Goal: Information Seeking & Learning: Learn about a topic

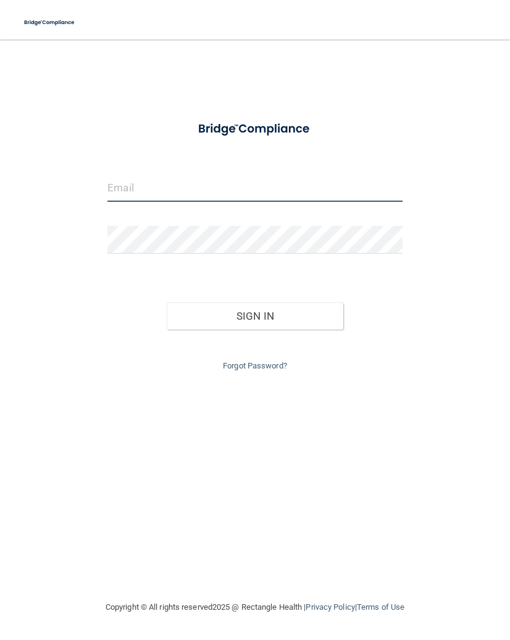
type input "[EMAIL_ADDRESS][DOMAIN_NAME]"
click at [276, 331] on div "Forgot Password?" at bounding box center [254, 352] width 313 height 44
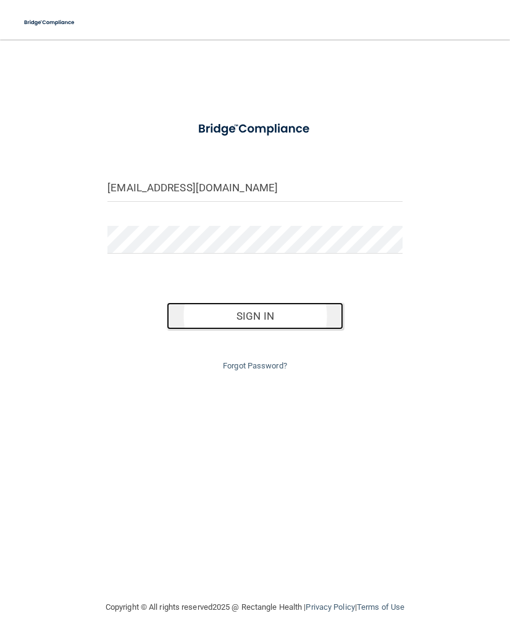
click at [275, 327] on button "Sign In" at bounding box center [255, 315] width 177 height 27
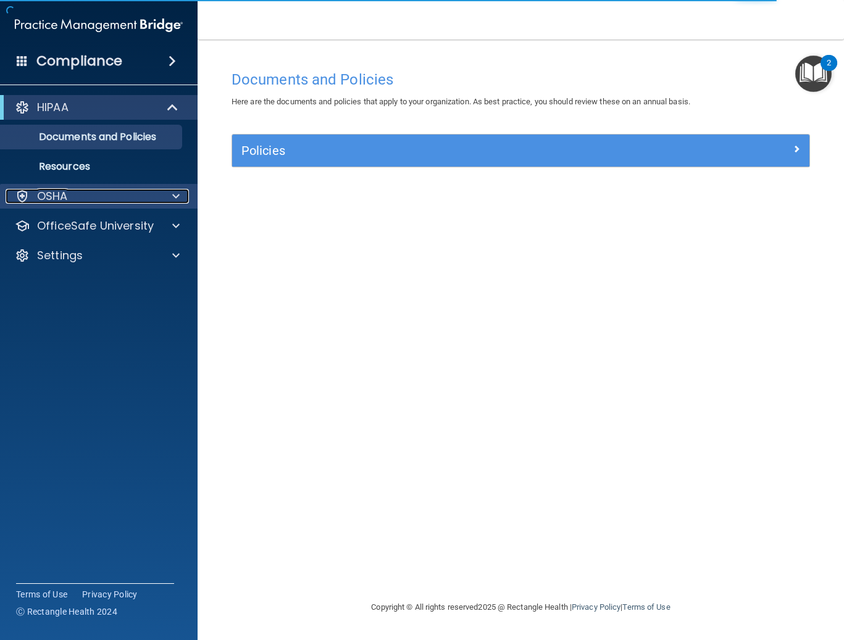
click at [169, 199] on div at bounding box center [174, 196] width 31 height 15
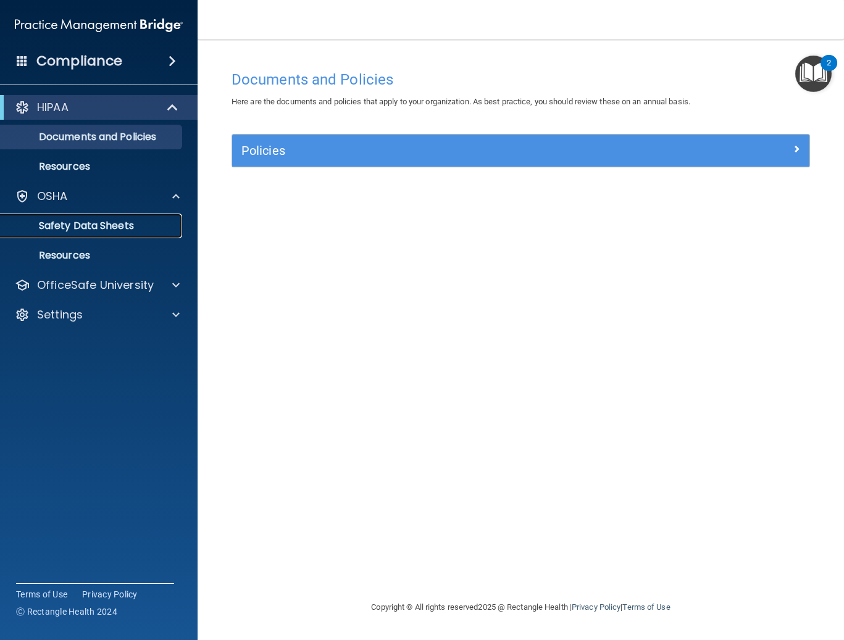
click at [121, 230] on p "Safety Data Sheets" at bounding box center [92, 226] width 169 height 12
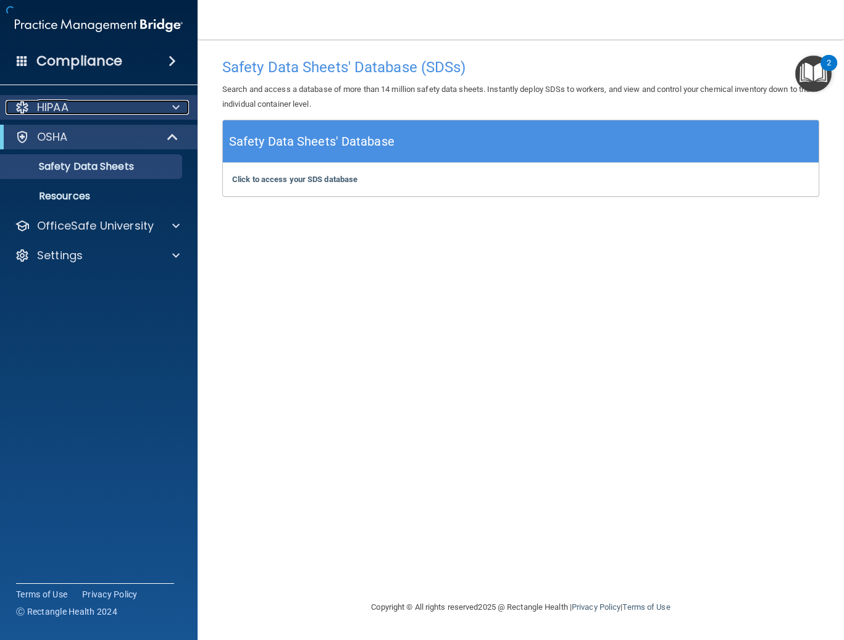
click at [83, 102] on div "HIPAA" at bounding box center [82, 107] width 153 height 15
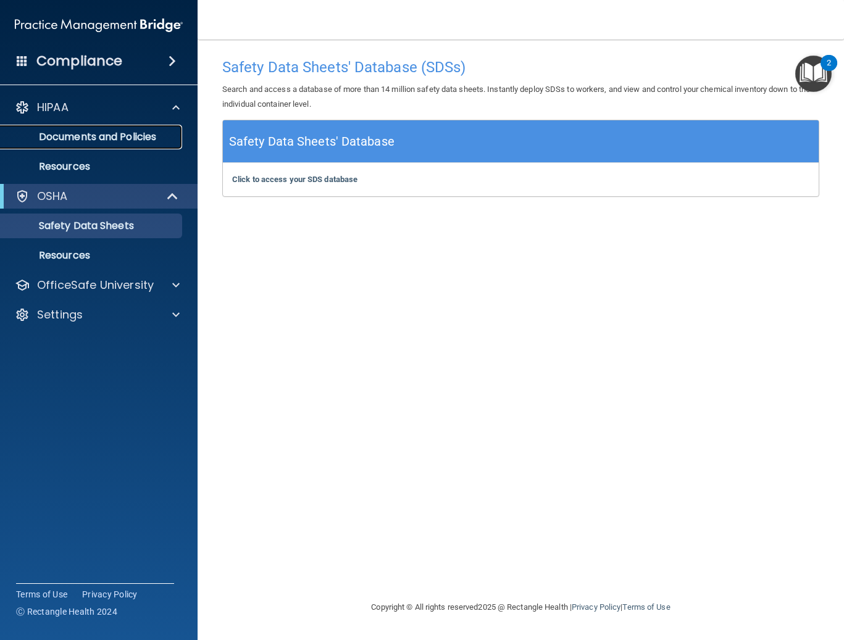
click at [123, 144] on link "Documents and Policies" at bounding box center [85, 137] width 194 height 25
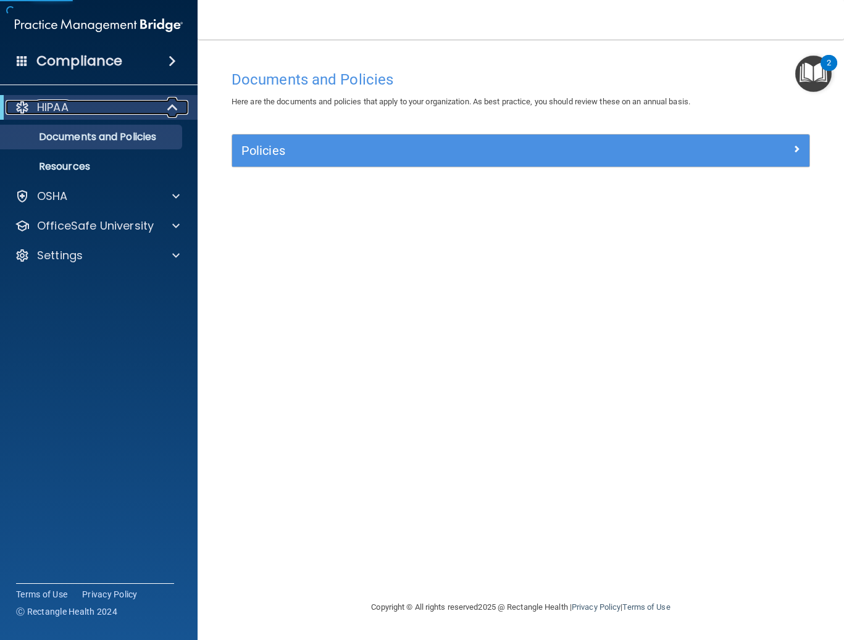
click at [137, 104] on div "HIPAA" at bounding box center [82, 107] width 152 height 15
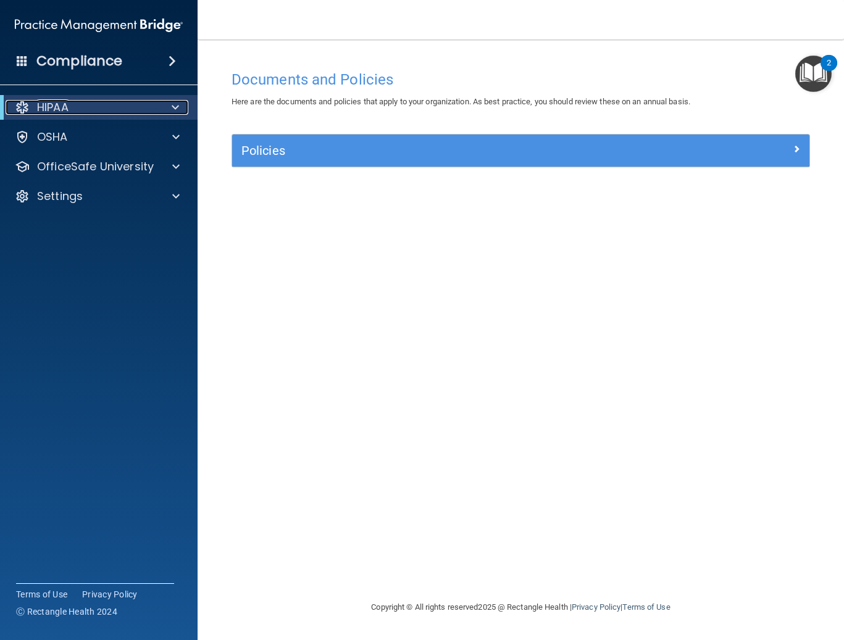
click at [130, 110] on div "HIPAA" at bounding box center [82, 107] width 152 height 15
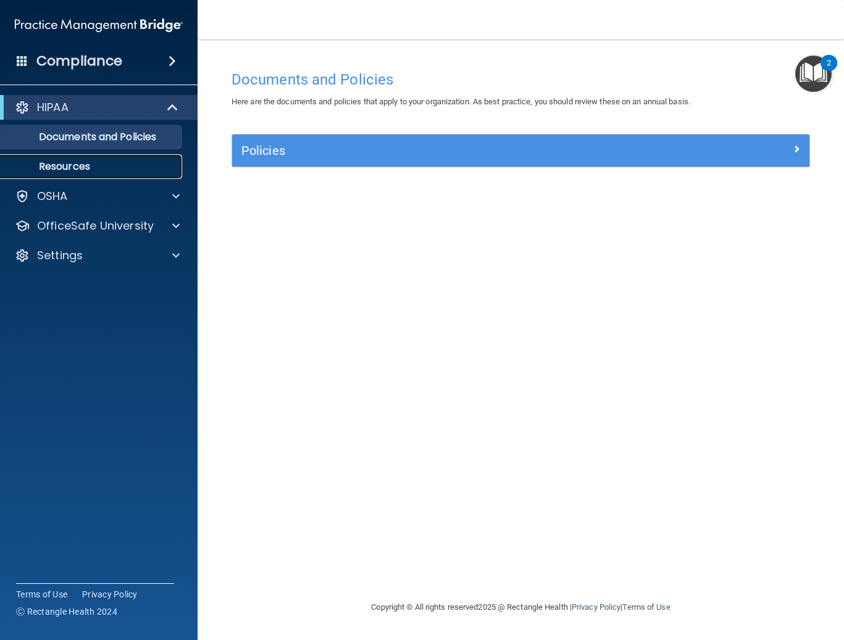
click at [64, 172] on p "Resources" at bounding box center [92, 166] width 169 height 12
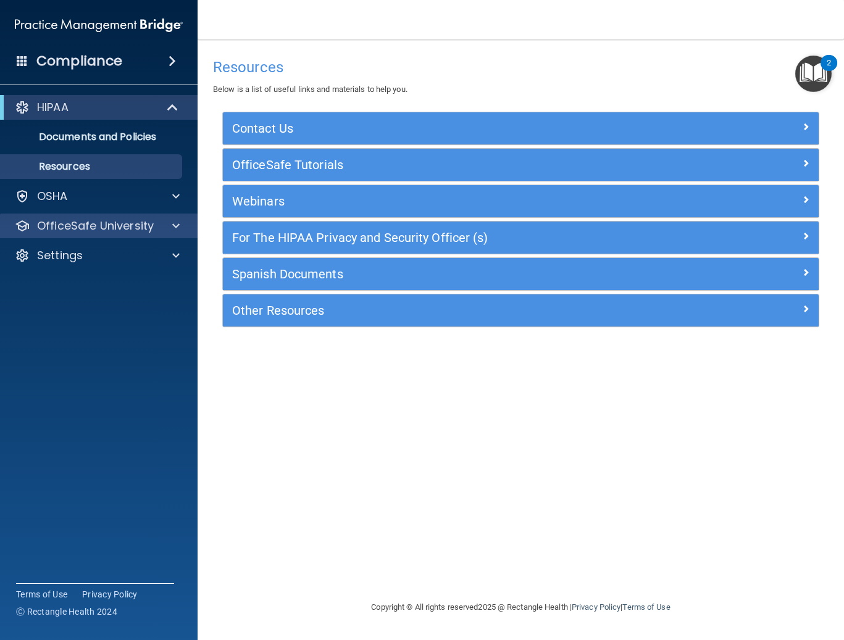
click at [115, 235] on div "OfficeSafe University" at bounding box center [99, 226] width 198 height 25
click at [177, 232] on span at bounding box center [175, 226] width 7 height 15
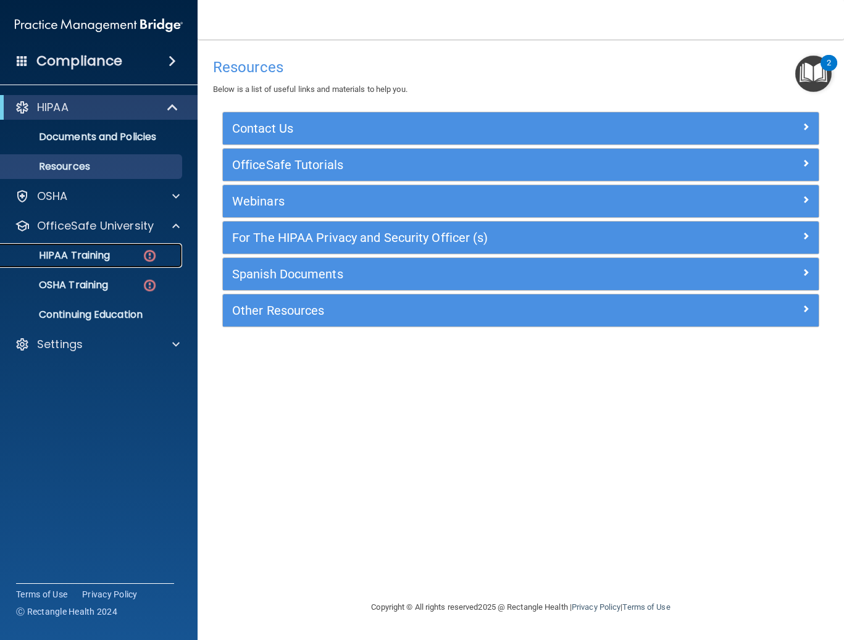
click at [123, 250] on div "HIPAA Training" at bounding box center [92, 255] width 169 height 12
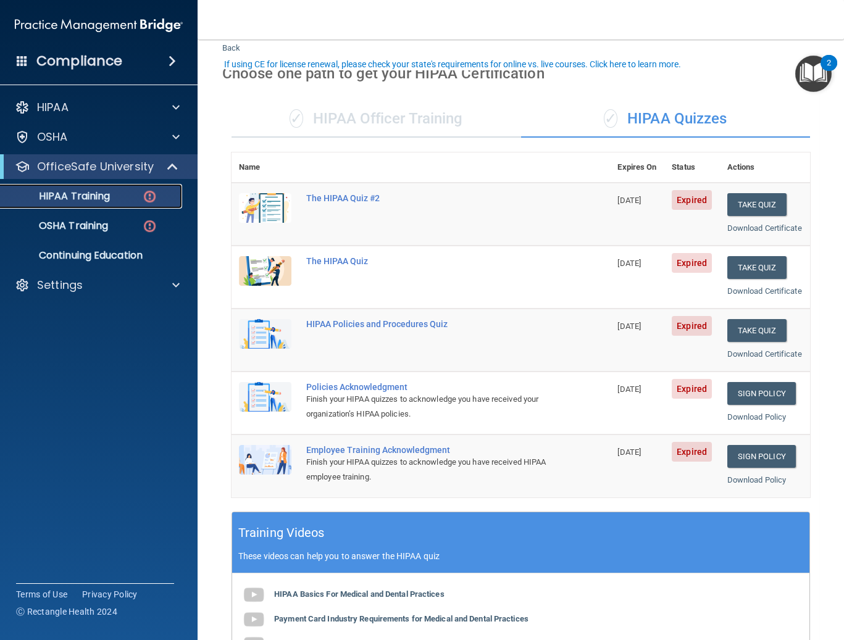
scroll to position [62, 0]
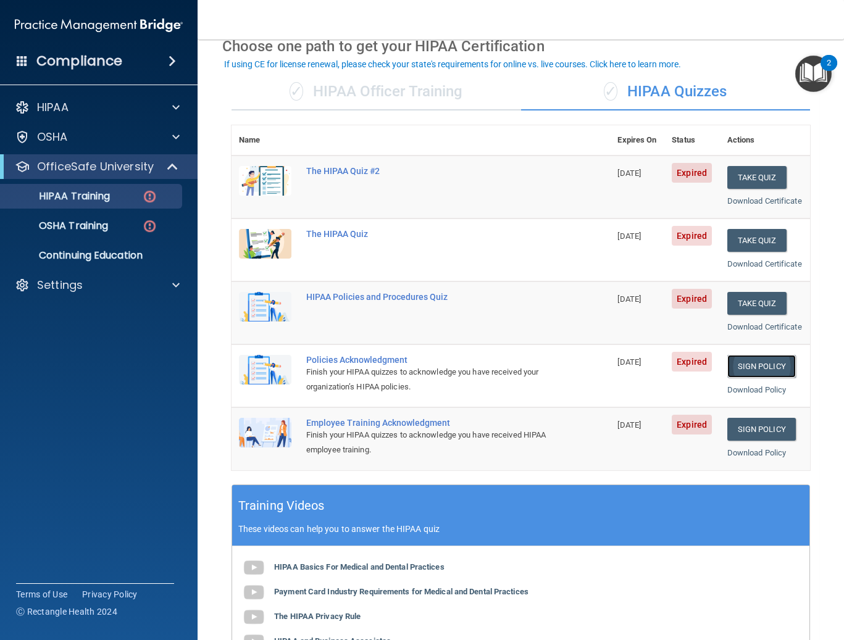
click at [509, 378] on link "Sign Policy" at bounding box center [761, 366] width 69 height 23
click at [509, 441] on link "Sign Policy" at bounding box center [761, 429] width 69 height 23
click at [509, 315] on button "Take Quiz" at bounding box center [756, 303] width 59 height 23
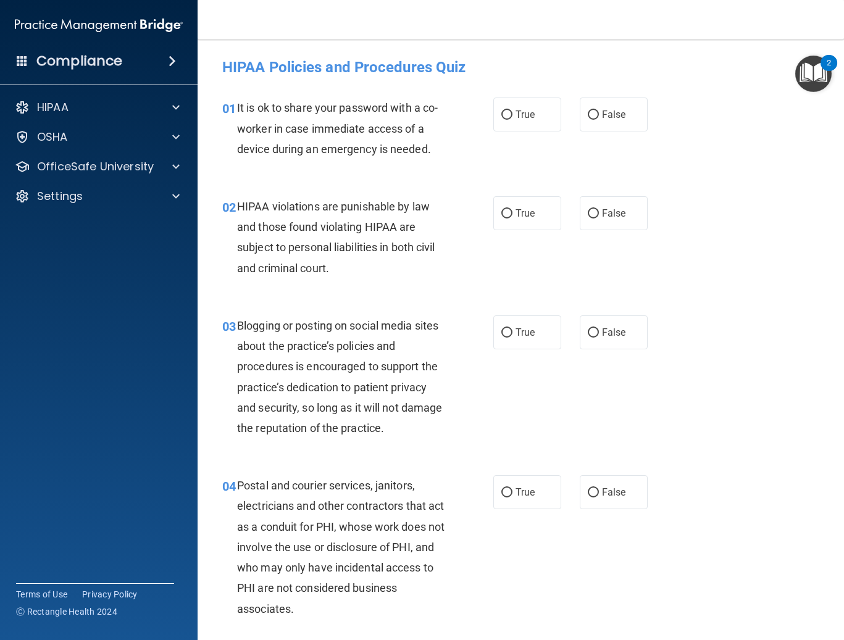
click at [509, 120] on div "True False" at bounding box center [574, 115] width 163 height 34
click at [509, 115] on input "False" at bounding box center [593, 114] width 11 height 9
radio input "true"
click at [501, 213] on input "True" at bounding box center [506, 213] width 11 height 9
radio input "true"
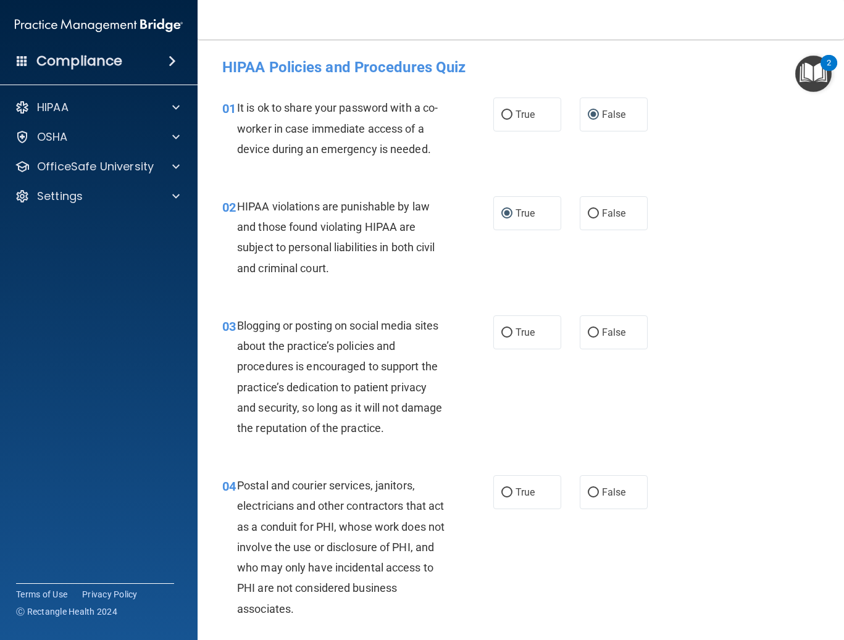
scroll to position [62, 0]
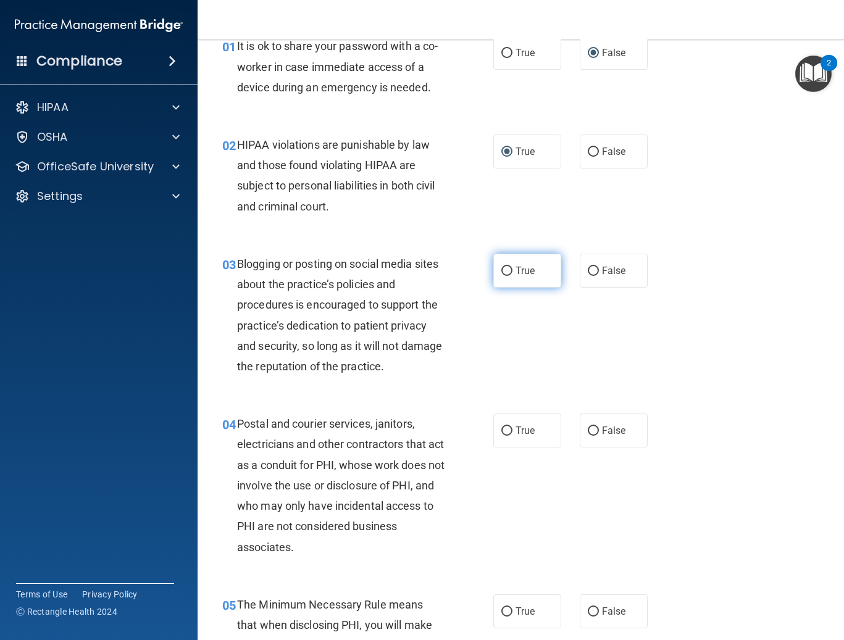
click at [509, 260] on label "True" at bounding box center [527, 271] width 68 height 34
click at [509, 267] on input "True" at bounding box center [506, 271] width 11 height 9
radio input "true"
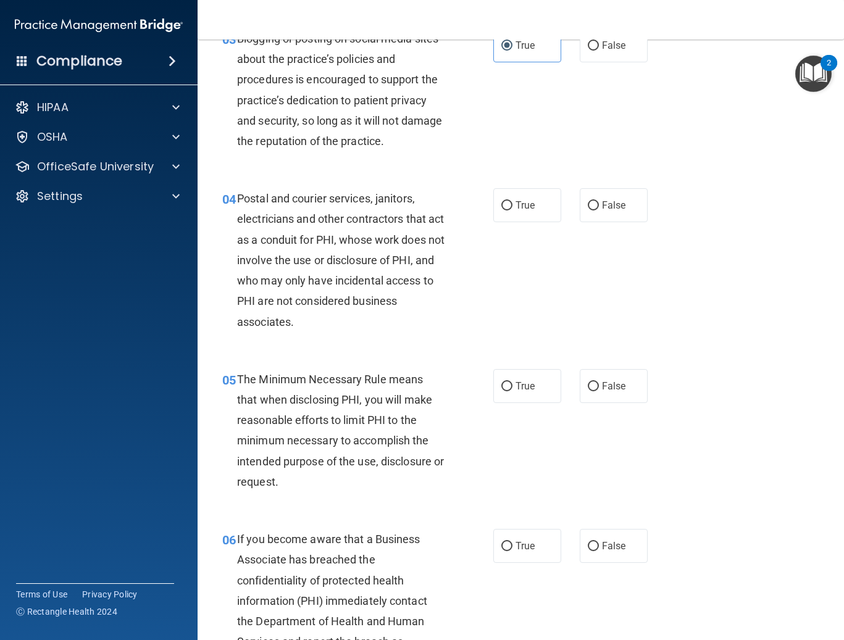
scroll to position [309, 0]
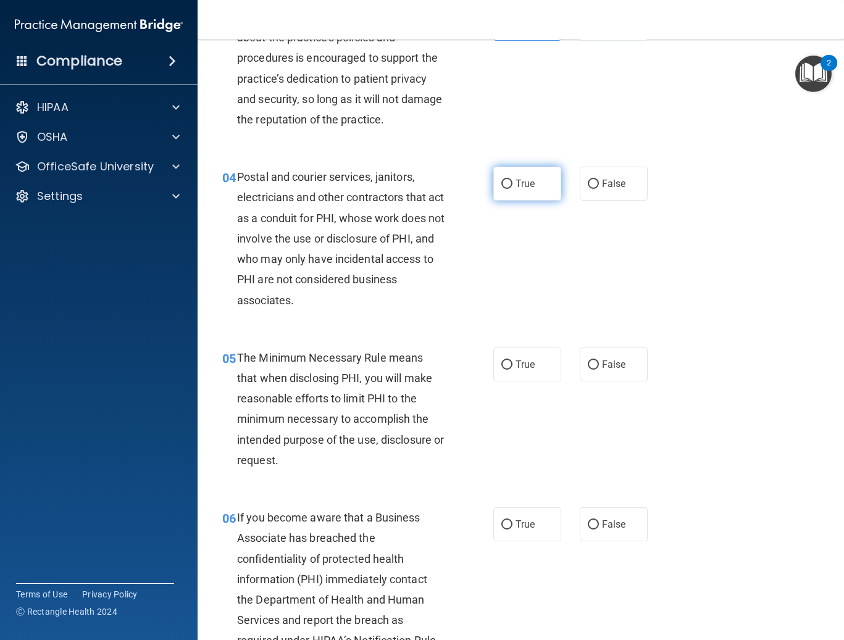
click at [509, 193] on label "True" at bounding box center [527, 184] width 68 height 34
click at [509, 189] on input "True" at bounding box center [506, 184] width 11 height 9
radio input "true"
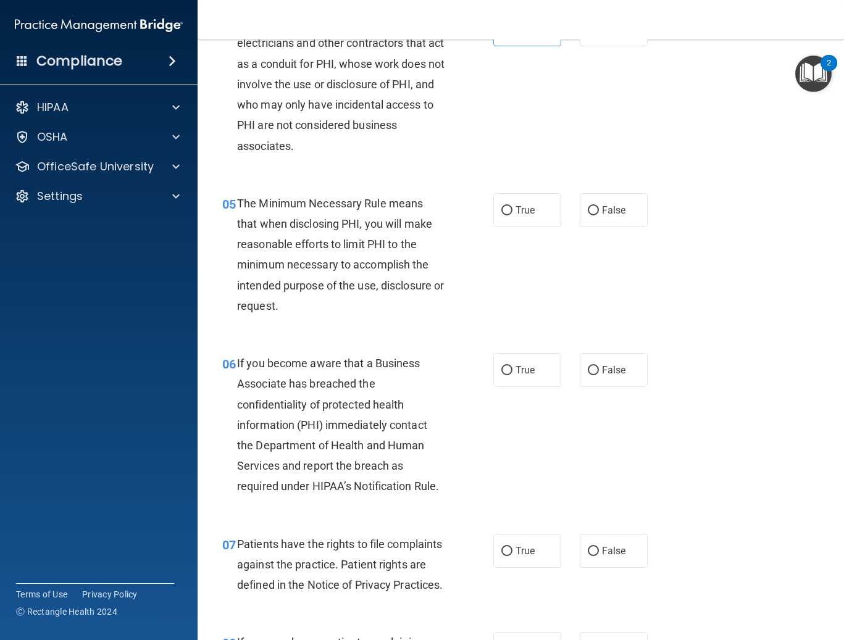
scroll to position [494, 0]
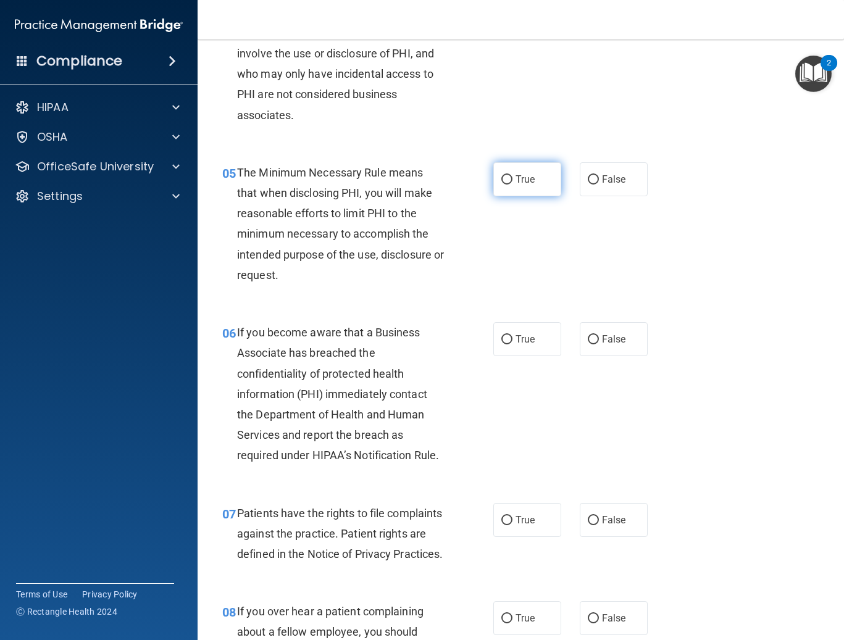
click at [497, 173] on label "True" at bounding box center [527, 179] width 68 height 34
click at [501, 175] on input "True" at bounding box center [506, 179] width 11 height 9
radio input "true"
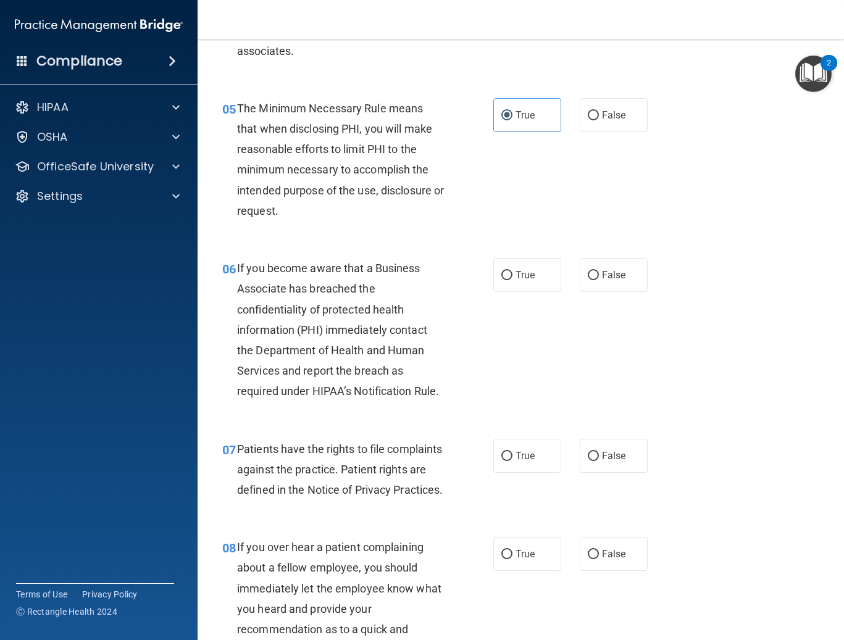
scroll to position [617, 0]
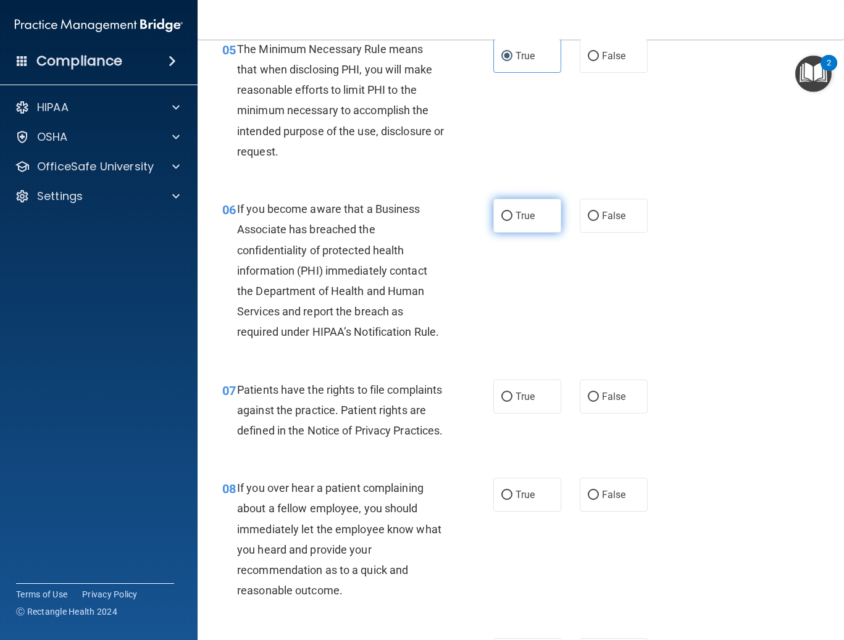
click at [500, 222] on label "True" at bounding box center [527, 216] width 68 height 34
click at [501, 221] on input "True" at bounding box center [506, 216] width 11 height 9
radio input "true"
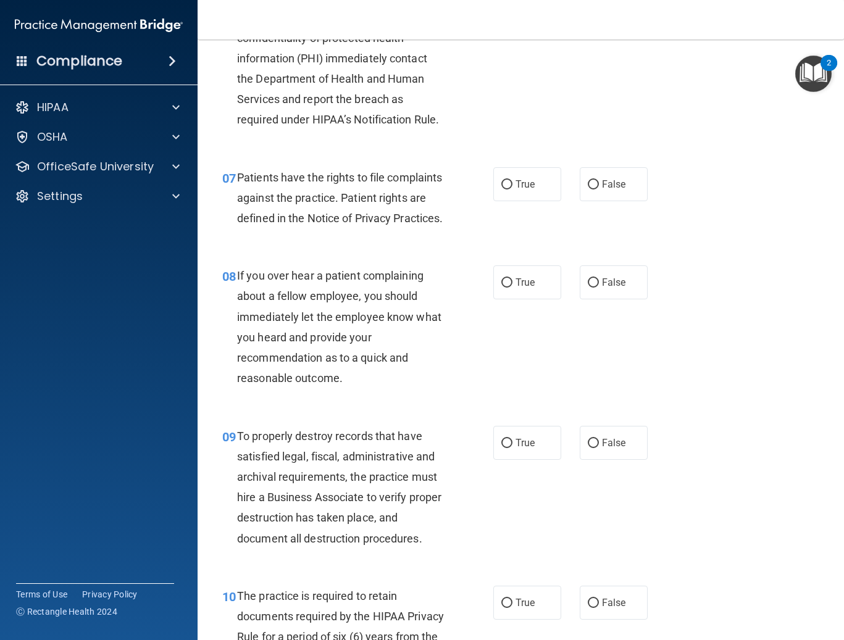
scroll to position [741, 0]
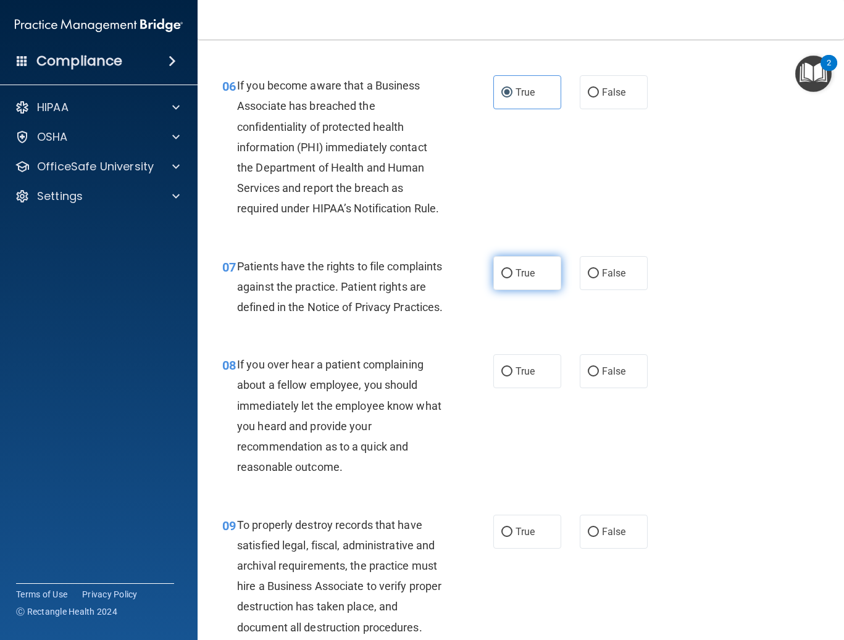
click at [509, 271] on label "True" at bounding box center [527, 273] width 68 height 34
click at [509, 271] on input "True" at bounding box center [506, 273] width 11 height 9
radio input "true"
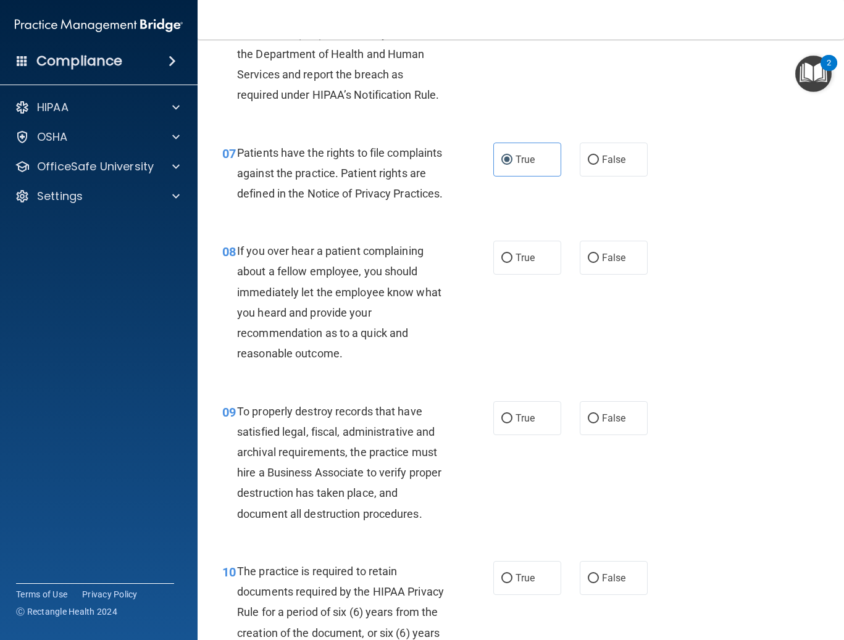
scroll to position [926, 0]
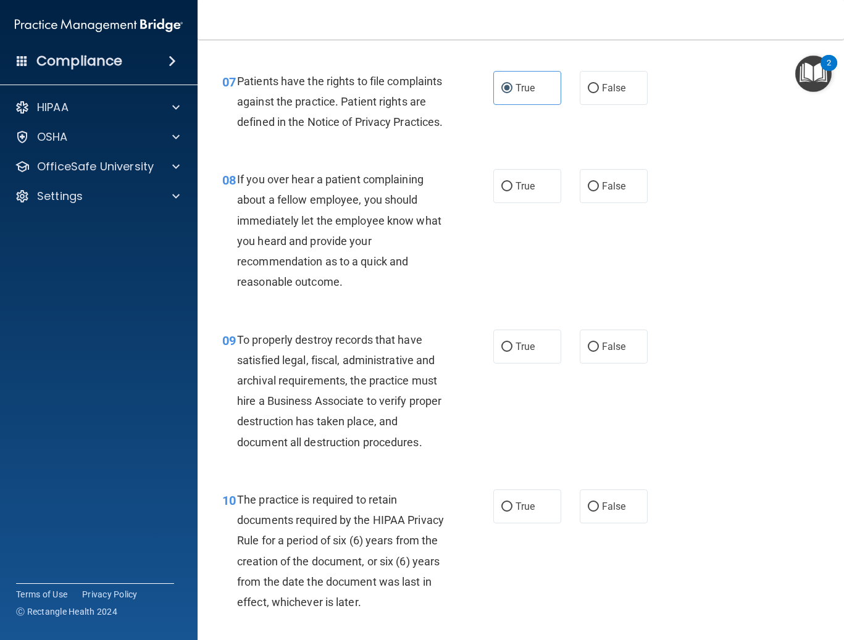
click at [483, 219] on div "08 If you over hear a patient complaining about a fellow employee, you should i…" at bounding box center [358, 233] width 308 height 129
click at [495, 203] on label "True" at bounding box center [527, 186] width 68 height 34
click at [501, 191] on input "True" at bounding box center [506, 186] width 11 height 9
radio input "true"
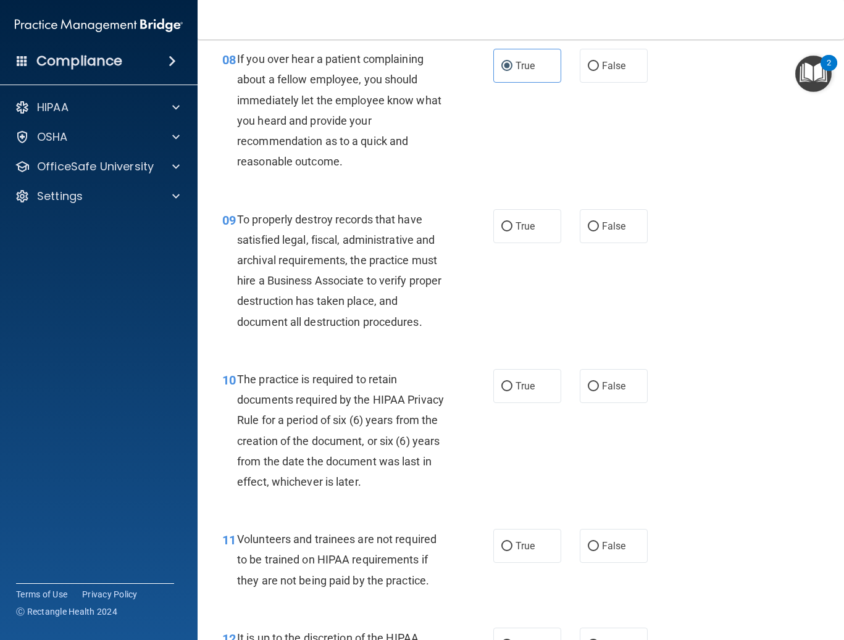
scroll to position [1049, 0]
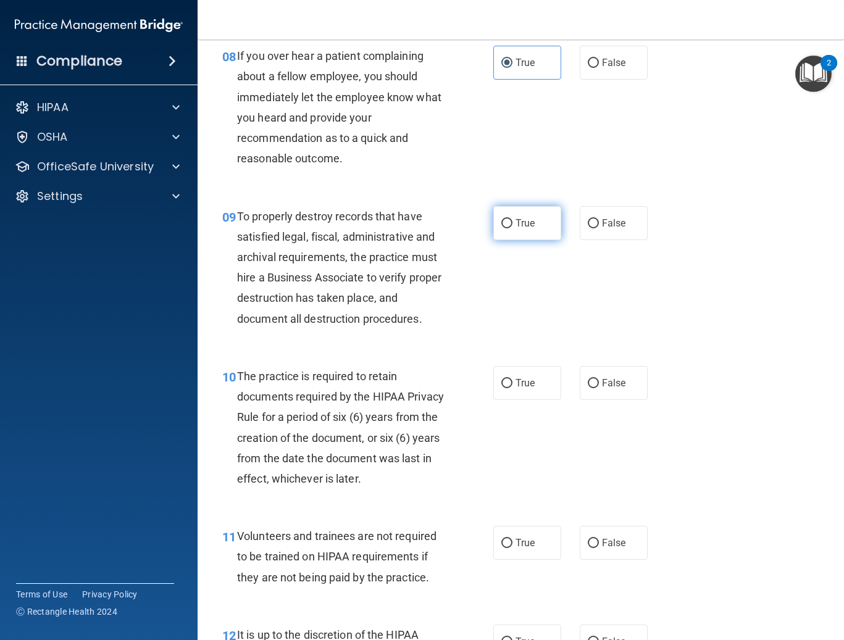
click at [509, 229] on span "True" at bounding box center [524, 223] width 19 height 12
click at [509, 228] on input "True" at bounding box center [506, 223] width 11 height 9
radio input "true"
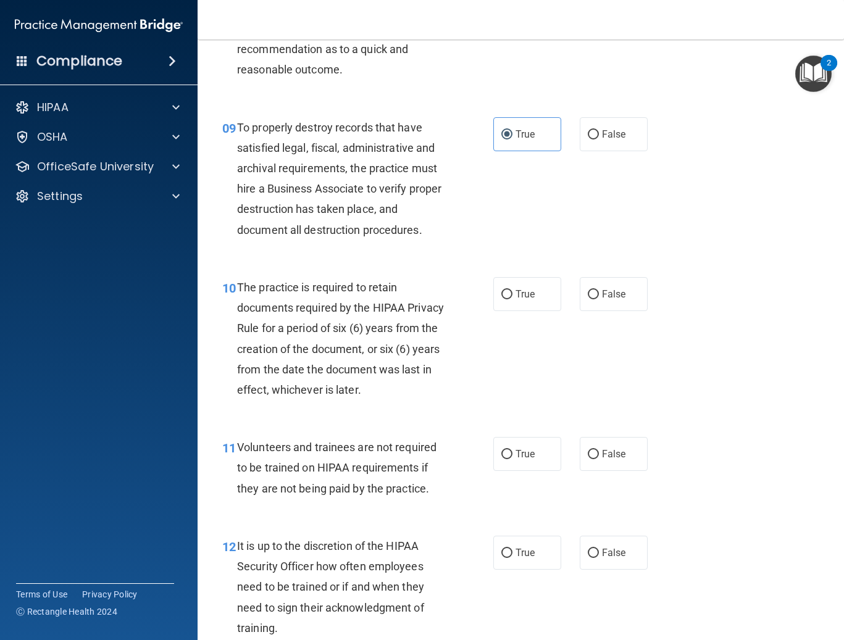
scroll to position [1235, 0]
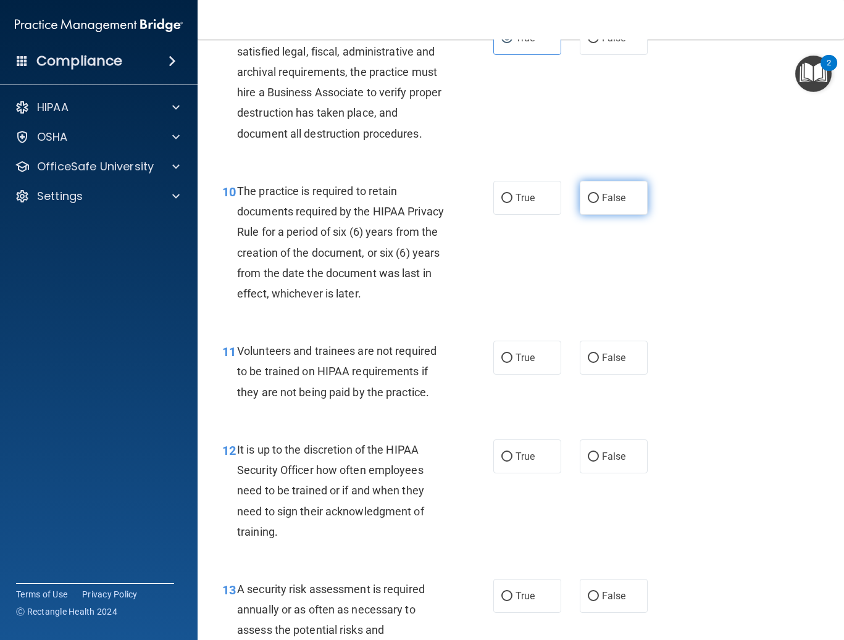
click at [509, 215] on label "False" at bounding box center [614, 198] width 68 height 34
click at [509, 203] on input "False" at bounding box center [593, 198] width 11 height 9
radio input "true"
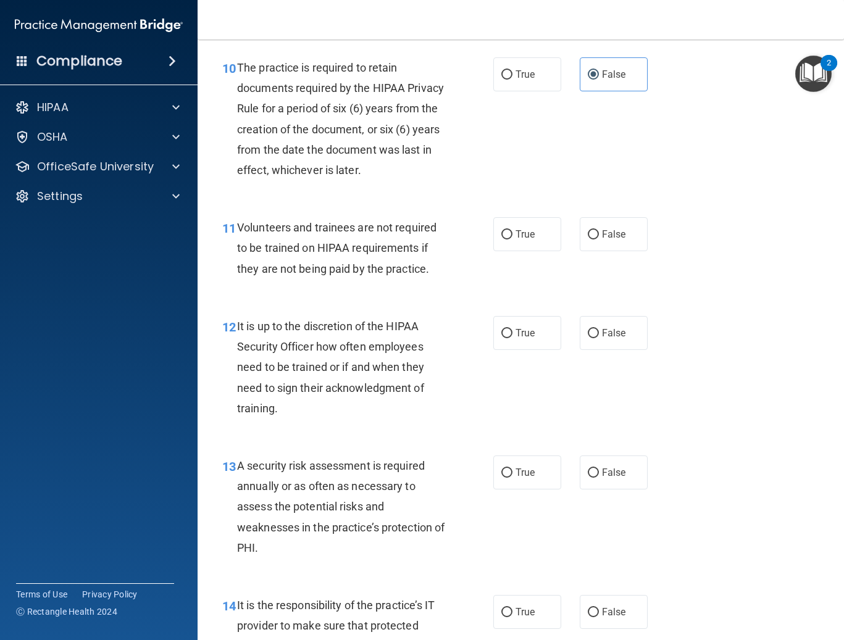
click at [509, 251] on div "True False" at bounding box center [574, 234] width 163 height 34
click at [509, 251] on label "False" at bounding box center [614, 234] width 68 height 34
click at [509, 239] on input "False" at bounding box center [593, 234] width 11 height 9
radio input "true"
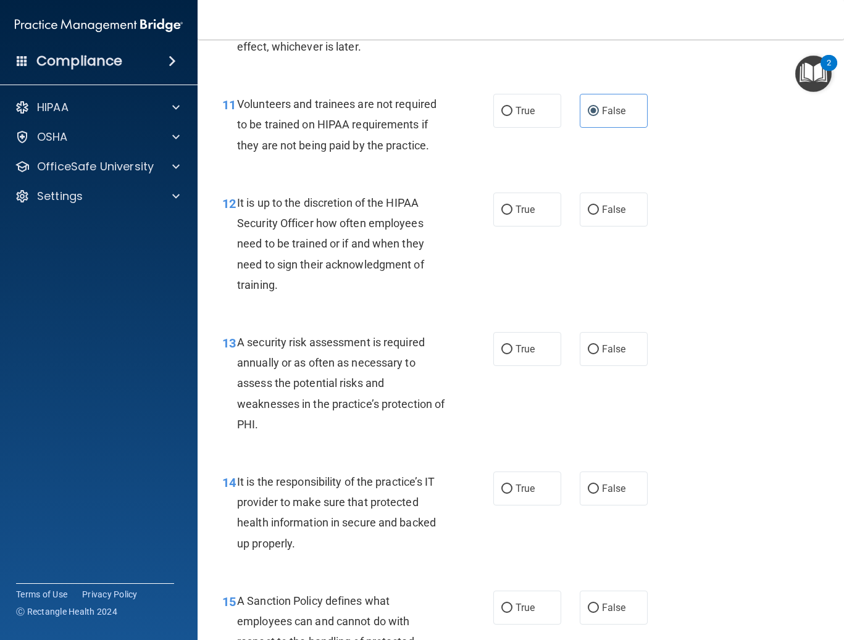
scroll to position [1543, 0]
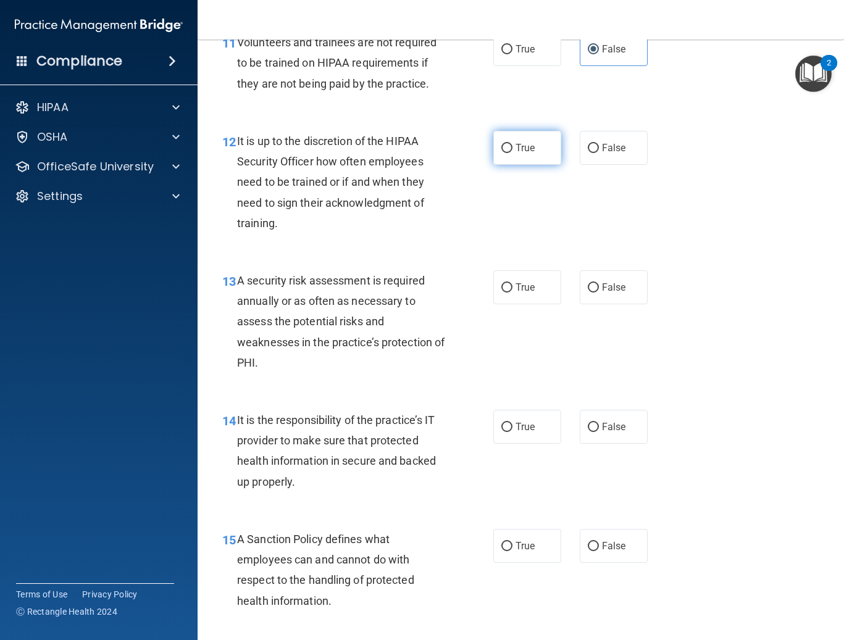
click at [509, 165] on label "True" at bounding box center [527, 148] width 68 height 34
click at [509, 153] on input "True" at bounding box center [506, 148] width 11 height 9
radio input "true"
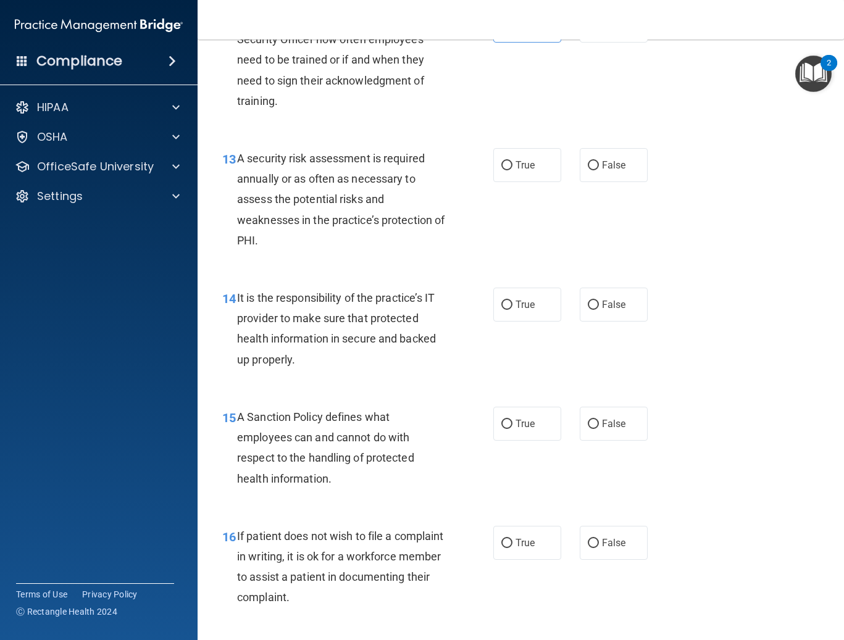
scroll to position [1667, 0]
drag, startPoint x: 480, startPoint y: 173, endPoint x: 489, endPoint y: 178, distance: 11.0
click at [486, 176] on div "13 A security risk assessment is required annually or as often as necessary to …" at bounding box center [358, 201] width 308 height 109
click at [509, 170] on span "True" at bounding box center [524, 164] width 19 height 12
click at [509, 169] on input "True" at bounding box center [506, 164] width 11 height 9
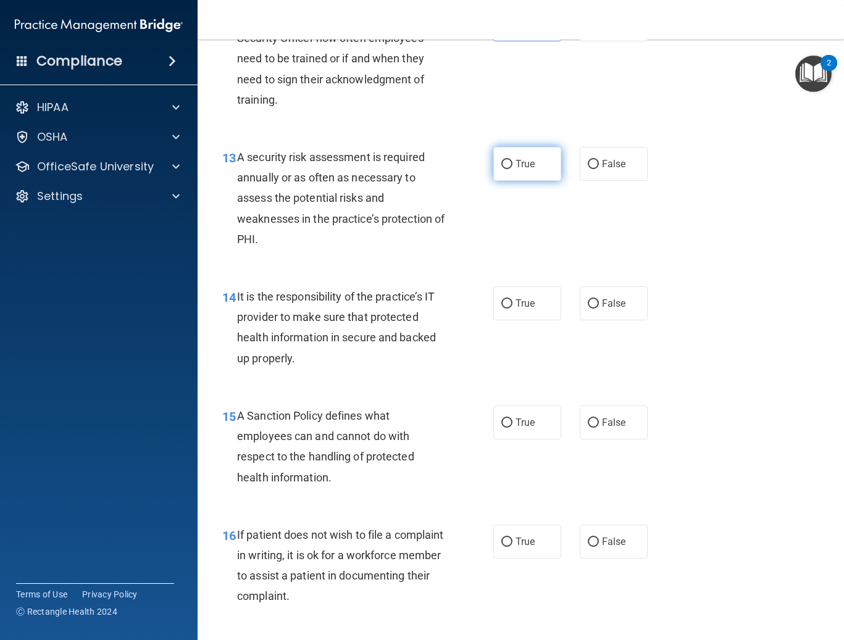
radio input "true"
click at [509, 314] on label "True" at bounding box center [527, 303] width 68 height 34
click at [509, 309] on input "True" at bounding box center [506, 303] width 11 height 9
radio input "true"
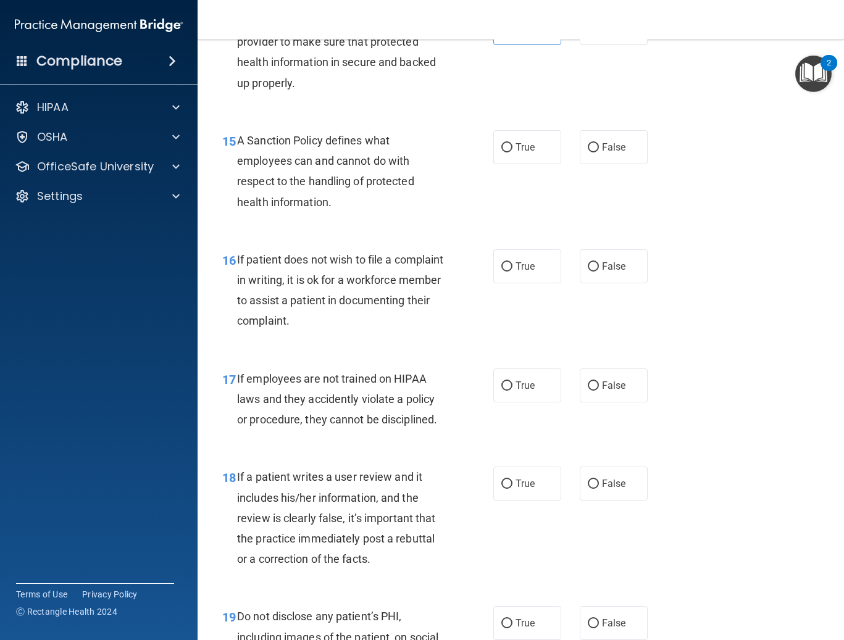
scroll to position [1975, 0]
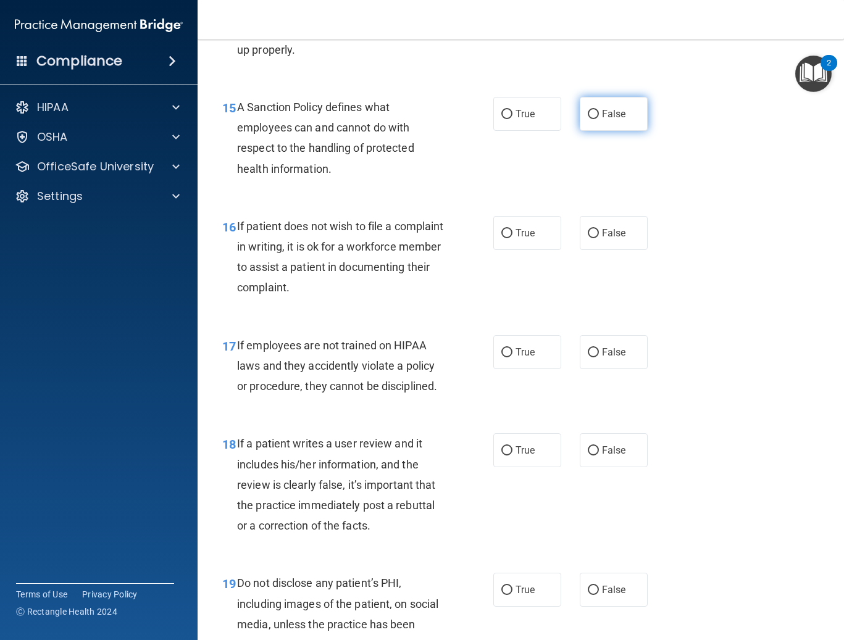
click at [509, 119] on input "False" at bounding box center [593, 114] width 11 height 9
radio input "true"
click at [509, 122] on label "True" at bounding box center [527, 114] width 68 height 34
click at [509, 119] on input "True" at bounding box center [506, 114] width 11 height 9
radio input "true"
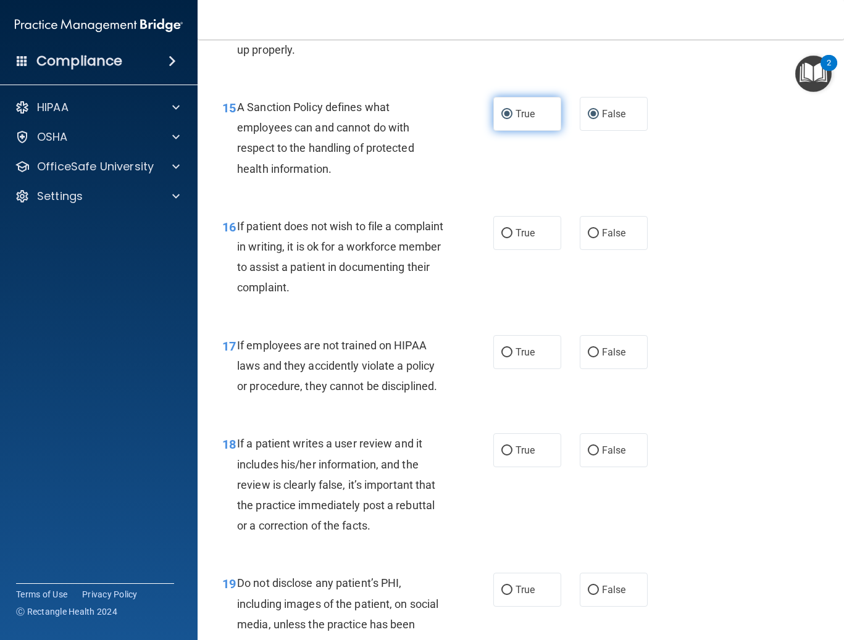
radio input "false"
click at [509, 247] on label "False" at bounding box center [614, 233] width 68 height 34
click at [509, 238] on input "False" at bounding box center [593, 233] width 11 height 9
radio input "true"
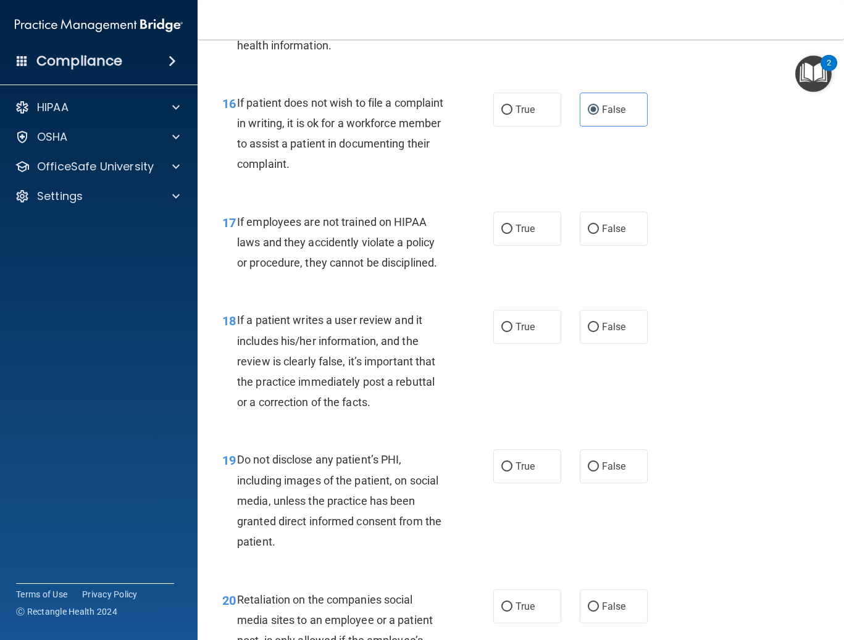
scroll to position [2160, 0]
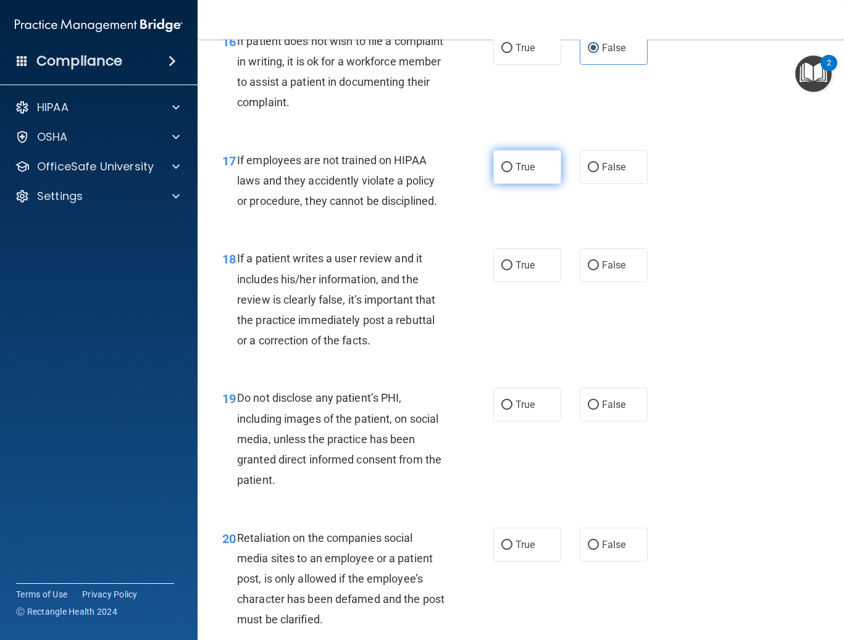
click at [509, 180] on label "True" at bounding box center [527, 167] width 68 height 34
click at [509, 172] on input "True" at bounding box center [506, 167] width 11 height 9
radio input "true"
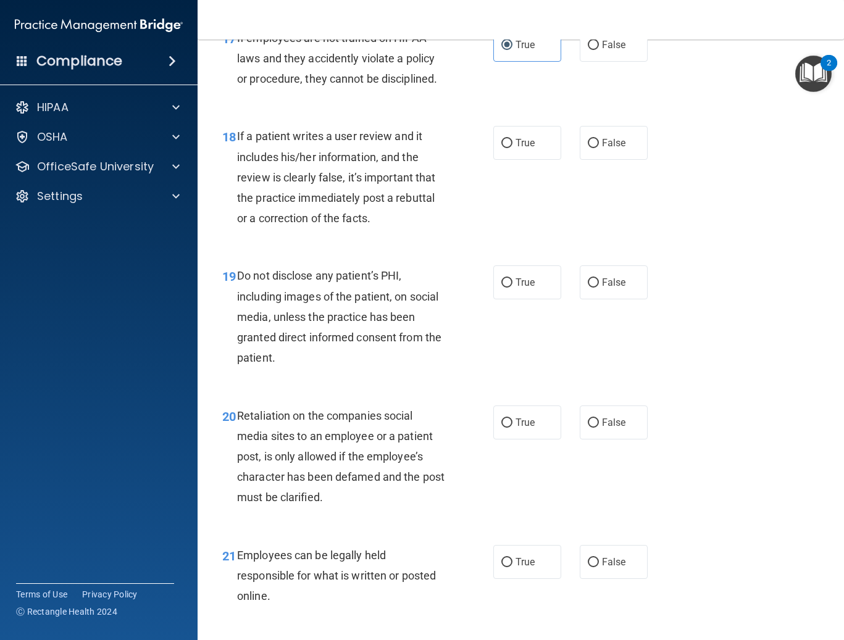
scroll to position [2284, 0]
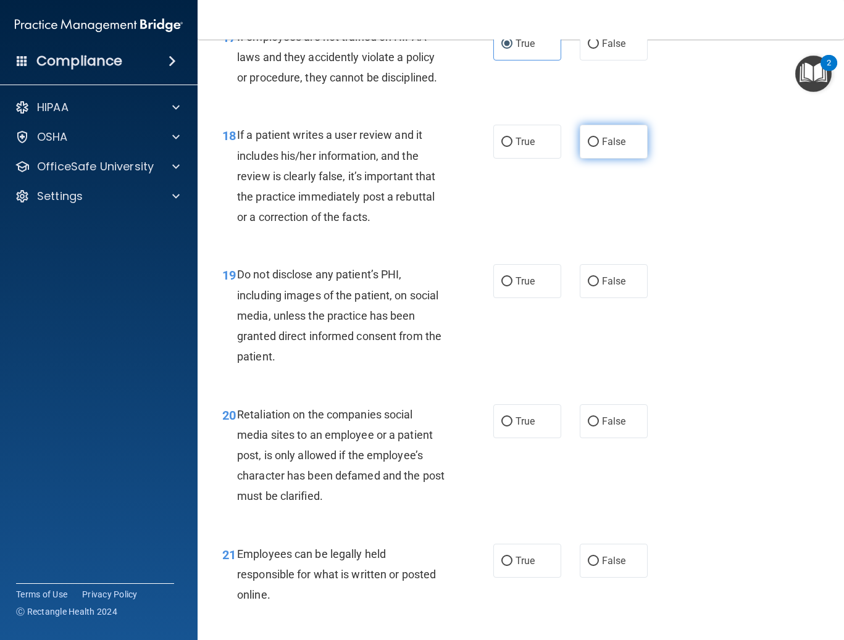
click at [509, 147] on input "False" at bounding box center [593, 142] width 11 height 9
radio input "true"
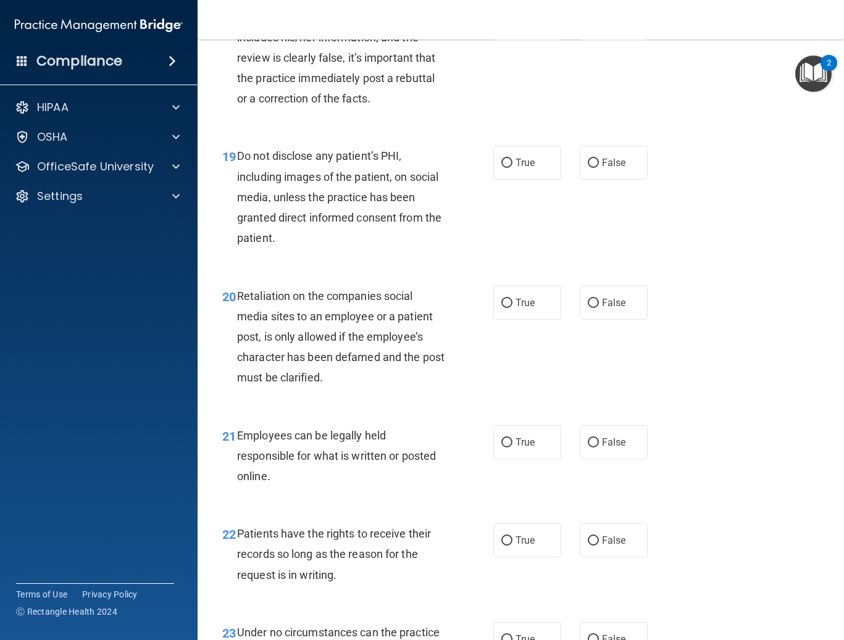
scroll to position [2407, 0]
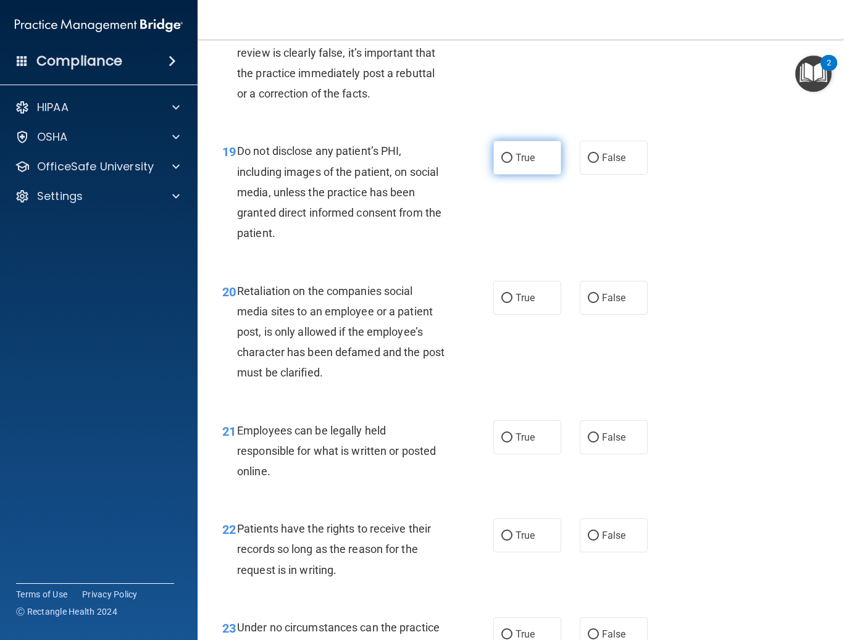
click at [509, 175] on label "True" at bounding box center [527, 158] width 68 height 34
click at [509, 163] on input "True" at bounding box center [506, 158] width 11 height 9
radio input "true"
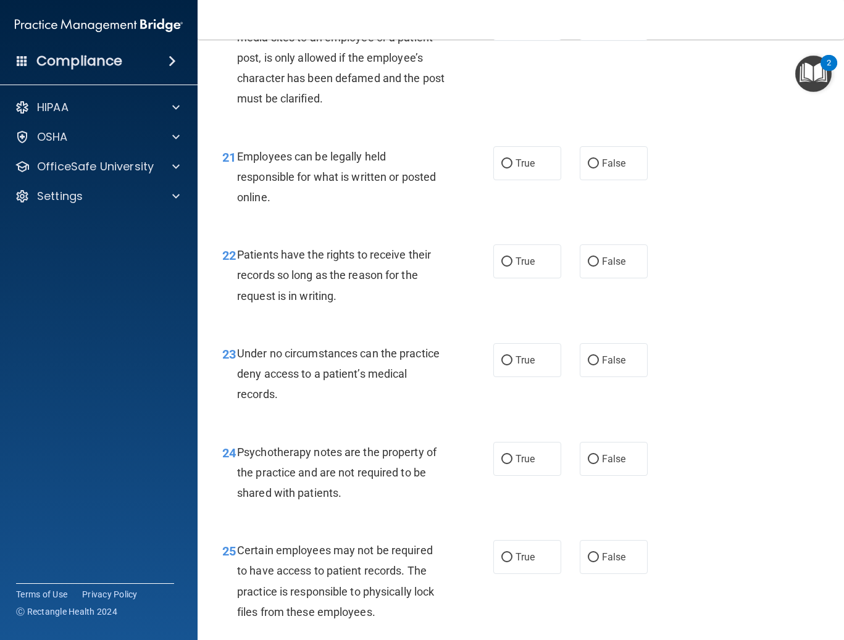
scroll to position [2434, 0]
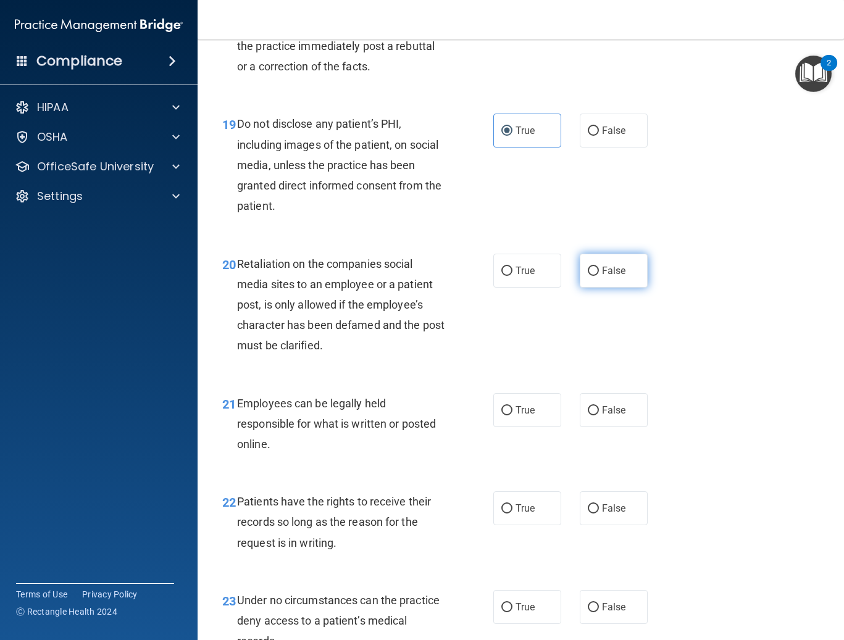
click at [509, 288] on label "False" at bounding box center [614, 271] width 68 height 34
click at [509, 276] on input "False" at bounding box center [593, 271] width 11 height 9
radio input "true"
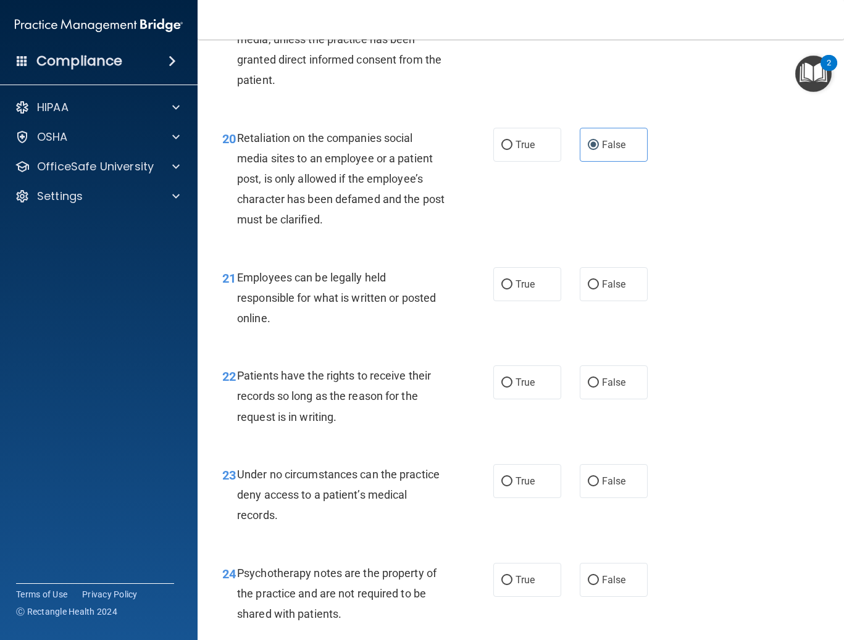
scroll to position [2620, 0]
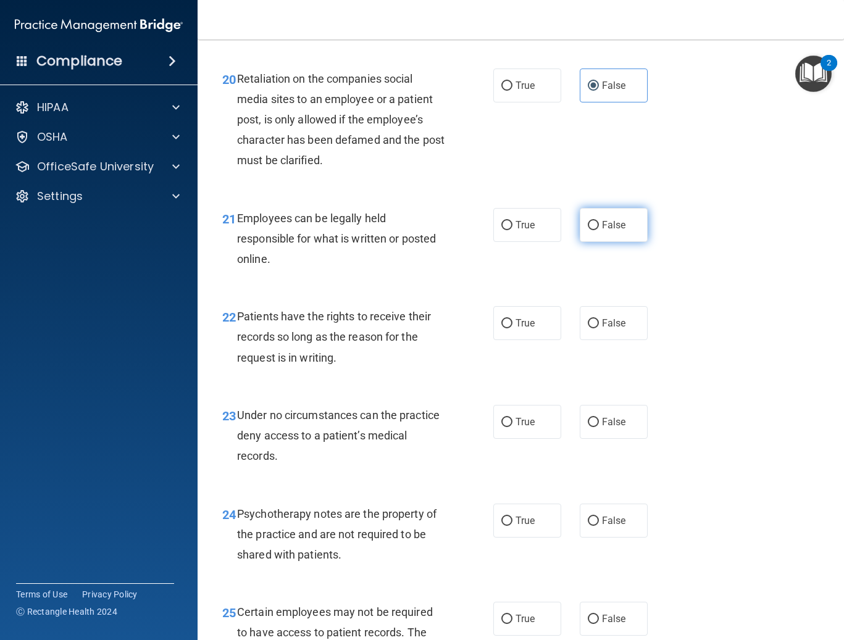
click at [509, 230] on input "False" at bounding box center [593, 225] width 11 height 9
radio input "true"
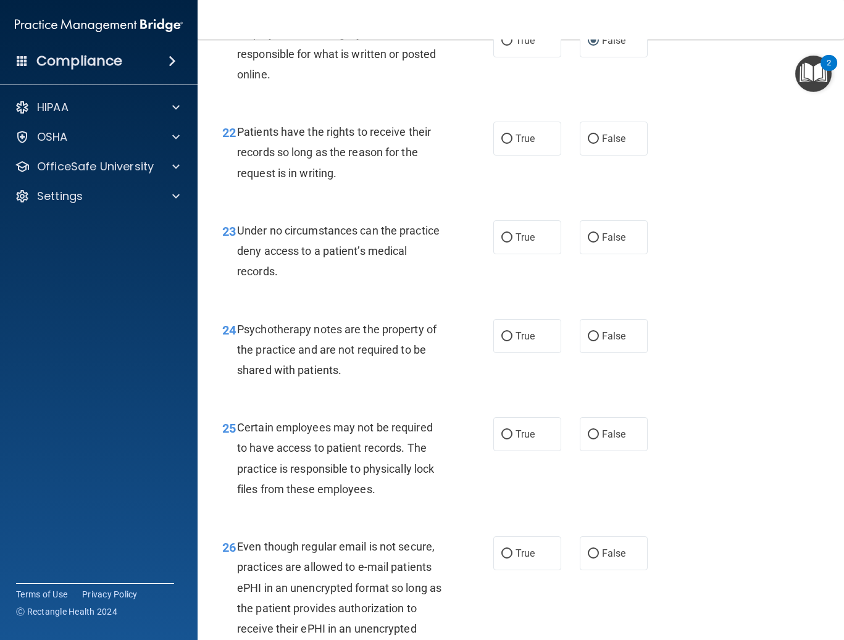
scroll to position [2805, 0]
click at [509, 155] on label "True" at bounding box center [527, 138] width 68 height 34
click at [509, 143] on input "True" at bounding box center [506, 138] width 11 height 9
radio input "true"
click at [509, 243] on span "False" at bounding box center [614, 237] width 24 height 12
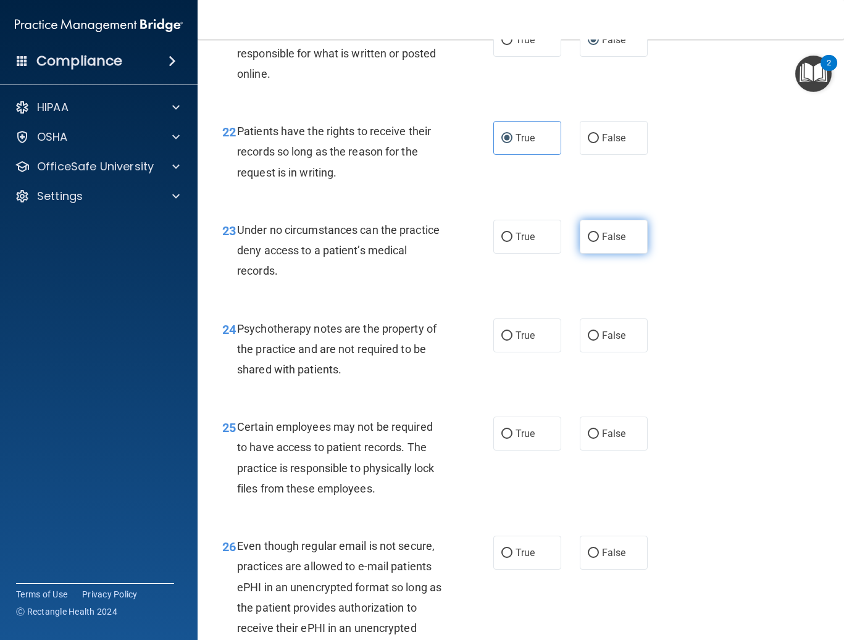
click at [509, 242] on input "False" at bounding box center [593, 237] width 11 height 9
radio input "true"
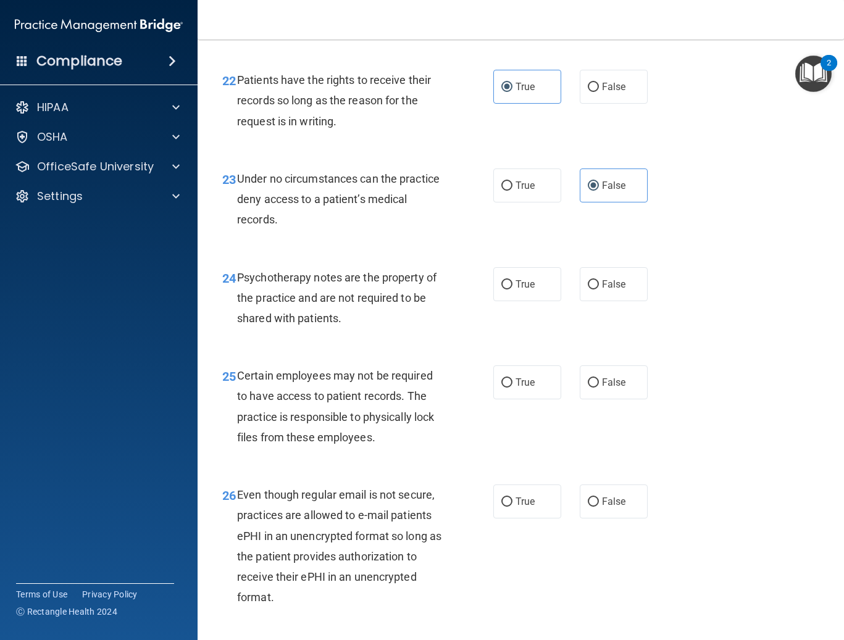
scroll to position [2928, 0]
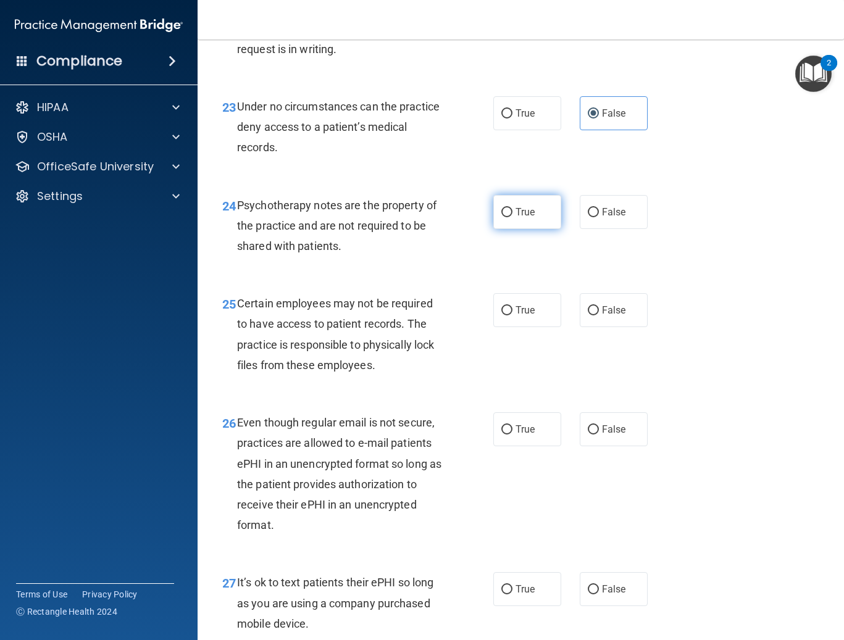
click at [493, 223] on label "True" at bounding box center [527, 212] width 68 height 34
click at [501, 217] on input "True" at bounding box center [506, 212] width 11 height 9
radio input "true"
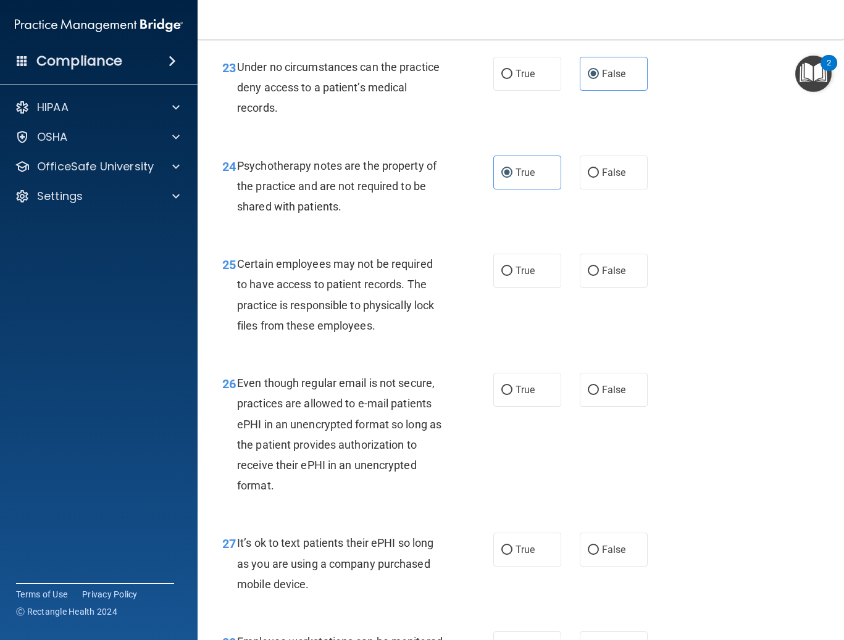
scroll to position [3052, 0]
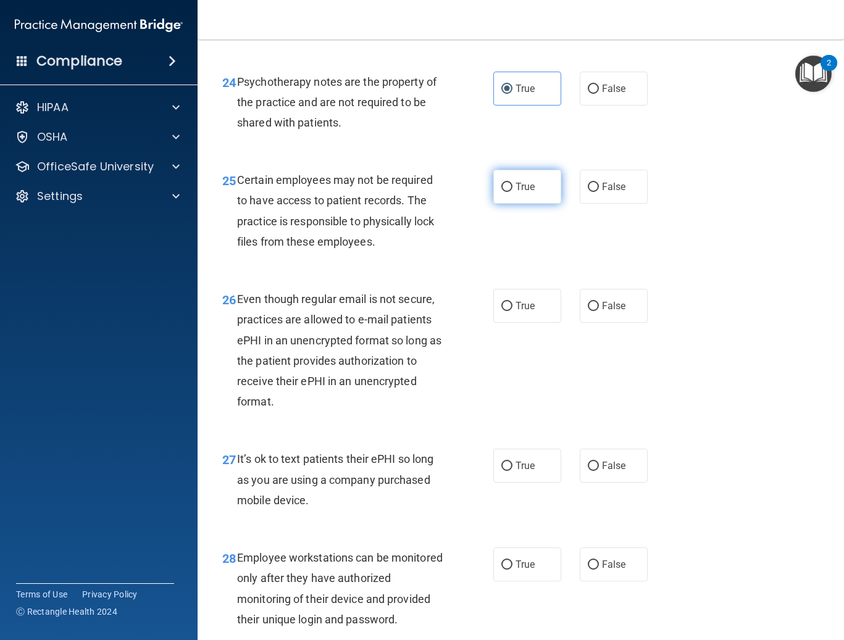
click at [507, 201] on label "True" at bounding box center [527, 187] width 68 height 34
click at [507, 192] on input "True" at bounding box center [506, 187] width 11 height 9
radio input "true"
click at [509, 192] on input "False" at bounding box center [593, 187] width 11 height 9
radio input "true"
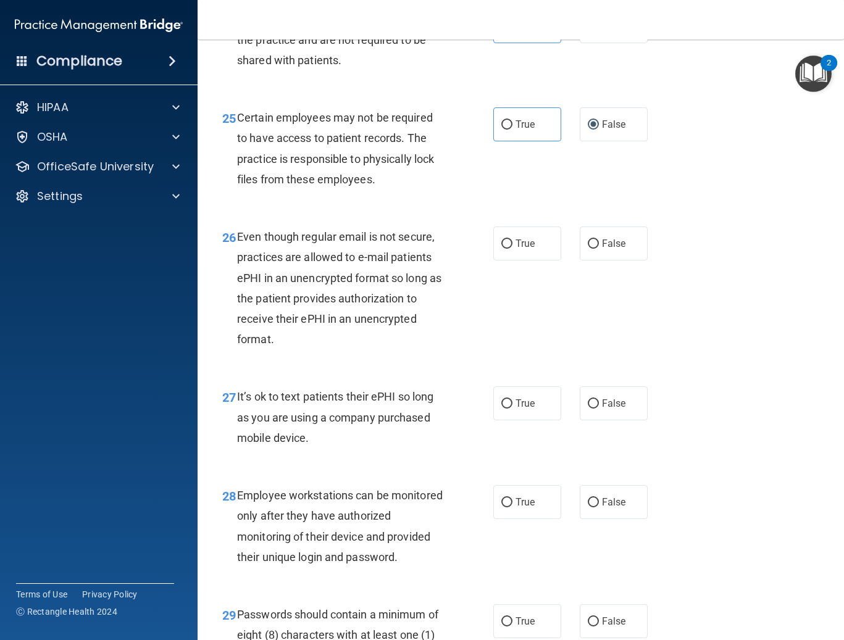
scroll to position [3113, 0]
click at [509, 136] on label "True" at bounding box center [527, 125] width 68 height 34
click at [509, 130] on input "True" at bounding box center [506, 125] width 11 height 9
radio input "true"
radio input "false"
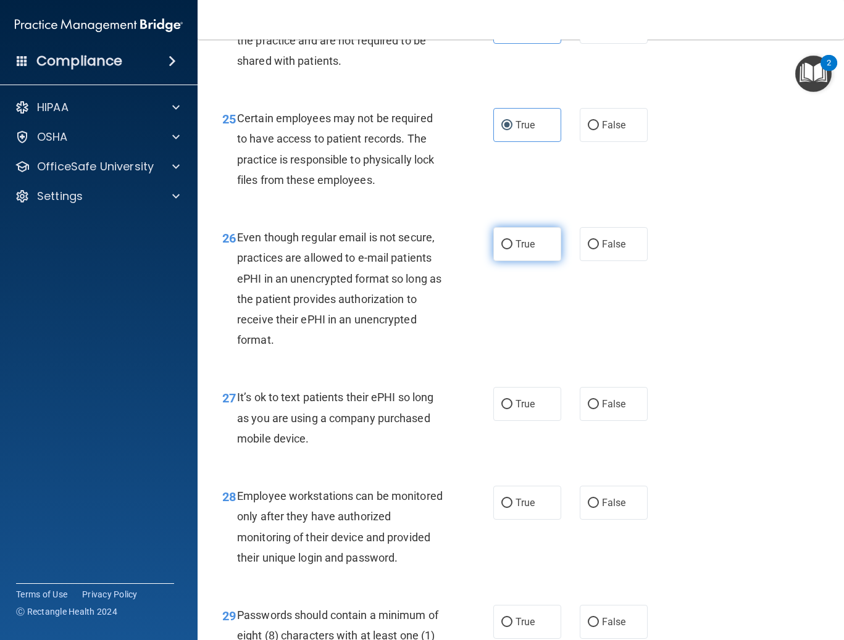
click at [509, 250] on span "True" at bounding box center [524, 244] width 19 height 12
click at [509, 249] on input "True" at bounding box center [506, 244] width 11 height 9
radio input "true"
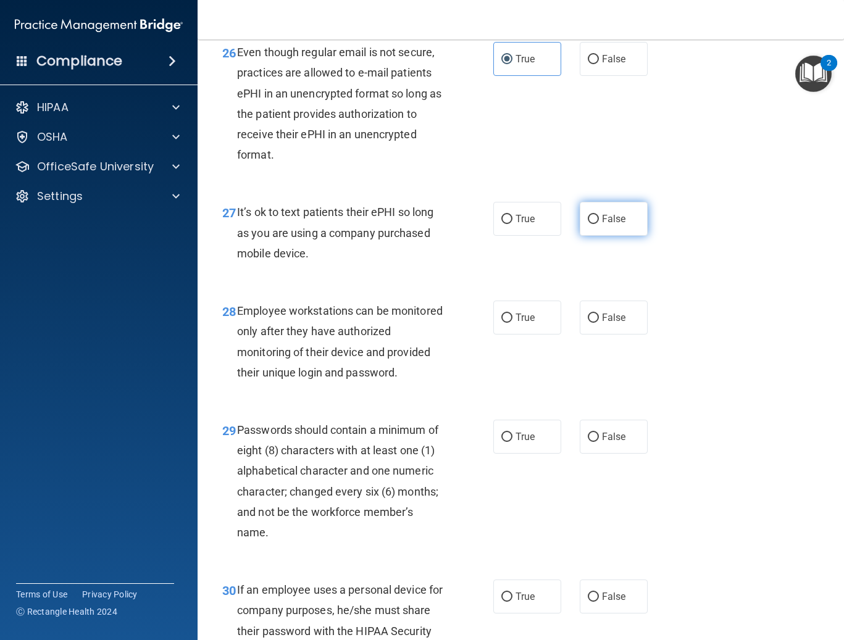
click at [509, 224] on input "False" at bounding box center [593, 219] width 11 height 9
radio input "true"
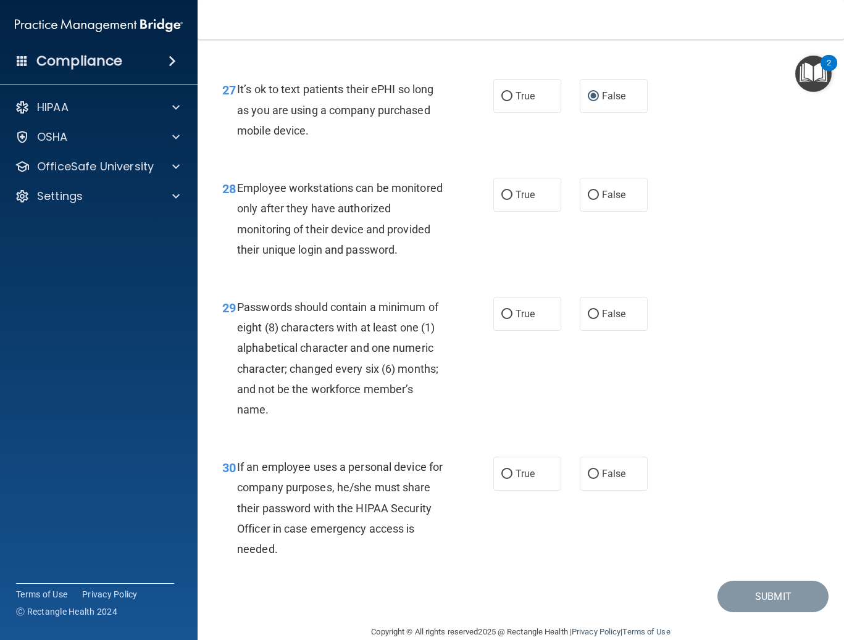
scroll to position [3422, 0]
click at [509, 211] on label "False" at bounding box center [614, 194] width 68 height 34
click at [509, 199] on input "False" at bounding box center [593, 194] width 11 height 9
radio input "true"
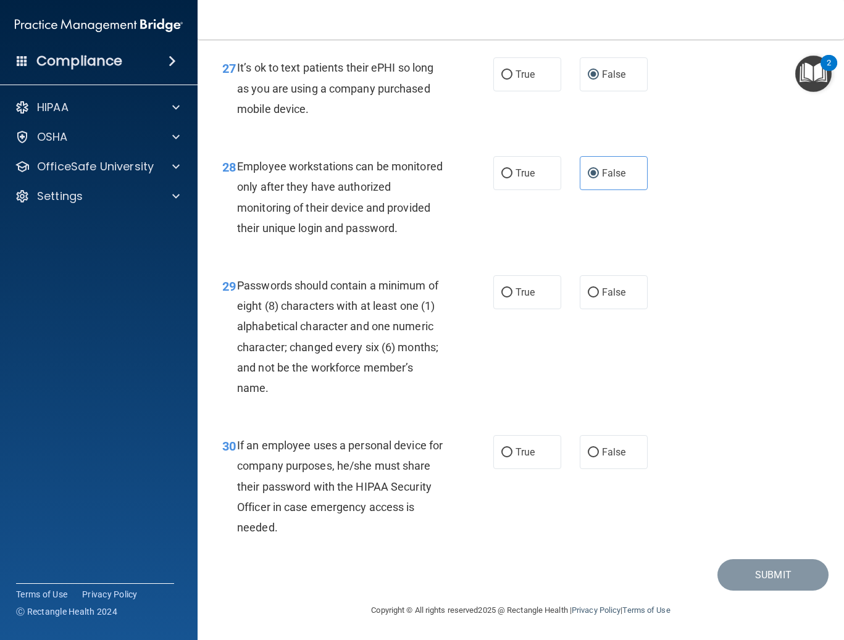
scroll to position [3484, 0]
click at [501, 292] on input "True" at bounding box center [506, 292] width 11 height 9
radio input "true"
click at [509, 453] on label "False" at bounding box center [614, 452] width 68 height 34
click at [509, 453] on input "False" at bounding box center [593, 452] width 11 height 9
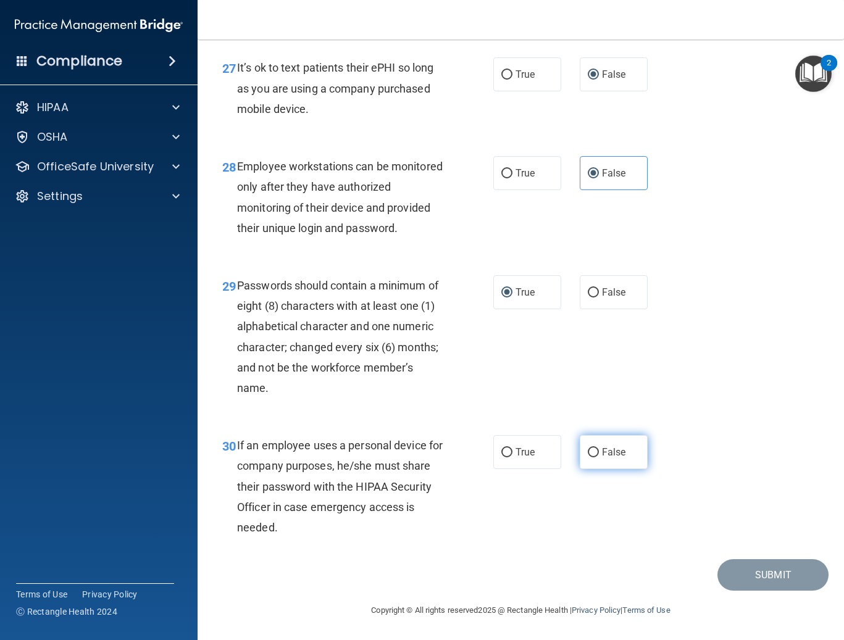
radio input "true"
click at [509, 568] on button "Submit" at bounding box center [772, 574] width 111 height 31
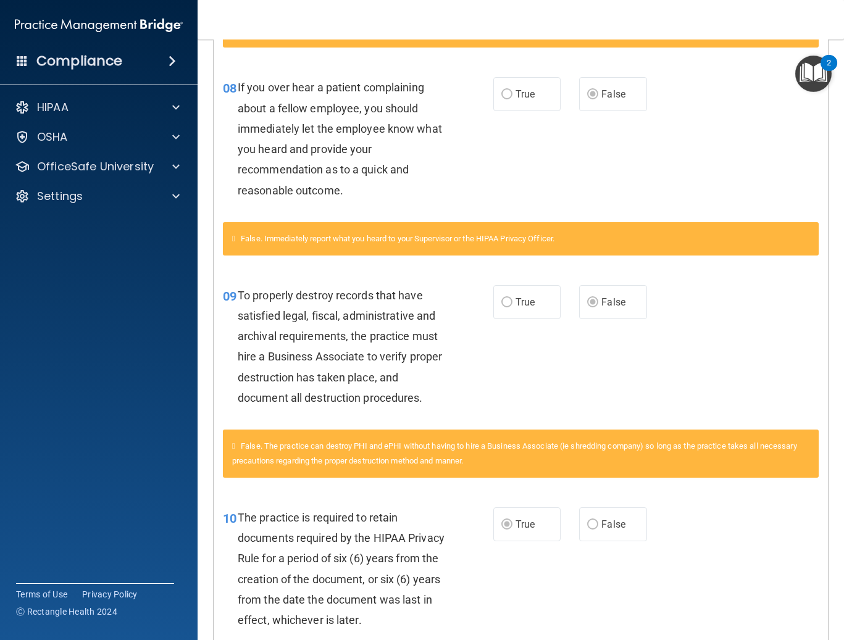
scroll to position [802, 0]
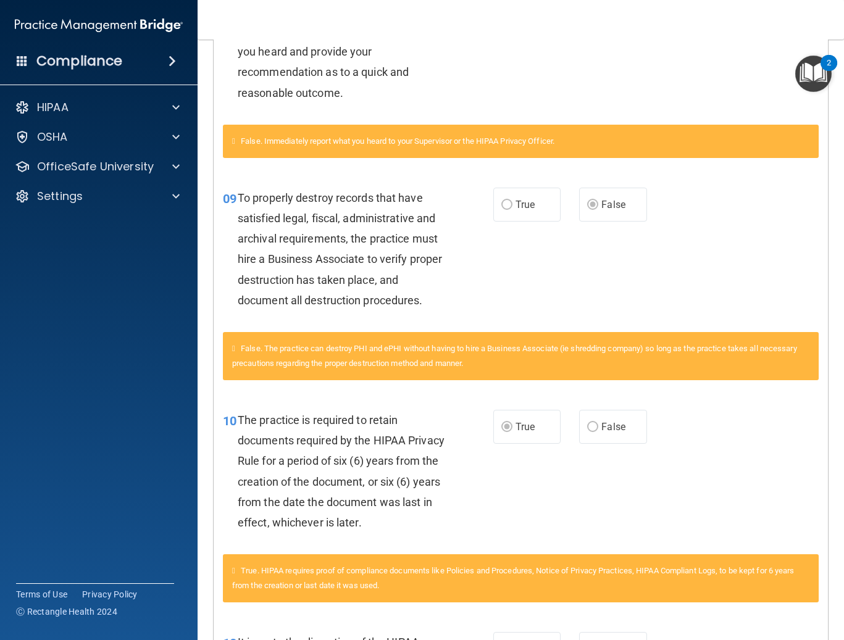
click at [509, 199] on span "True" at bounding box center [524, 205] width 19 height 12
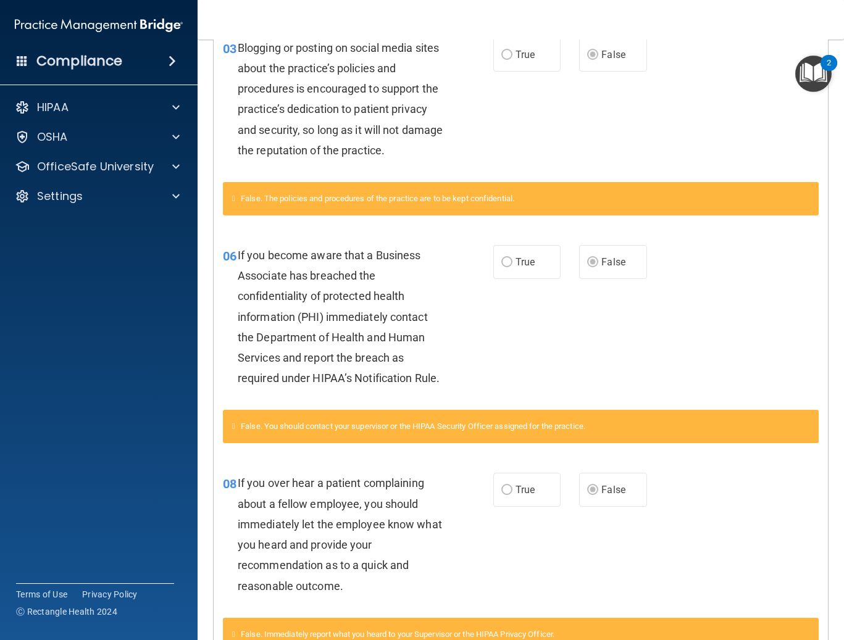
scroll to position [0, 0]
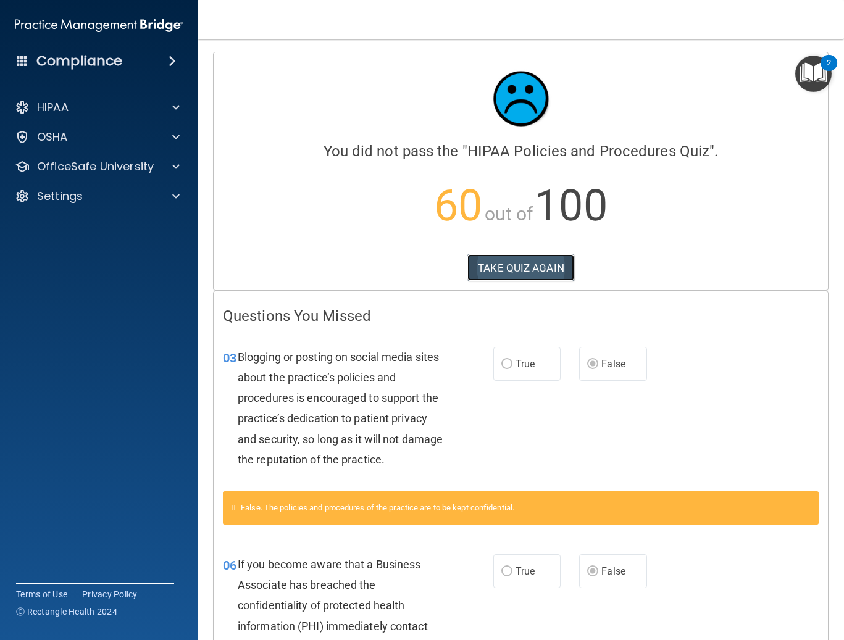
click at [509, 267] on button "TAKE QUIZ AGAIN" at bounding box center [520, 267] width 107 height 27
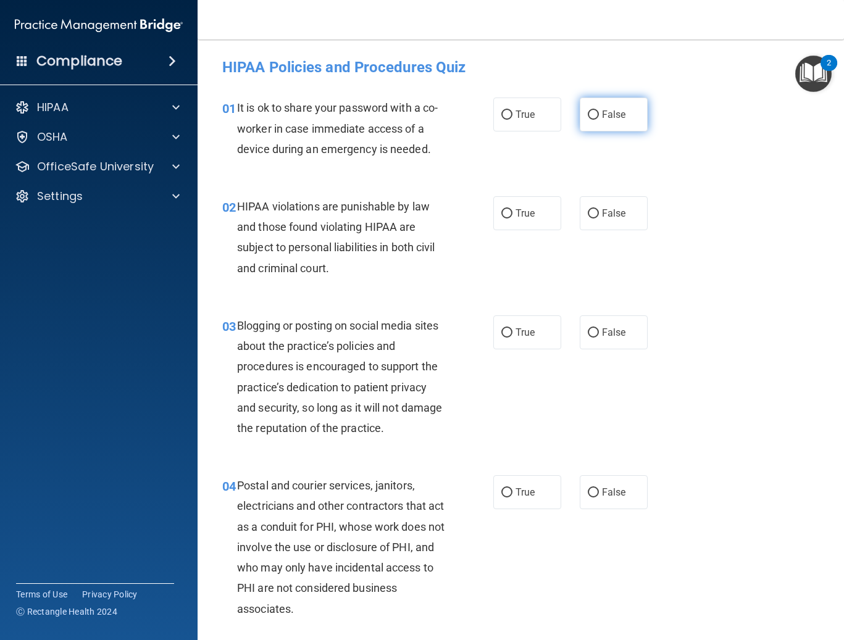
click at [509, 119] on label "False" at bounding box center [614, 115] width 68 height 34
click at [509, 119] on input "False" at bounding box center [593, 114] width 11 height 9
radio input "true"
click at [481, 209] on div "02 HIPAA violations are punishable by law and those found violating HIPAA are s…" at bounding box center [358, 240] width 308 height 88
click at [493, 212] on label "True" at bounding box center [527, 213] width 68 height 34
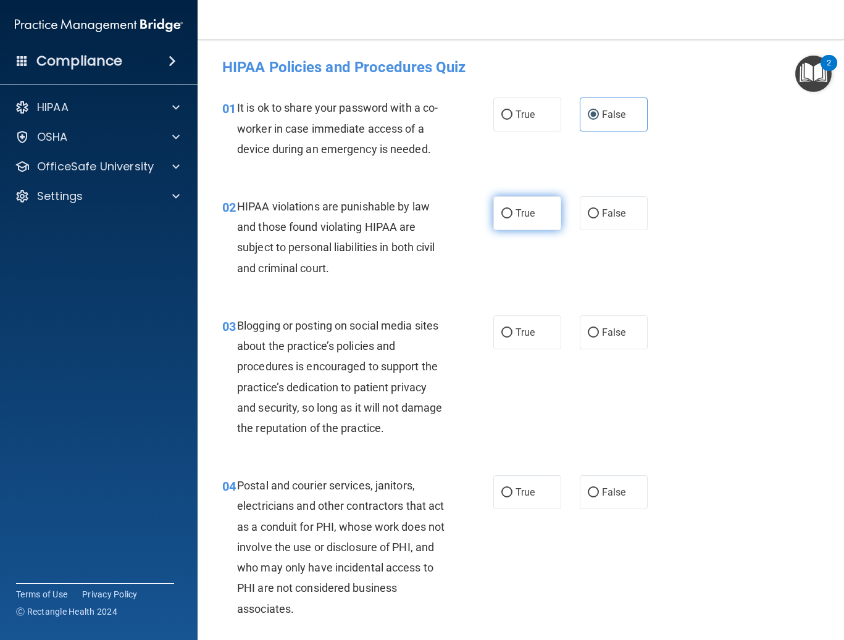
click at [501, 212] on input "True" at bounding box center [506, 213] width 11 height 9
radio input "true"
click at [509, 319] on label "False" at bounding box center [614, 332] width 68 height 34
click at [509, 328] on input "False" at bounding box center [593, 332] width 11 height 9
radio input "true"
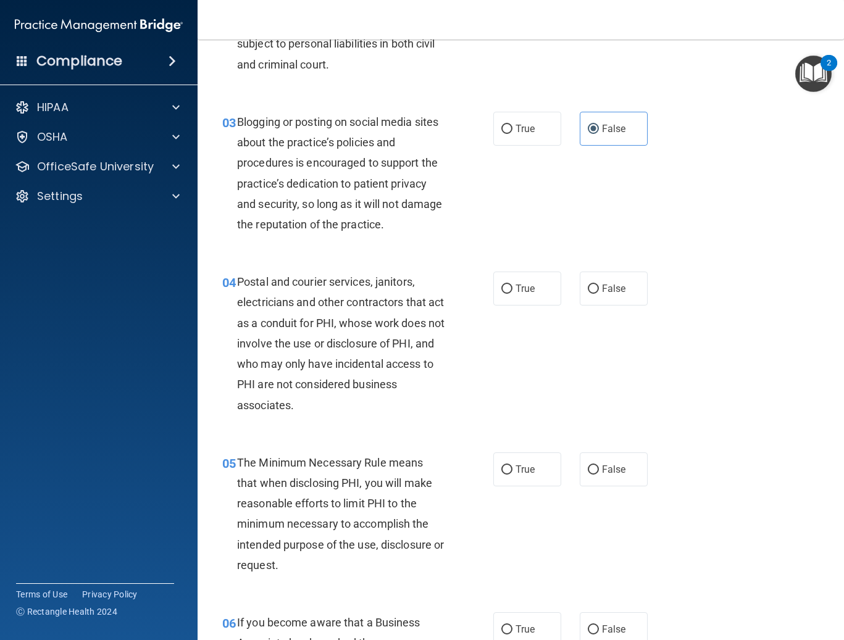
scroll to position [247, 0]
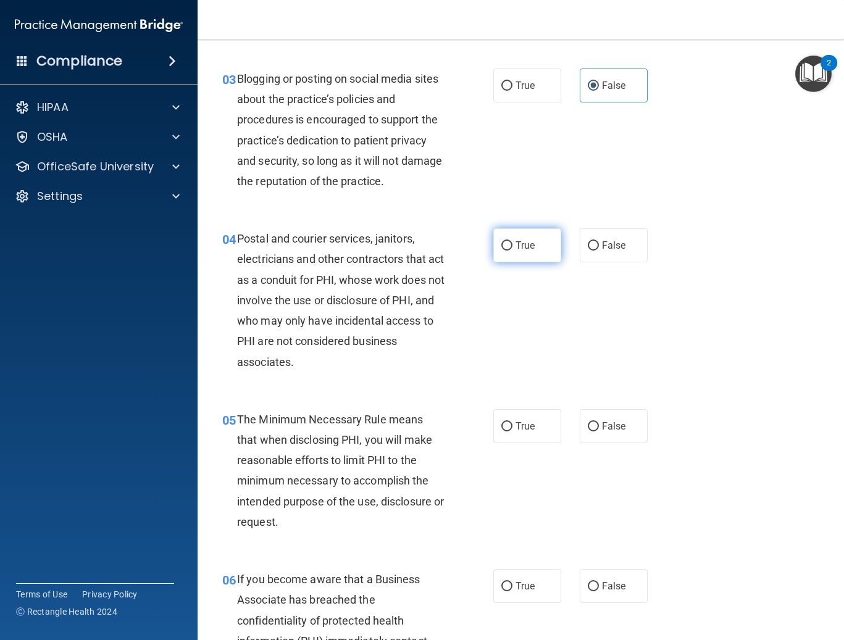
click at [509, 249] on span "True" at bounding box center [524, 245] width 19 height 12
click at [509, 249] on input "True" at bounding box center [506, 245] width 11 height 9
radio input "true"
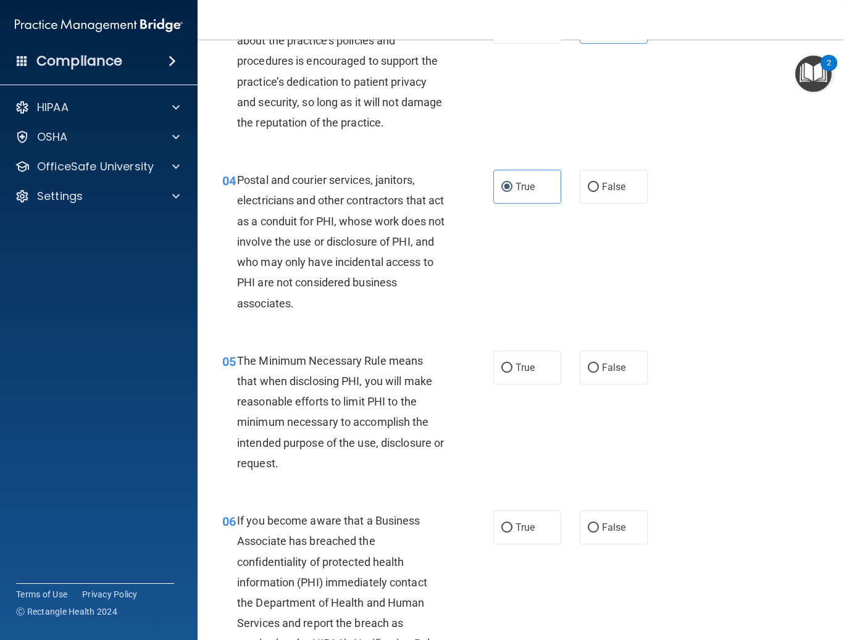
scroll to position [432, 0]
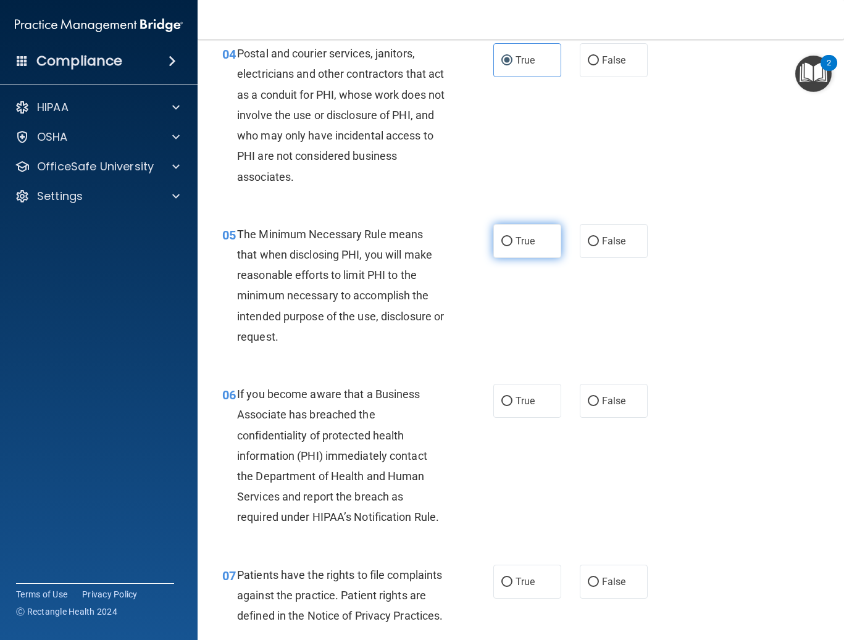
click at [493, 239] on label "True" at bounding box center [527, 241] width 68 height 34
click at [501, 239] on input "True" at bounding box center [506, 241] width 11 height 9
radio input "true"
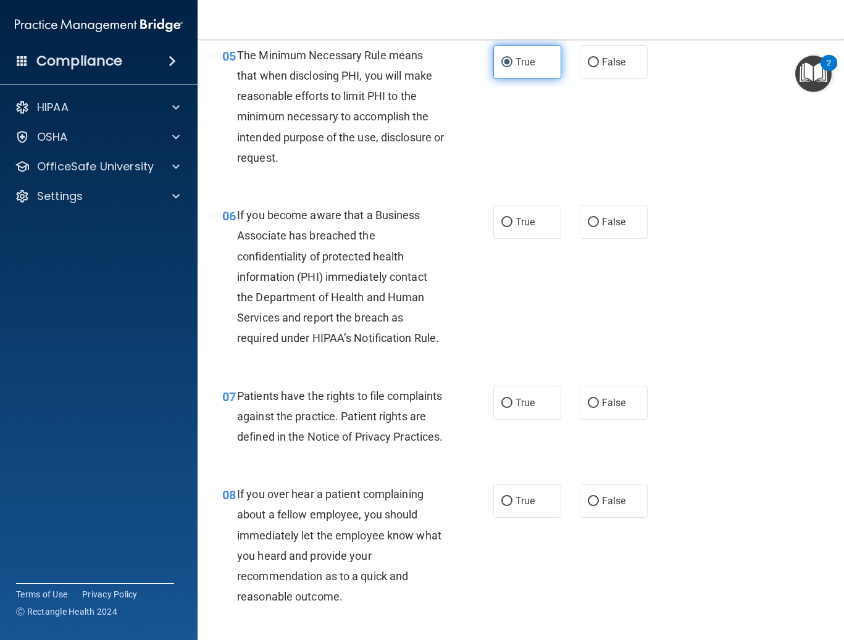
scroll to position [617, 0]
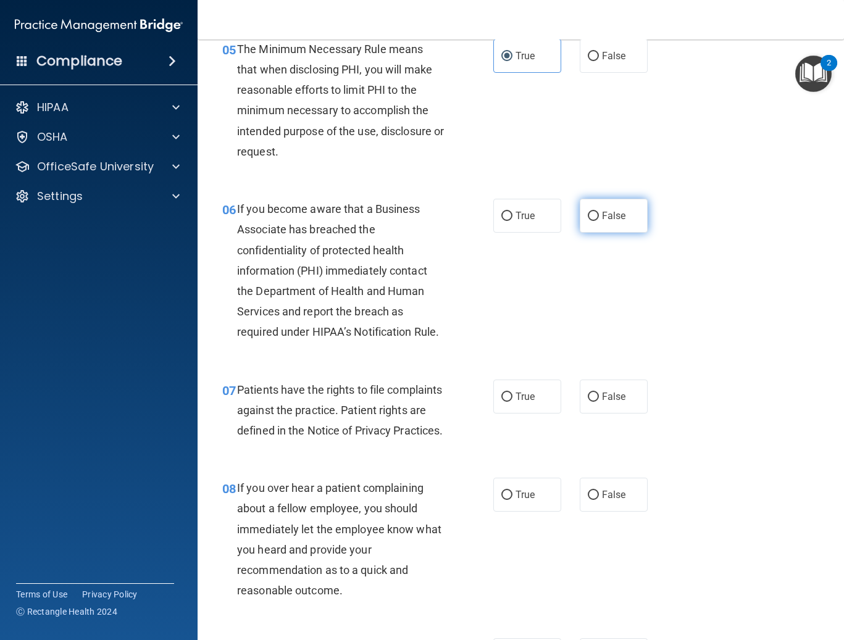
click at [509, 219] on span "False" at bounding box center [614, 216] width 24 height 12
click at [509, 219] on input "False" at bounding box center [593, 216] width 11 height 9
radio input "true"
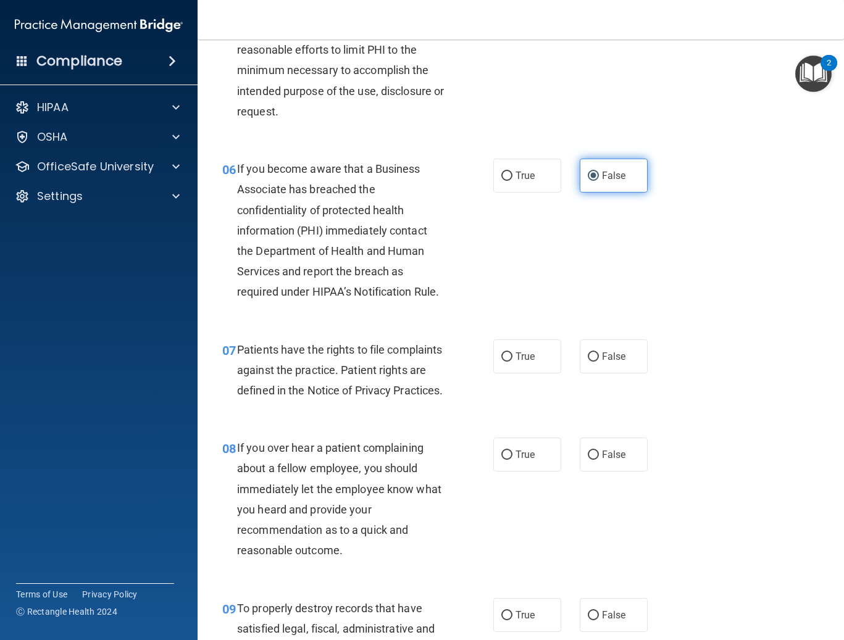
scroll to position [679, 0]
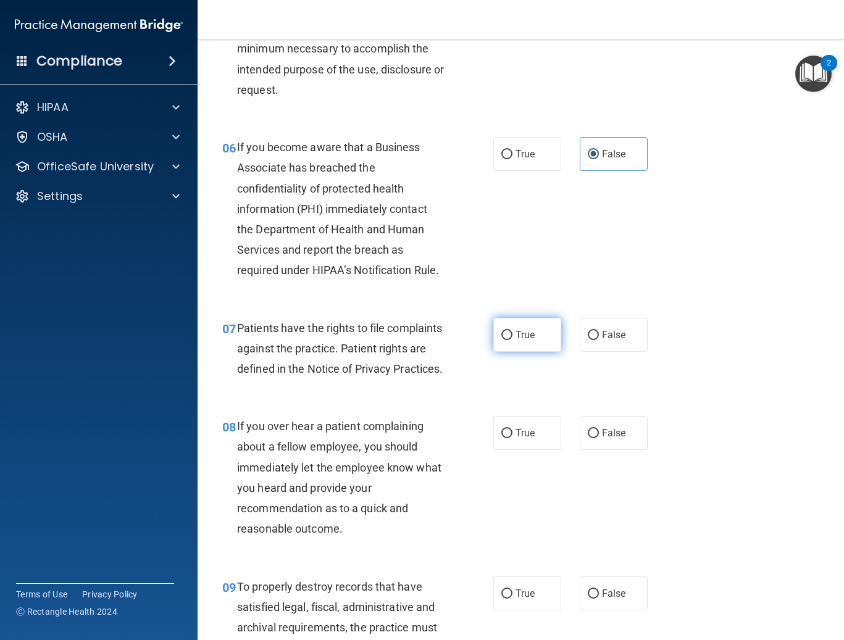
click at [509, 338] on span "True" at bounding box center [524, 335] width 19 height 12
click at [509, 338] on input "True" at bounding box center [506, 335] width 11 height 9
radio input "true"
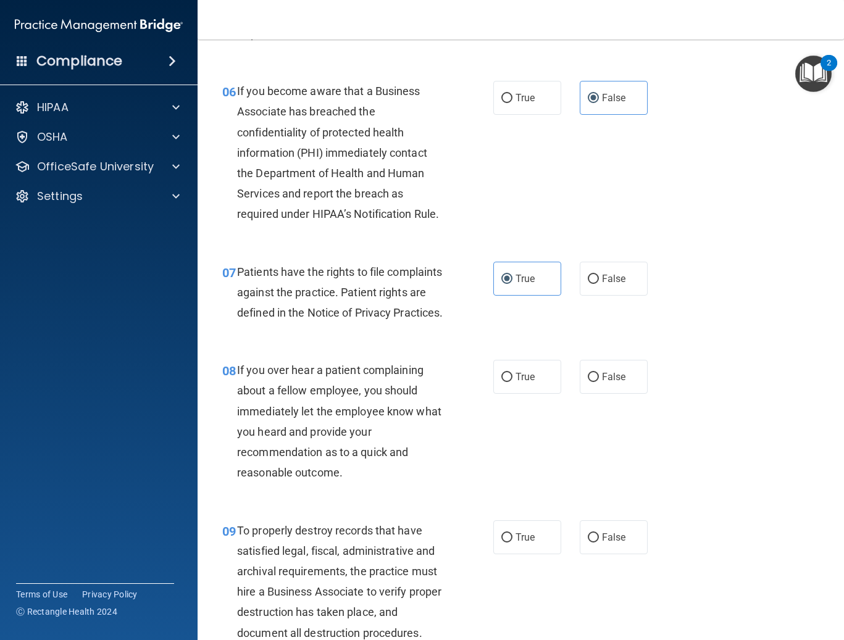
scroll to position [864, 0]
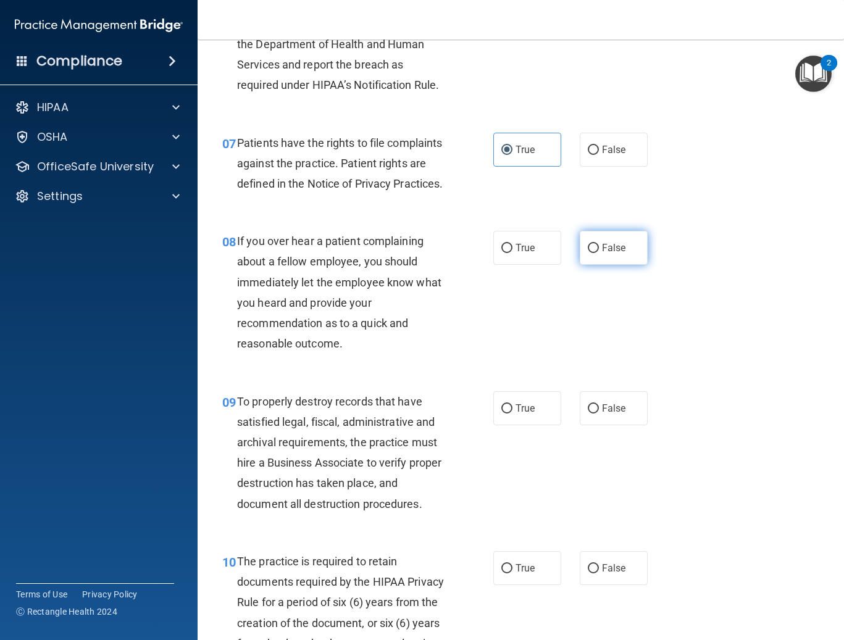
click at [509, 253] on input "False" at bounding box center [593, 248] width 11 height 9
radio input "true"
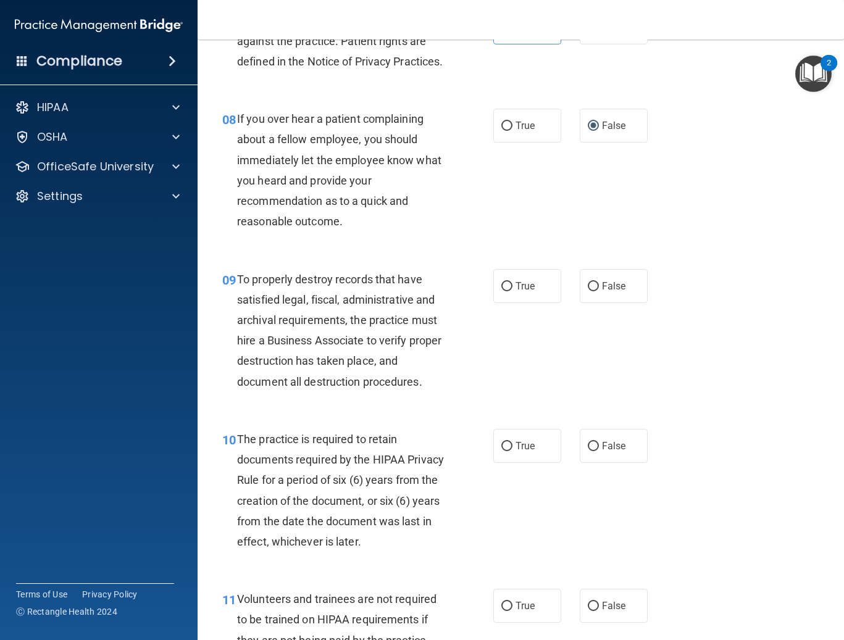
scroll to position [988, 0]
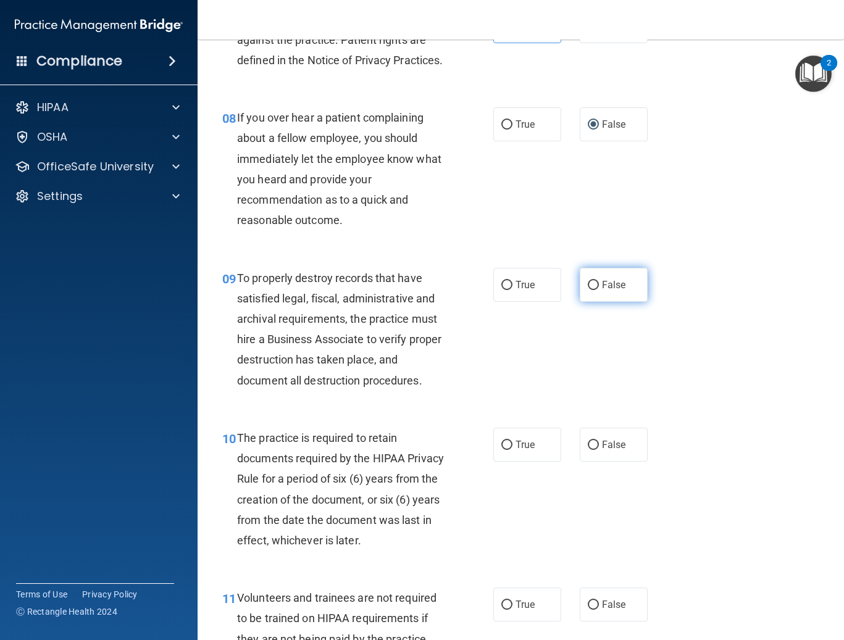
click at [509, 300] on label "False" at bounding box center [614, 285] width 68 height 34
click at [509, 290] on input "False" at bounding box center [593, 285] width 11 height 9
radio input "true"
click at [509, 457] on label "True" at bounding box center [527, 445] width 68 height 34
click at [509, 450] on input "True" at bounding box center [506, 445] width 11 height 9
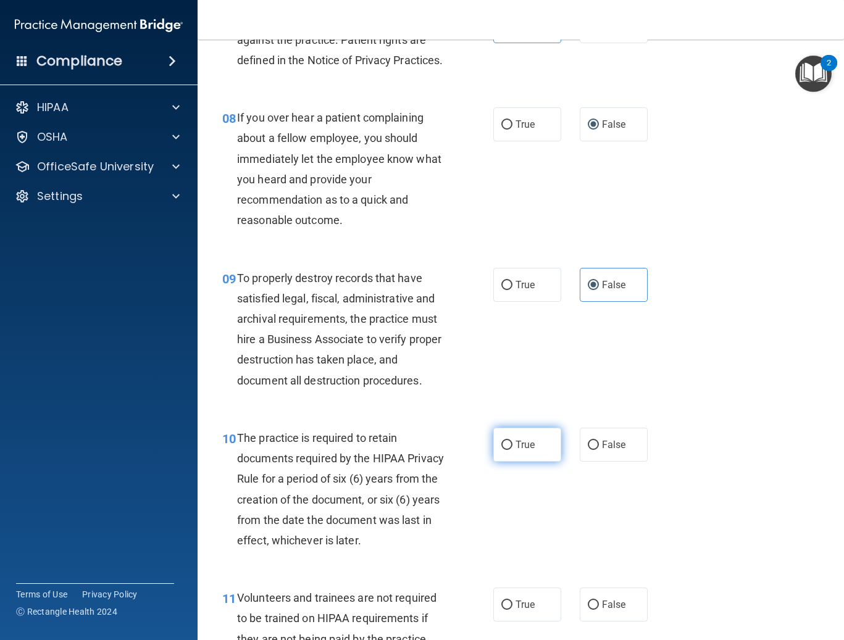
radio input "true"
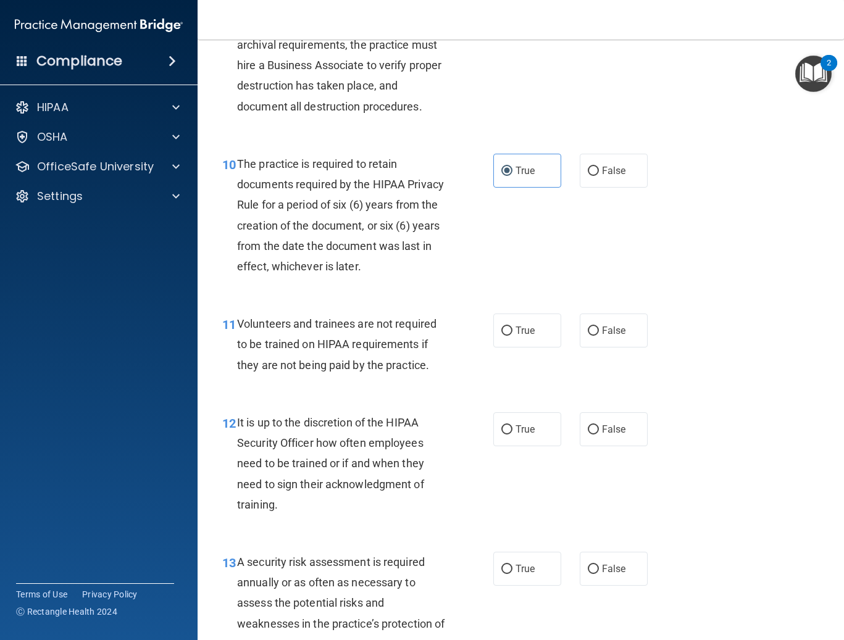
scroll to position [1358, 0]
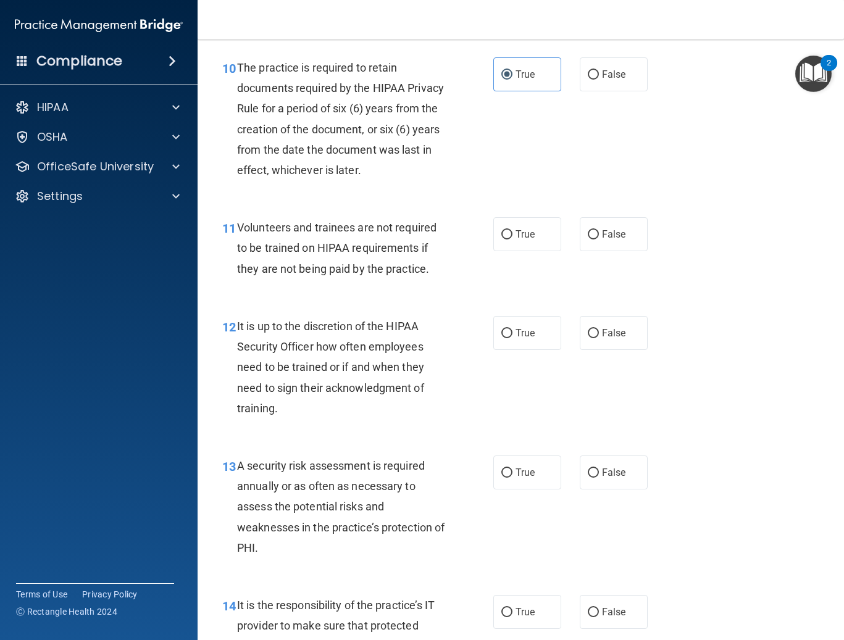
click at [509, 236] on div "11 Volunteers and trainees are not required to be trained on HIPAA requirements…" at bounding box center [520, 251] width 615 height 99
click at [509, 242] on label "False" at bounding box center [614, 234] width 68 height 34
click at [509, 239] on input "False" at bounding box center [593, 234] width 11 height 9
radio input "true"
click at [509, 350] on label "False" at bounding box center [614, 333] width 68 height 34
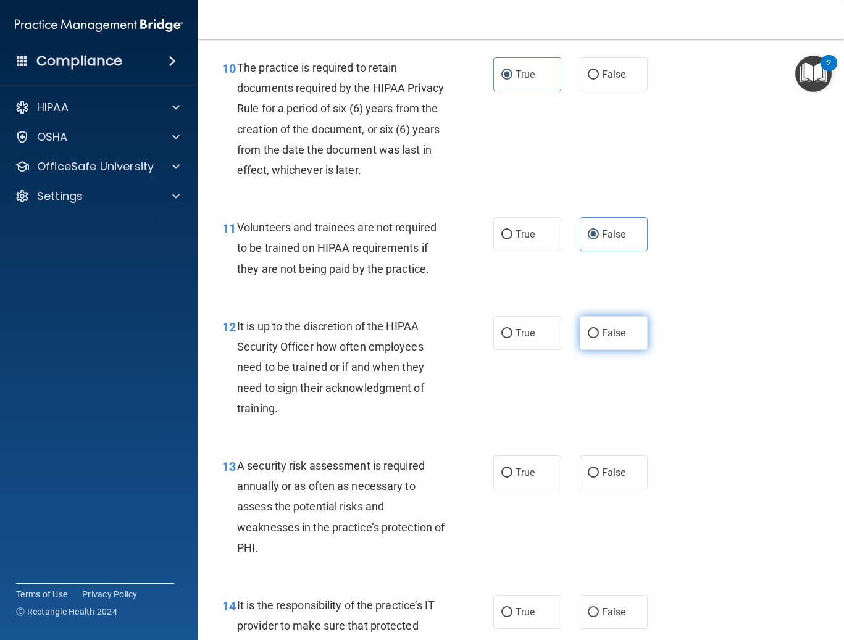
click at [509, 338] on input "False" at bounding box center [593, 333] width 11 height 9
radio input "true"
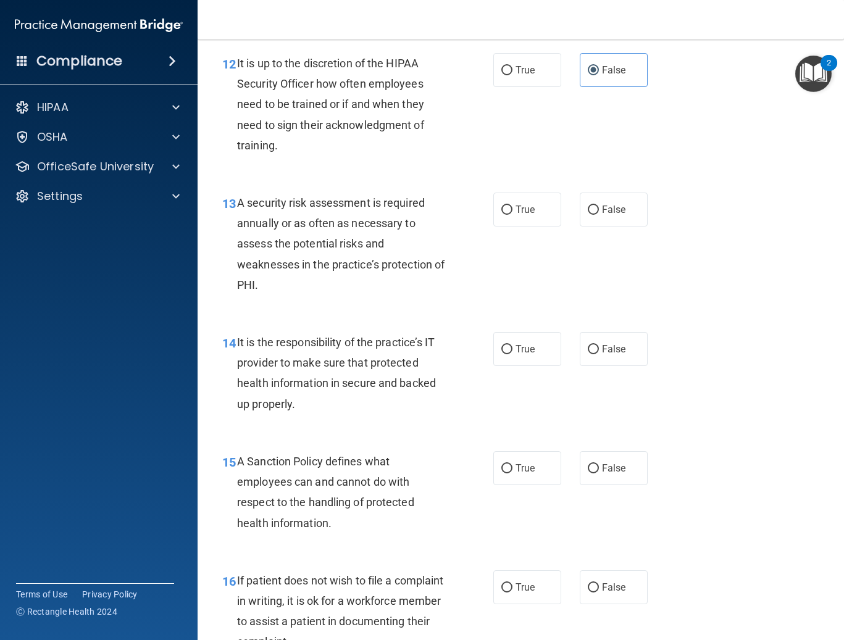
scroll to position [1667, 0]
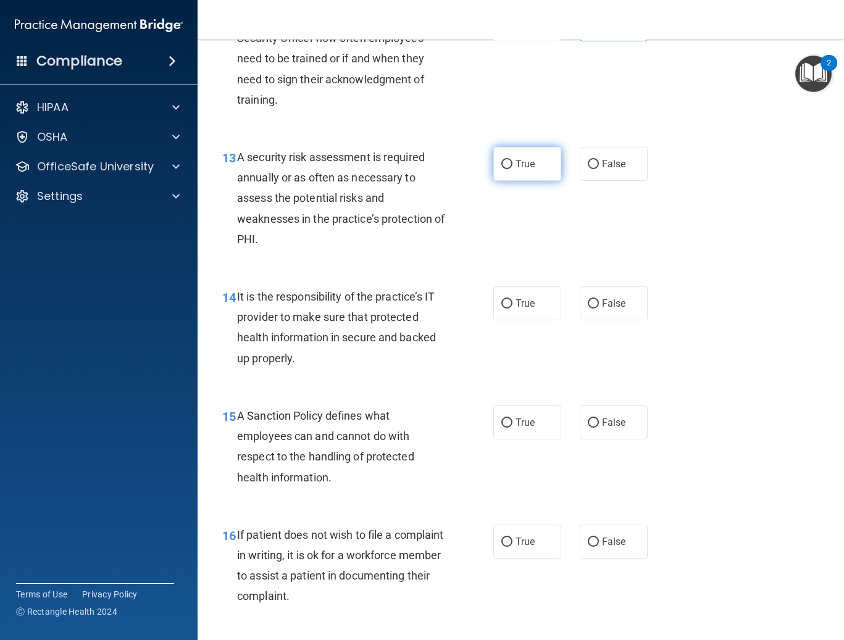
click at [509, 170] on span "True" at bounding box center [524, 164] width 19 height 12
click at [509, 169] on input "True" at bounding box center [506, 164] width 11 height 9
radio input "true"
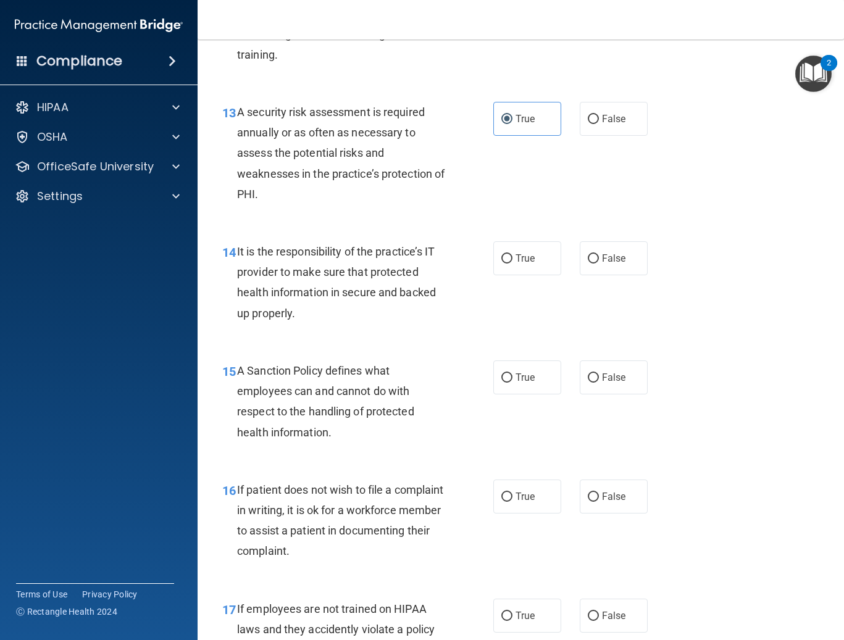
scroll to position [1852, 0]
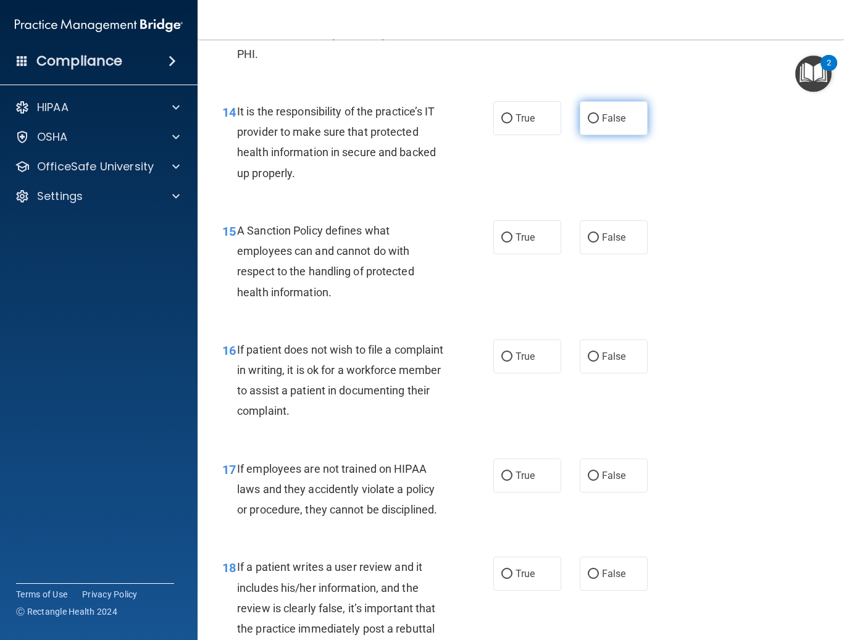
click at [509, 124] on span "False" at bounding box center [614, 118] width 24 height 12
click at [509, 123] on input "False" at bounding box center [593, 118] width 11 height 9
radio input "true"
click at [509, 249] on label "False" at bounding box center [614, 237] width 68 height 34
click at [509, 243] on input "False" at bounding box center [593, 237] width 11 height 9
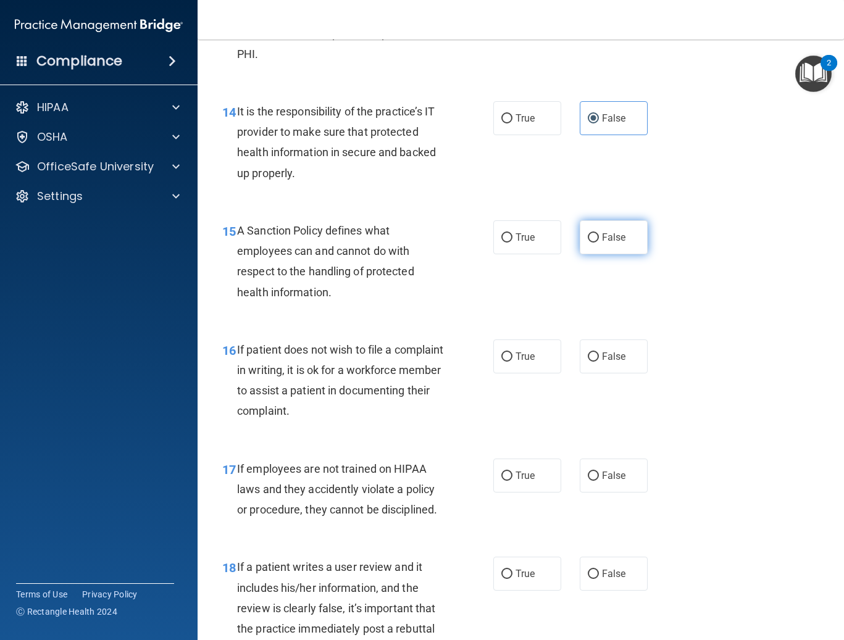
radio input "true"
click at [509, 362] on span "True" at bounding box center [524, 357] width 19 height 12
click at [509, 362] on input "True" at bounding box center [506, 356] width 11 height 9
radio input "true"
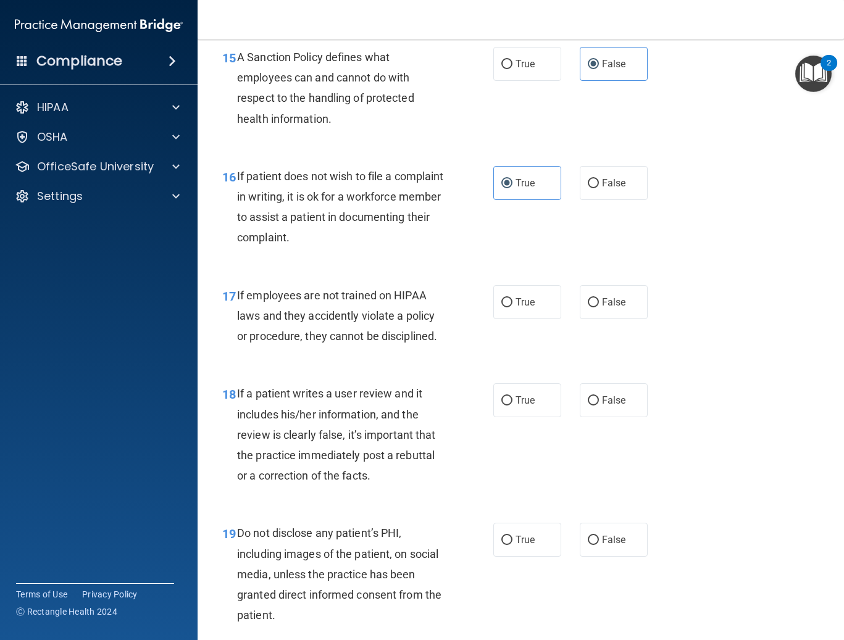
scroll to position [2037, 0]
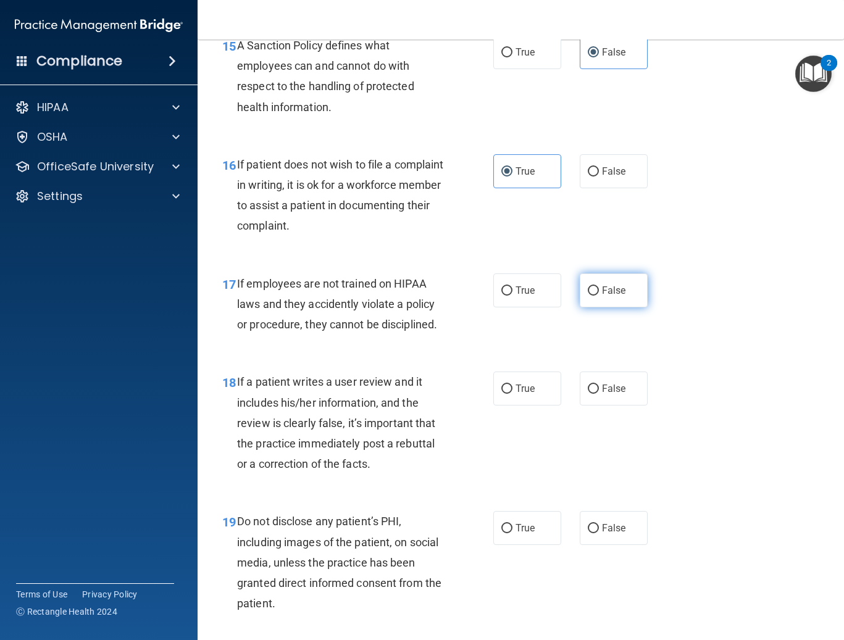
click at [509, 307] on label "False" at bounding box center [614, 290] width 68 height 34
click at [509, 296] on input "False" at bounding box center [593, 290] width 11 height 9
radio input "true"
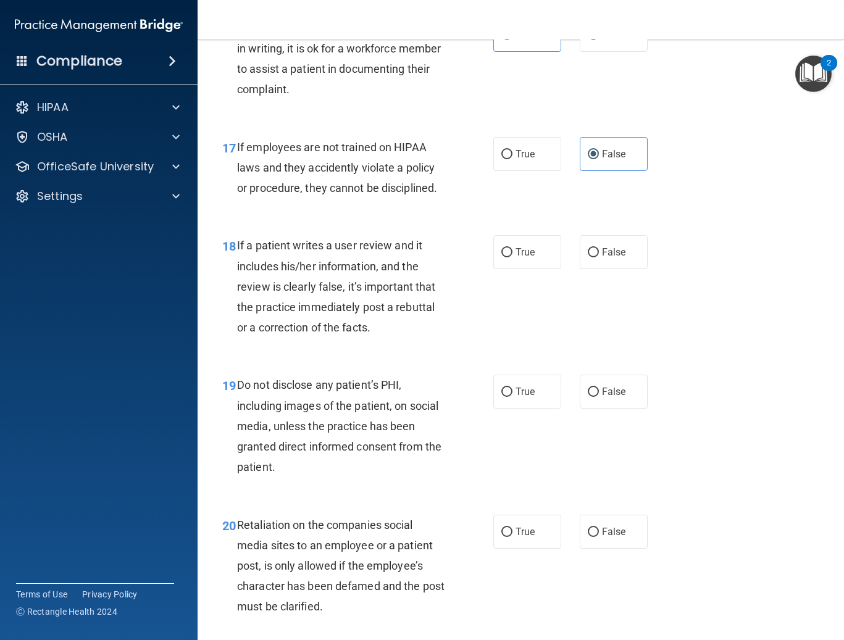
scroll to position [2222, 0]
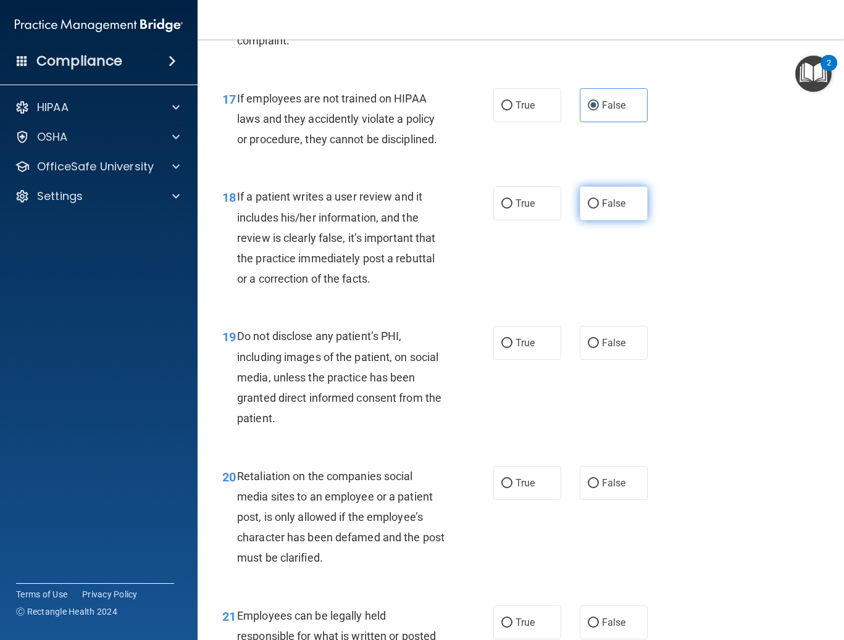
click at [509, 220] on label "False" at bounding box center [614, 203] width 68 height 34
click at [509, 209] on input "False" at bounding box center [593, 203] width 11 height 9
radio input "true"
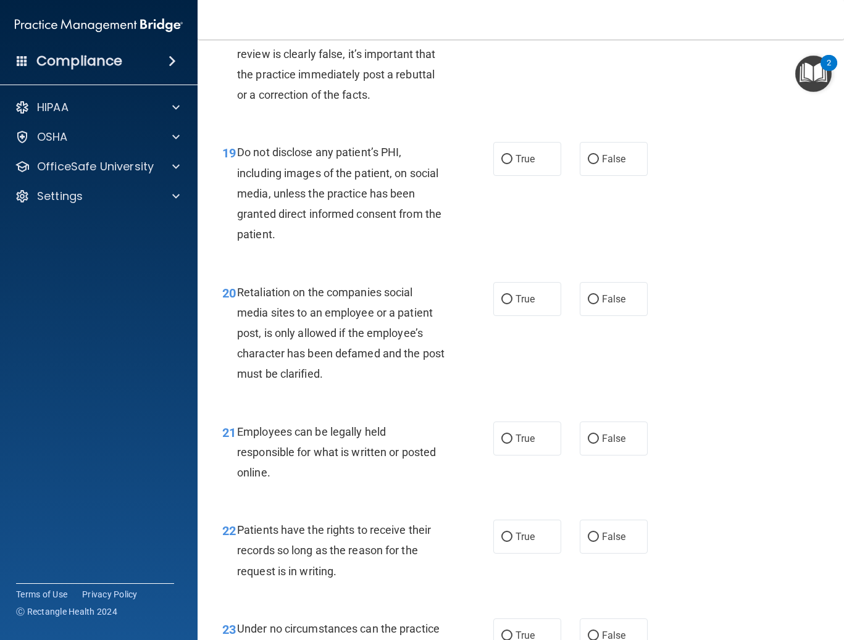
scroll to position [2407, 0]
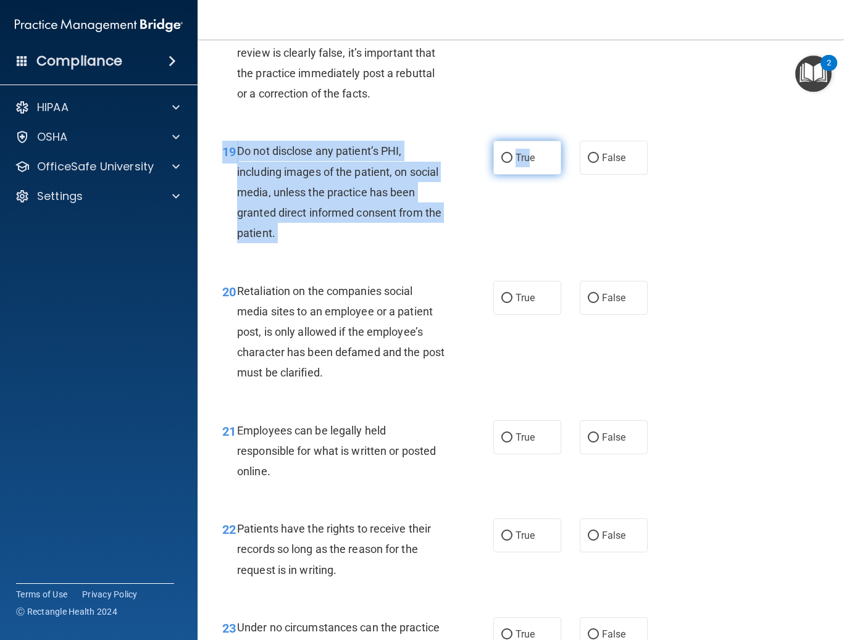
click at [509, 195] on div "19 Do not disclose any patient’s PHI, including images of the patient, on socia…" at bounding box center [520, 194] width 615 height 139
click at [509, 167] on label "True" at bounding box center [527, 158] width 68 height 34
click at [509, 163] on input "True" at bounding box center [506, 158] width 11 height 9
radio input "true"
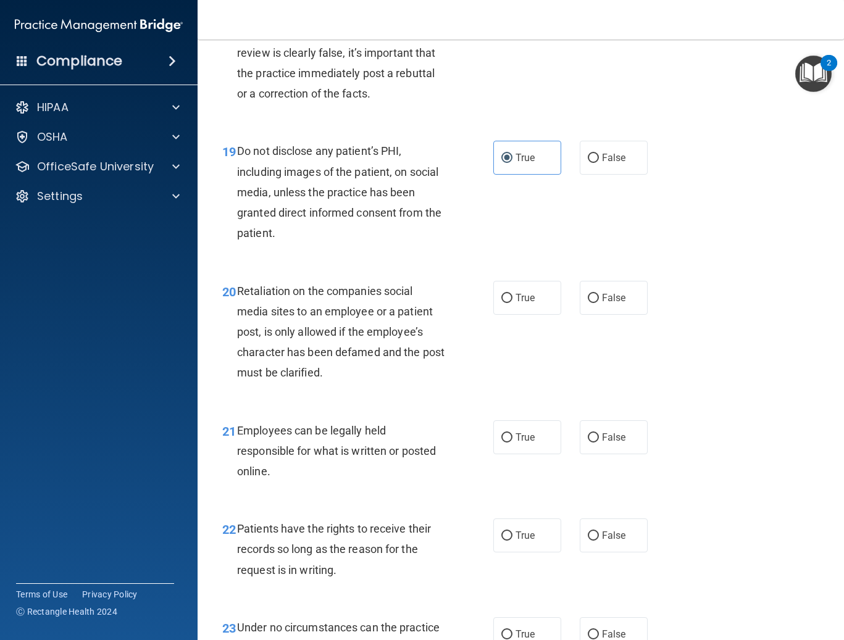
click at [485, 379] on div "20 Retaliation on the companies social media sites to an employee or a patient …" at bounding box center [358, 335] width 308 height 109
click at [509, 304] on span "False" at bounding box center [614, 298] width 24 height 12
click at [509, 303] on input "False" at bounding box center [593, 298] width 11 height 9
radio input "true"
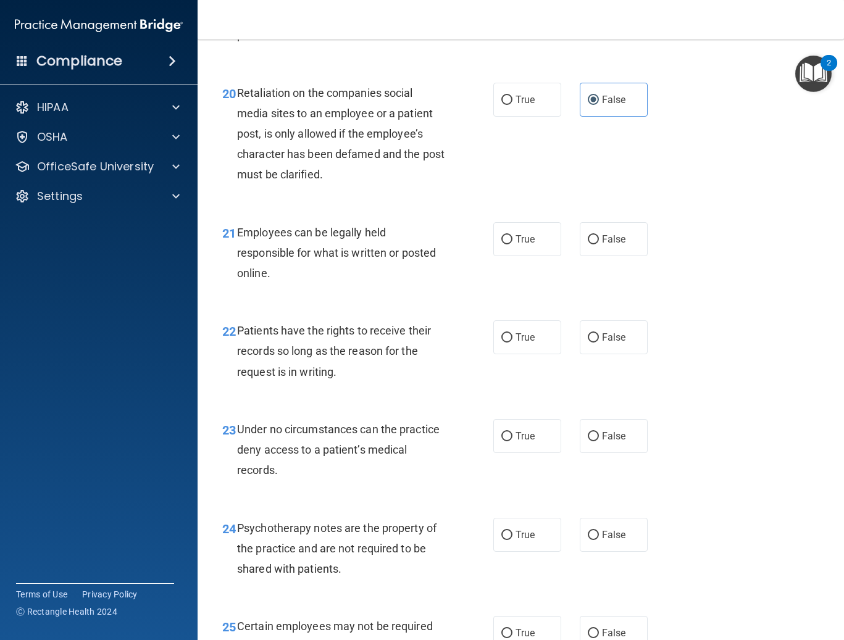
scroll to position [2654, 0]
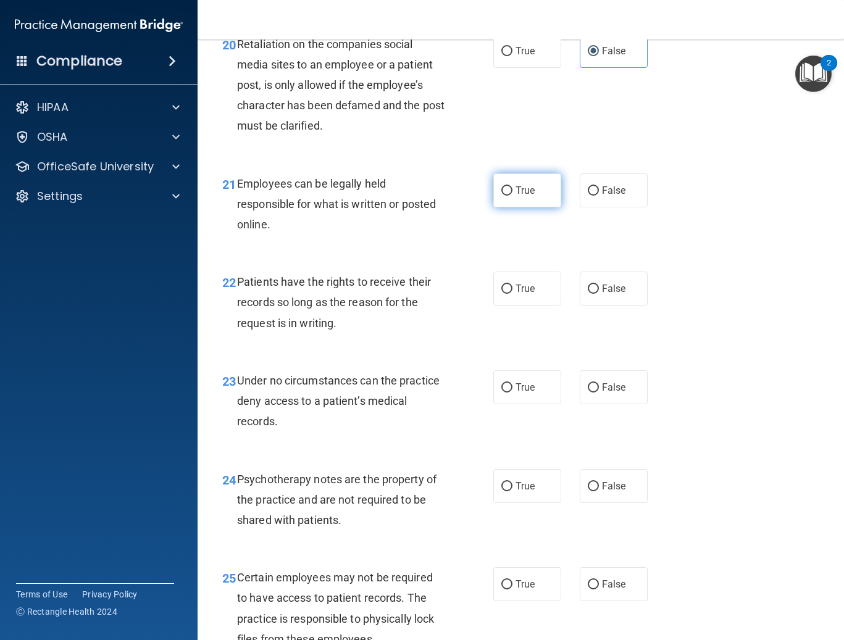
click at [509, 204] on label "True" at bounding box center [527, 190] width 68 height 34
click at [509, 196] on input "True" at bounding box center [506, 190] width 11 height 9
radio input "true"
click at [509, 294] on input "False" at bounding box center [593, 289] width 11 height 9
radio input "true"
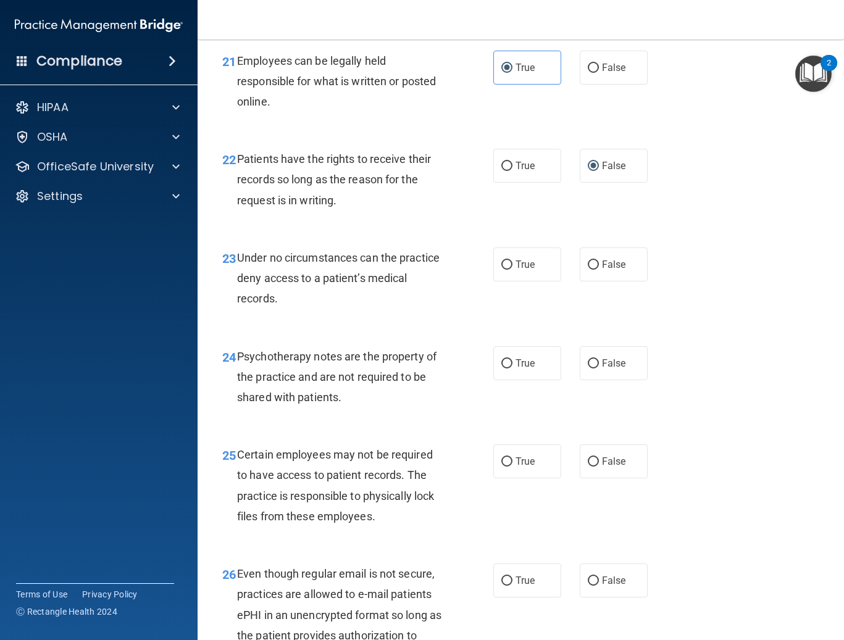
scroll to position [2778, 0]
click at [509, 281] on label "False" at bounding box center [614, 264] width 68 height 34
click at [509, 269] on input "False" at bounding box center [593, 264] width 11 height 9
radio input "true"
click at [509, 380] on label "True" at bounding box center [527, 363] width 68 height 34
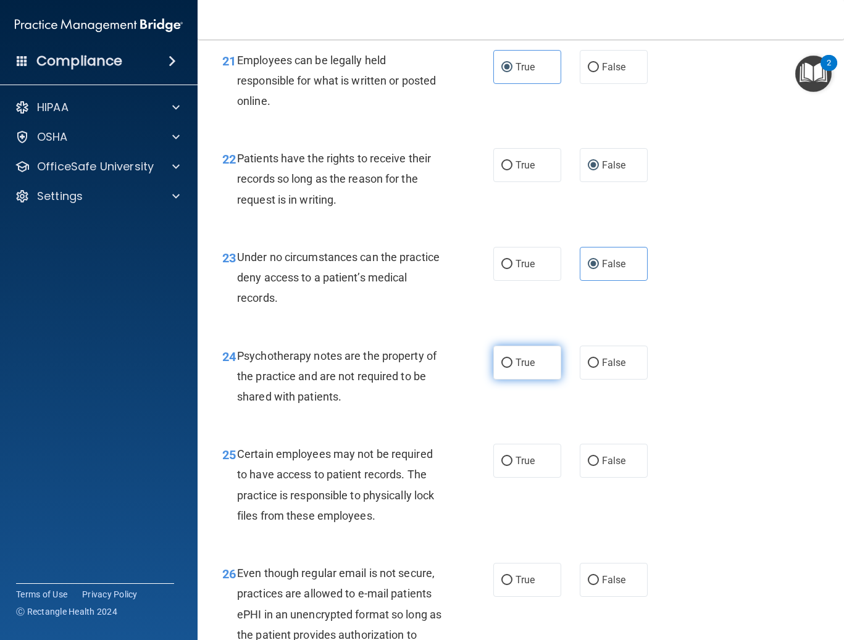
click at [509, 368] on input "True" at bounding box center [506, 363] width 11 height 9
radio input "true"
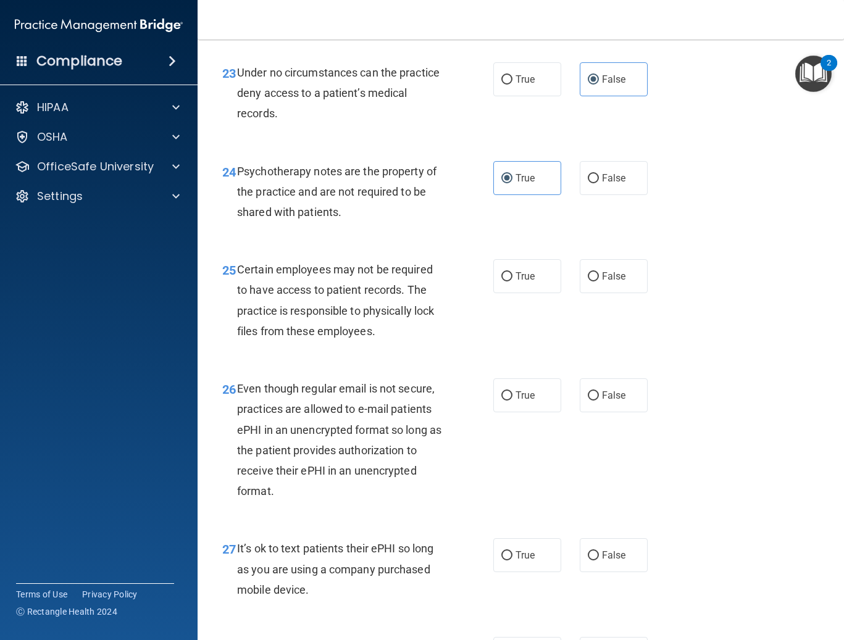
scroll to position [2963, 0]
click at [509, 293] on label "True" at bounding box center [527, 276] width 68 height 34
click at [509, 281] on input "True" at bounding box center [506, 276] width 11 height 9
radio input "true"
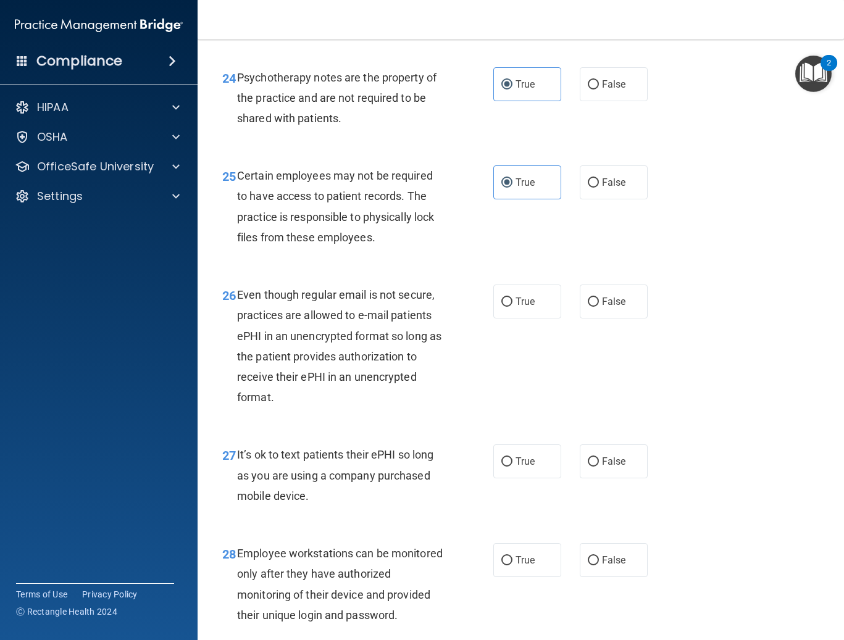
scroll to position [3086, 0]
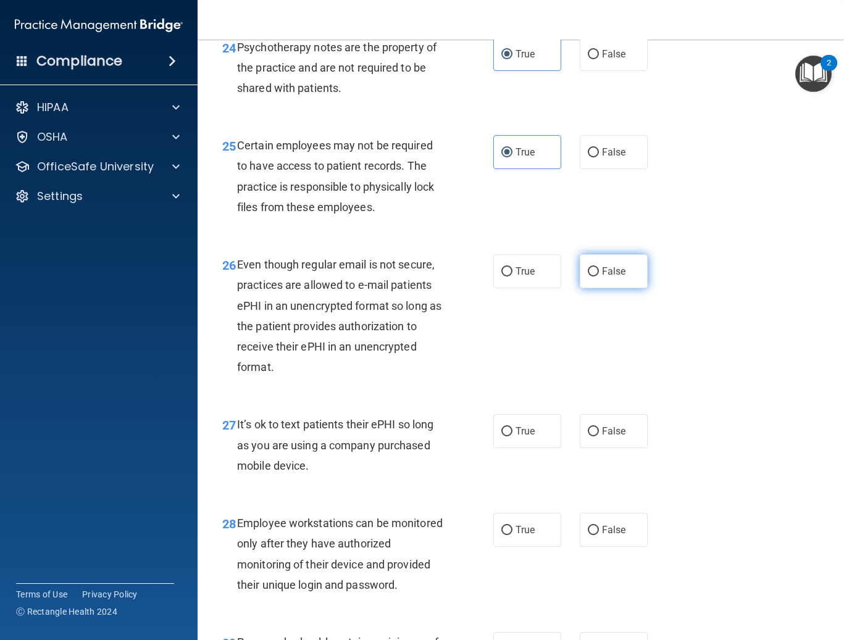
click at [509, 288] on label "False" at bounding box center [614, 271] width 68 height 34
click at [509, 277] on input "False" at bounding box center [593, 271] width 11 height 9
radio input "true"
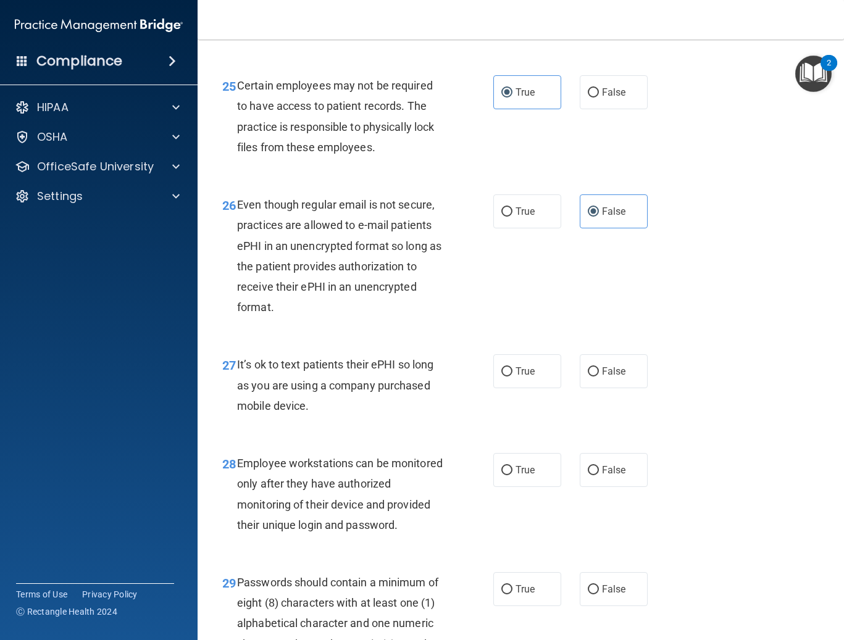
scroll to position [3271, 0]
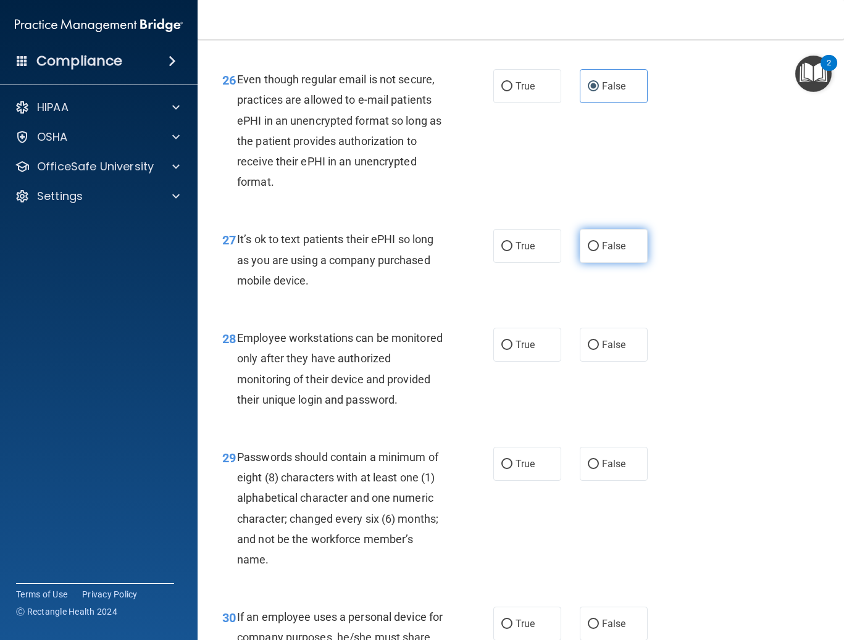
click at [509, 263] on label "False" at bounding box center [614, 246] width 68 height 34
click at [509, 251] on input "False" at bounding box center [593, 246] width 11 height 9
radio input "true"
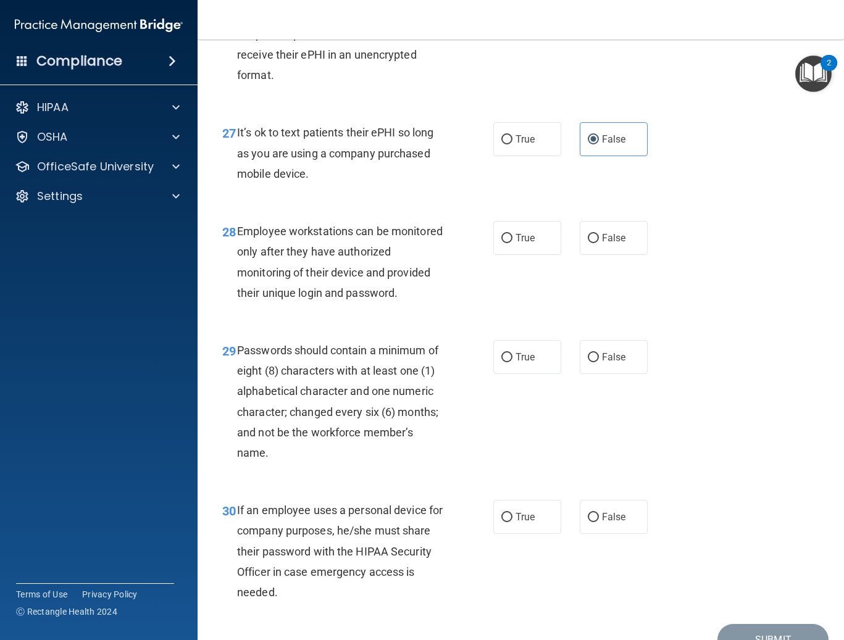
scroll to position [3395, 0]
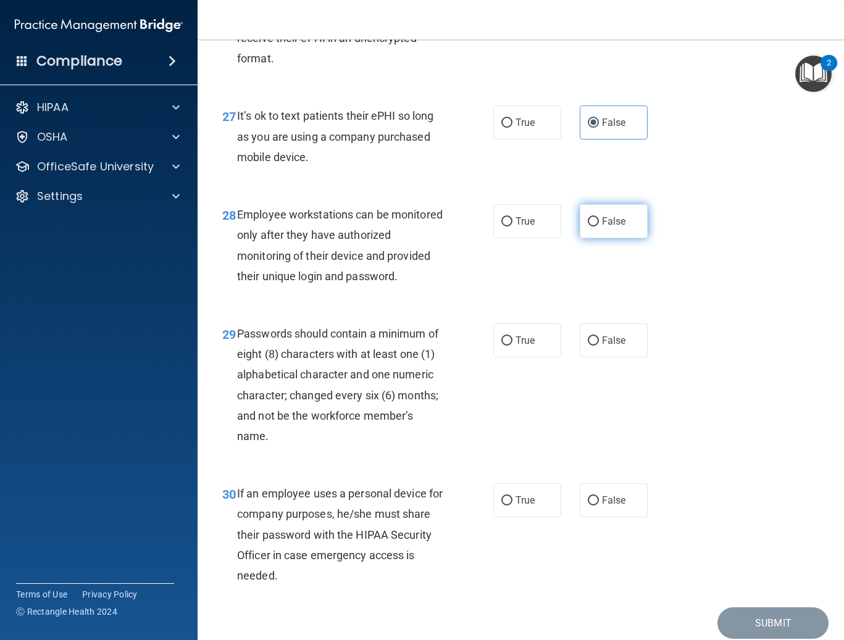
click at [509, 238] on label "False" at bounding box center [614, 221] width 68 height 34
click at [509, 227] on input "False" at bounding box center [593, 221] width 11 height 9
radio input "true"
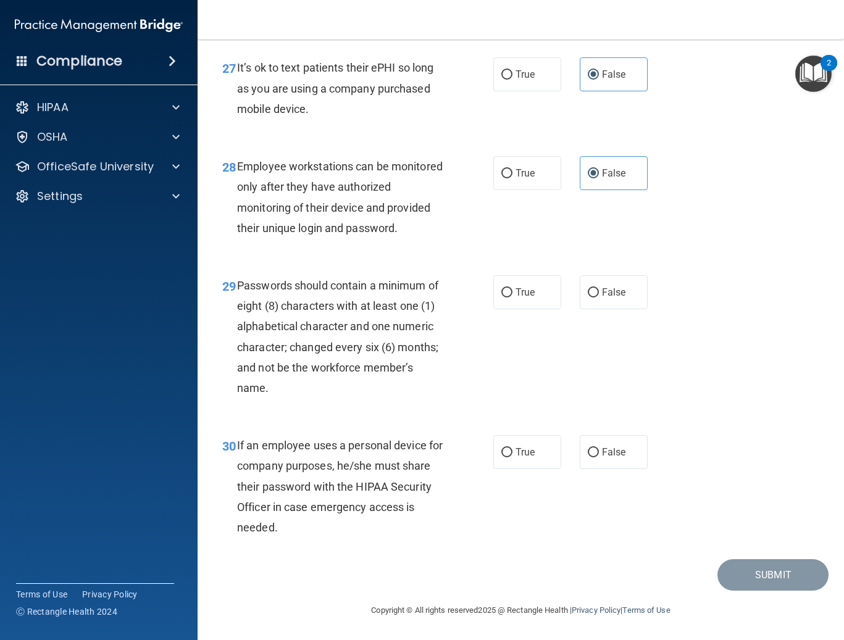
scroll to position [3484, 0]
click at [509, 284] on label "True" at bounding box center [527, 292] width 68 height 34
click at [509, 288] on input "True" at bounding box center [506, 292] width 11 height 9
radio input "true"
click at [509, 462] on label "False" at bounding box center [614, 452] width 68 height 34
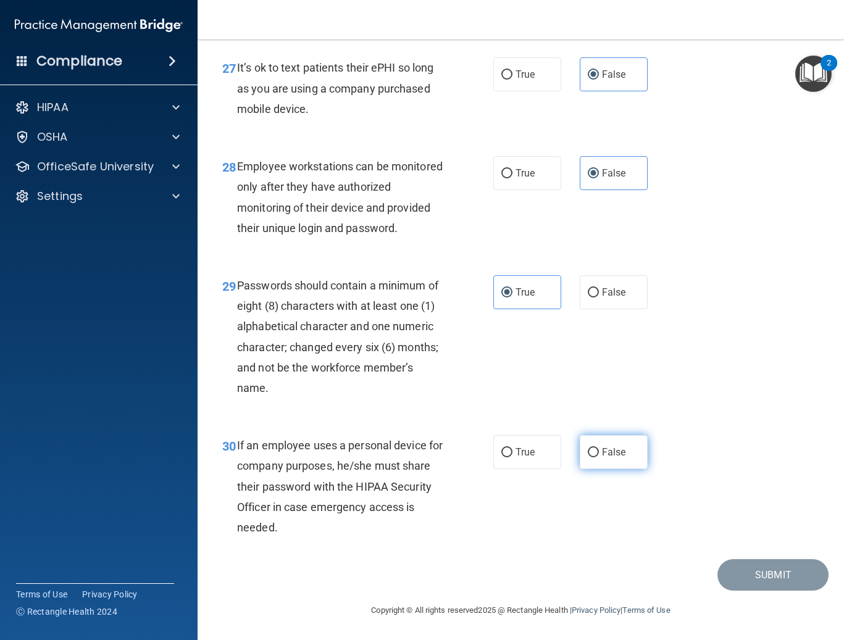
click at [509, 457] on input "False" at bounding box center [593, 452] width 11 height 9
radio input "true"
click at [509, 581] on button "Submit" at bounding box center [772, 574] width 111 height 31
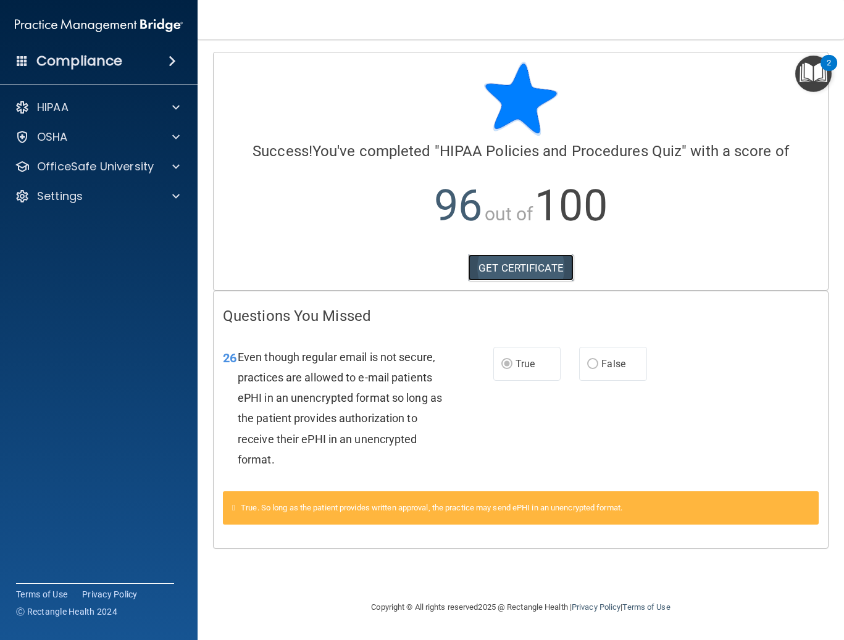
click at [487, 270] on link "GET CERTIFICATE" at bounding box center [521, 267] width 106 height 27
click at [115, 154] on div "OfficeSafe University" at bounding box center [99, 166] width 198 height 25
click at [176, 171] on span at bounding box center [175, 166] width 7 height 15
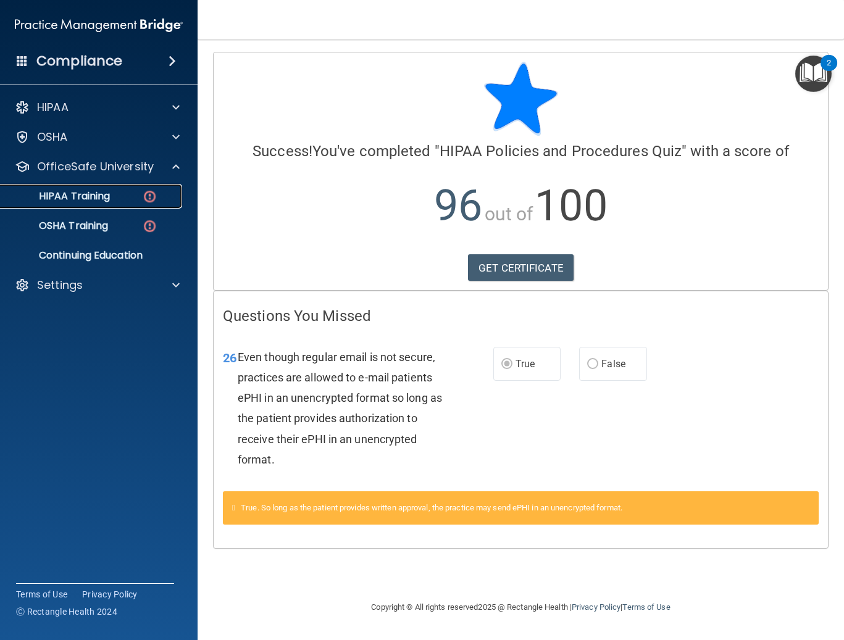
click at [109, 199] on p "HIPAA Training" at bounding box center [59, 196] width 102 height 12
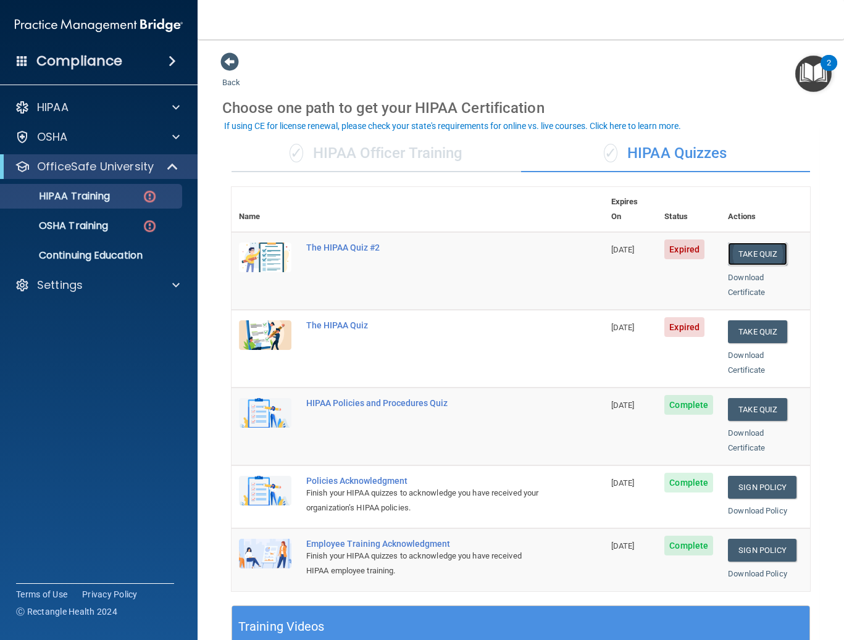
click at [509, 243] on button "Take Quiz" at bounding box center [757, 254] width 59 height 23
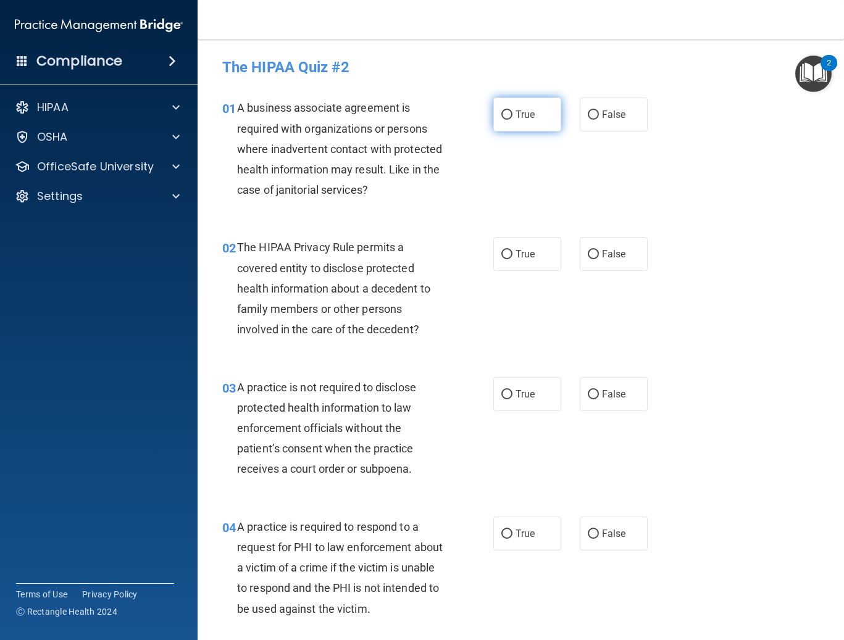
click at [502, 110] on input "True" at bounding box center [506, 114] width 11 height 9
radio input "true"
click at [509, 255] on label "True" at bounding box center [527, 254] width 68 height 34
click at [509, 255] on input "True" at bounding box center [506, 254] width 11 height 9
radio input "true"
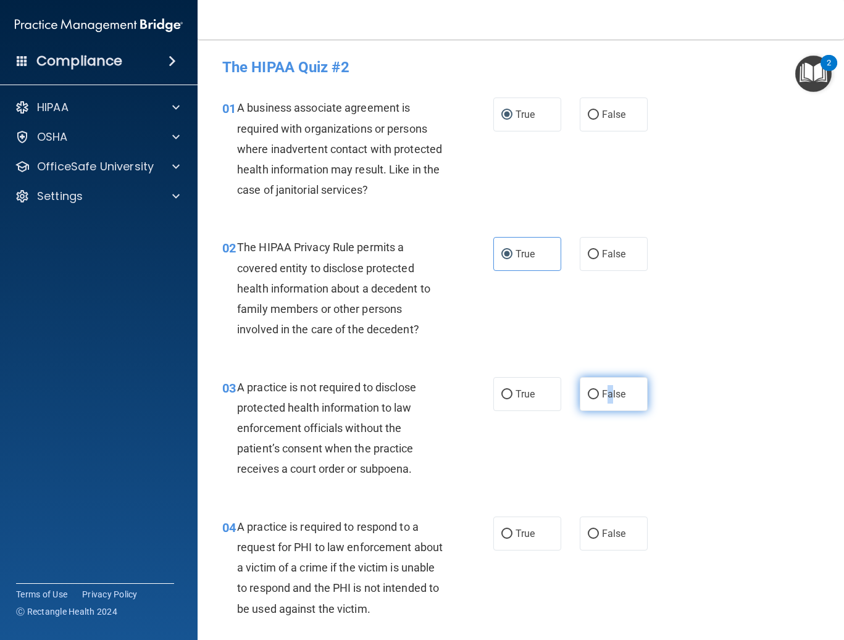
click at [509, 404] on label "False" at bounding box center [614, 394] width 68 height 34
click at [509, 400] on label "False" at bounding box center [614, 394] width 68 height 34
click at [509, 399] on input "False" at bounding box center [593, 394] width 11 height 9
radio input "true"
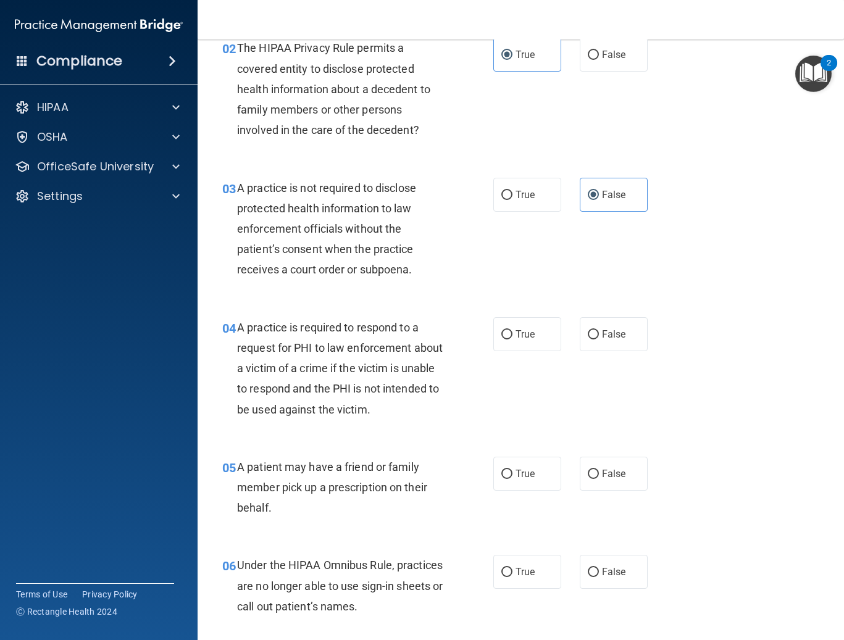
scroll to position [247, 0]
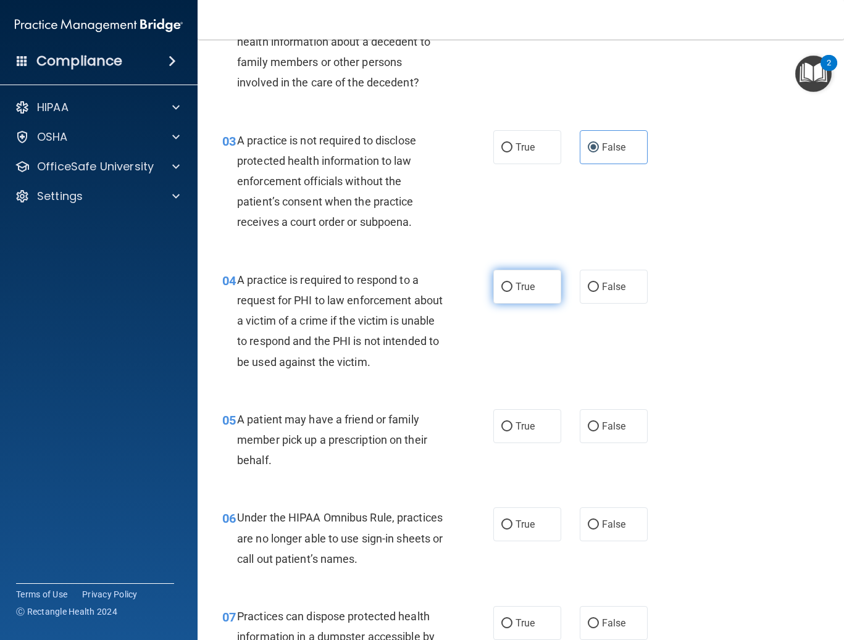
click at [509, 287] on span "True" at bounding box center [524, 287] width 19 height 12
click at [509, 287] on input "True" at bounding box center [506, 287] width 11 height 9
radio input "true"
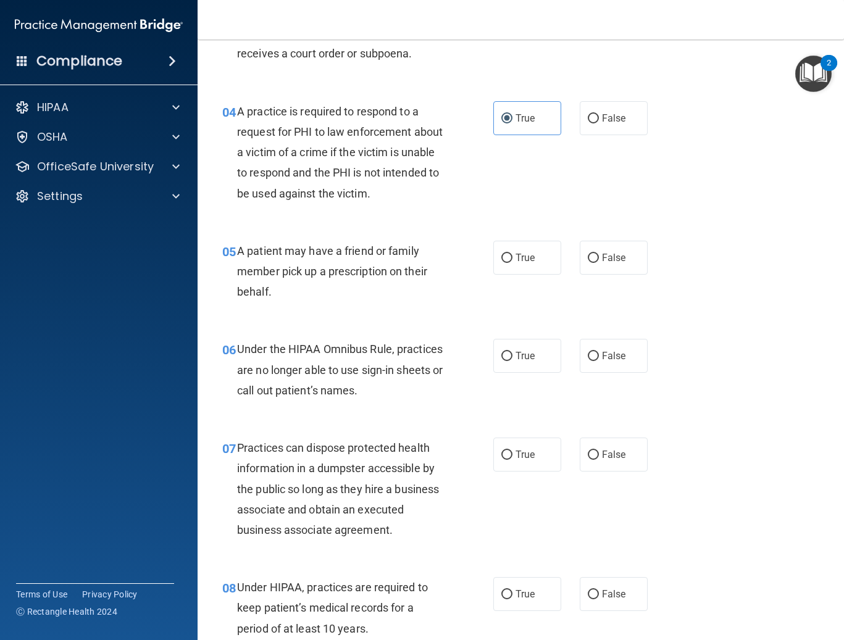
scroll to position [432, 0]
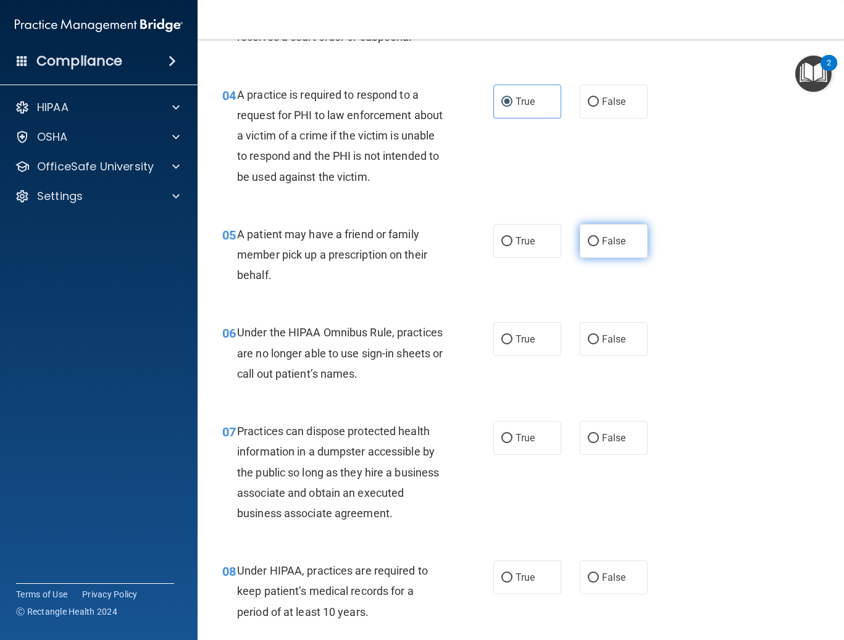
click at [509, 224] on label "False" at bounding box center [614, 241] width 68 height 34
click at [509, 237] on input "False" at bounding box center [593, 241] width 11 height 9
radio input "true"
click at [508, 242] on label "True" at bounding box center [527, 241] width 68 height 34
click at [508, 242] on input "True" at bounding box center [506, 241] width 11 height 9
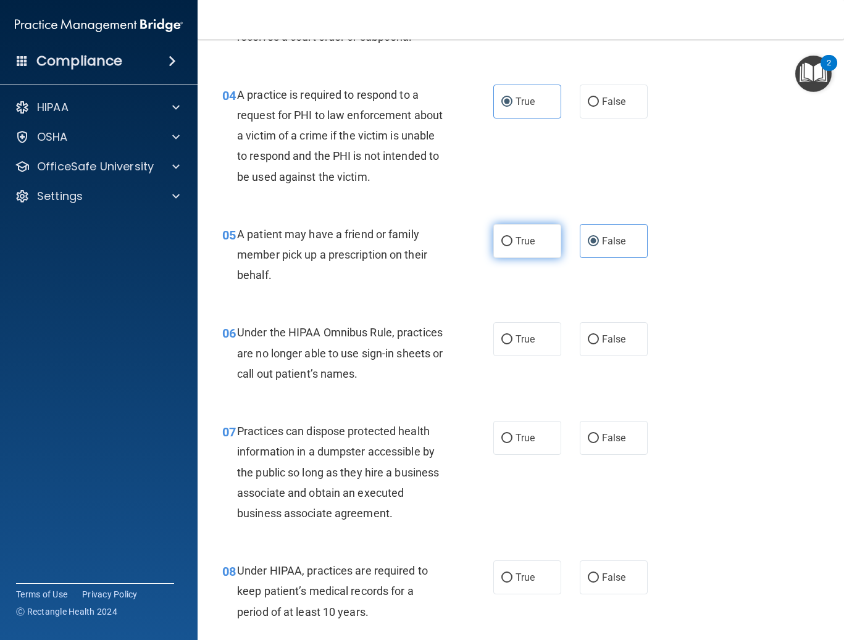
radio input "true"
radio input "false"
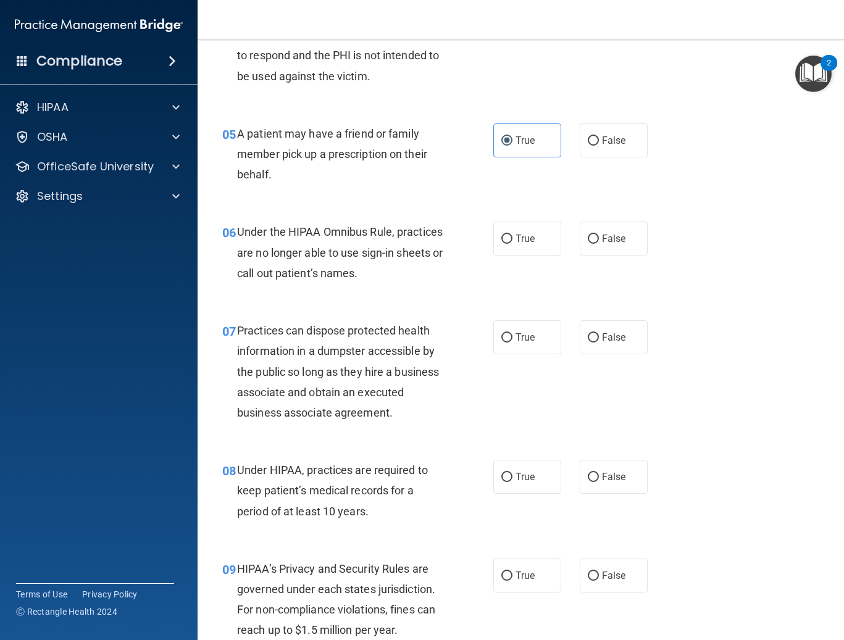
scroll to position [556, 0]
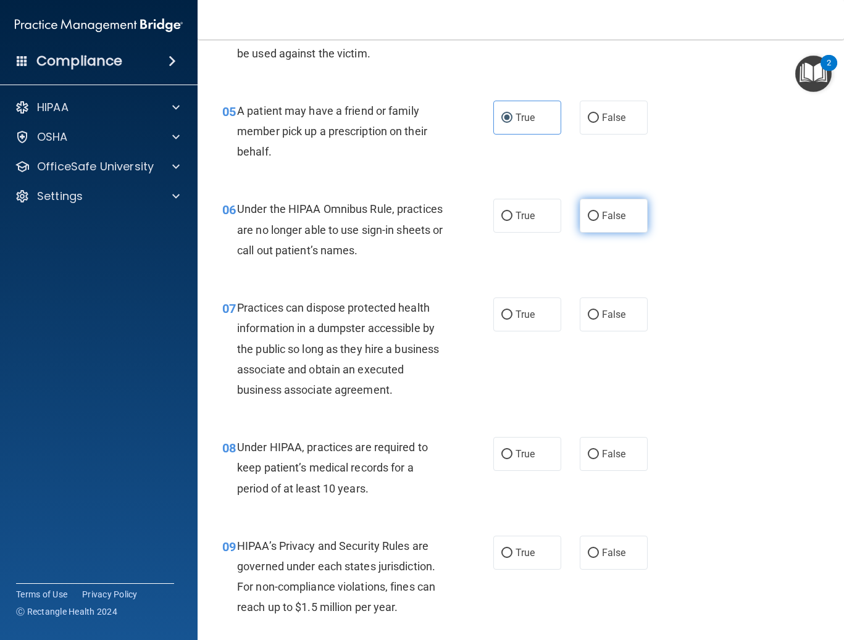
click at [509, 218] on span "False" at bounding box center [614, 216] width 24 height 12
click at [509, 218] on input "False" at bounding box center [593, 216] width 11 height 9
radio input "true"
click at [509, 295] on div "07 Practices can dispose protected health information in a dumpster accessible …" at bounding box center [520, 351] width 615 height 139
click at [509, 329] on label "False" at bounding box center [614, 315] width 68 height 34
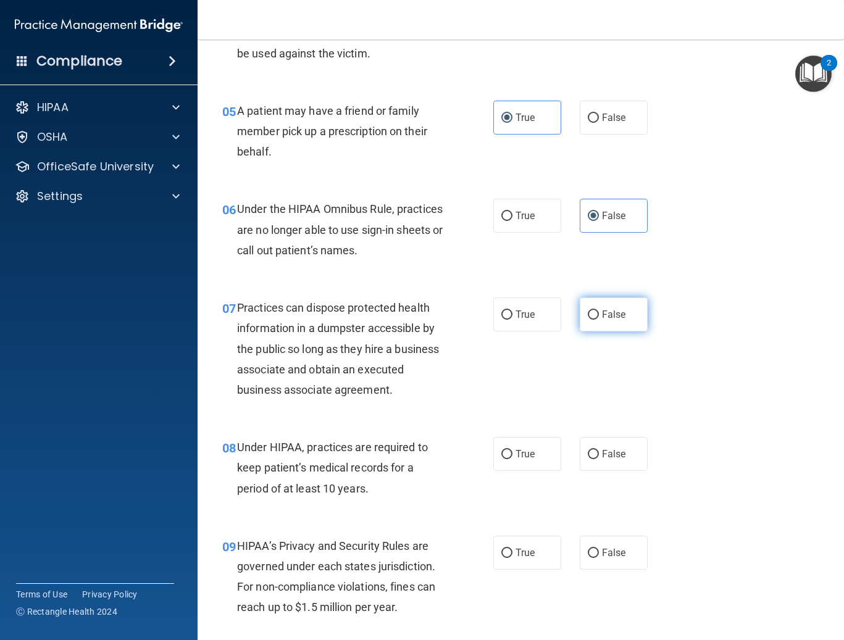
click at [509, 320] on input "False" at bounding box center [593, 314] width 11 height 9
radio input "true"
click at [509, 460] on label "False" at bounding box center [614, 454] width 68 height 34
click at [509, 459] on input "False" at bounding box center [593, 454] width 11 height 9
radio input "true"
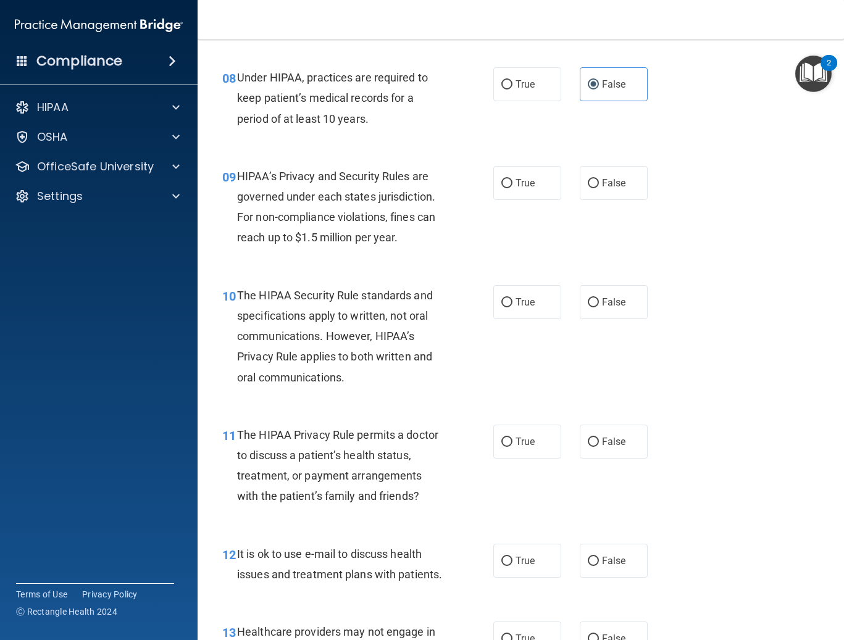
scroll to position [926, 0]
click at [504, 185] on input "True" at bounding box center [506, 182] width 11 height 9
radio input "true"
click at [509, 305] on span "True" at bounding box center [524, 302] width 19 height 12
click at [509, 305] on input "True" at bounding box center [506, 302] width 11 height 9
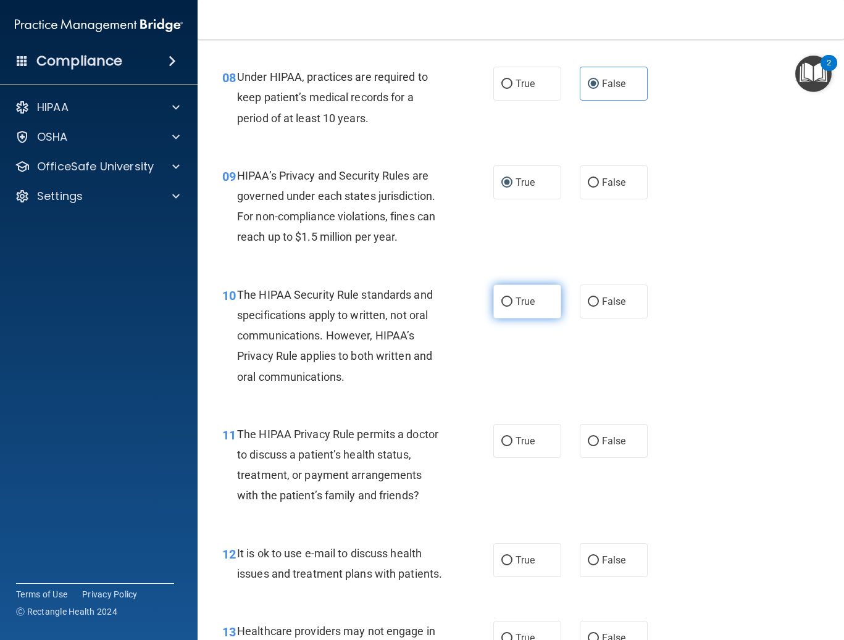
radio input "true"
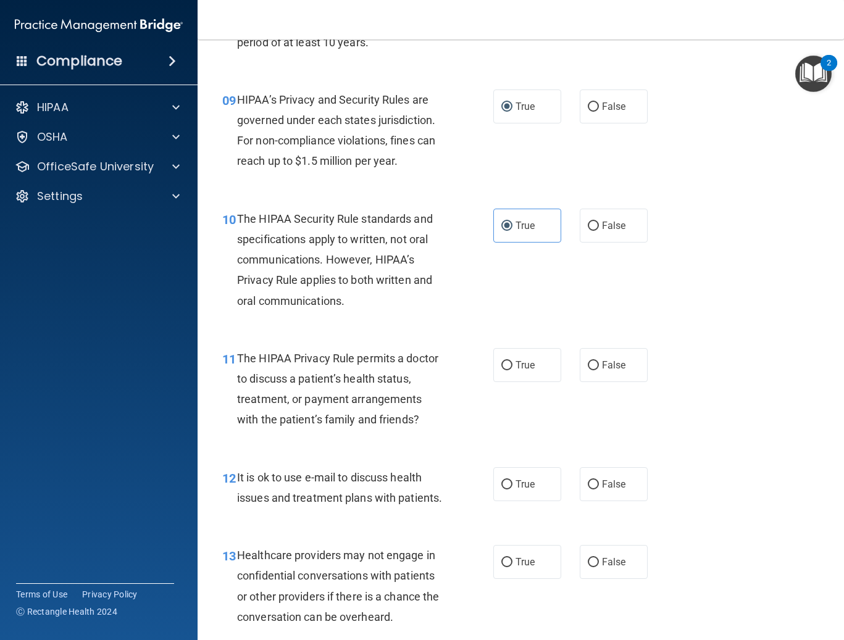
scroll to position [1173, 0]
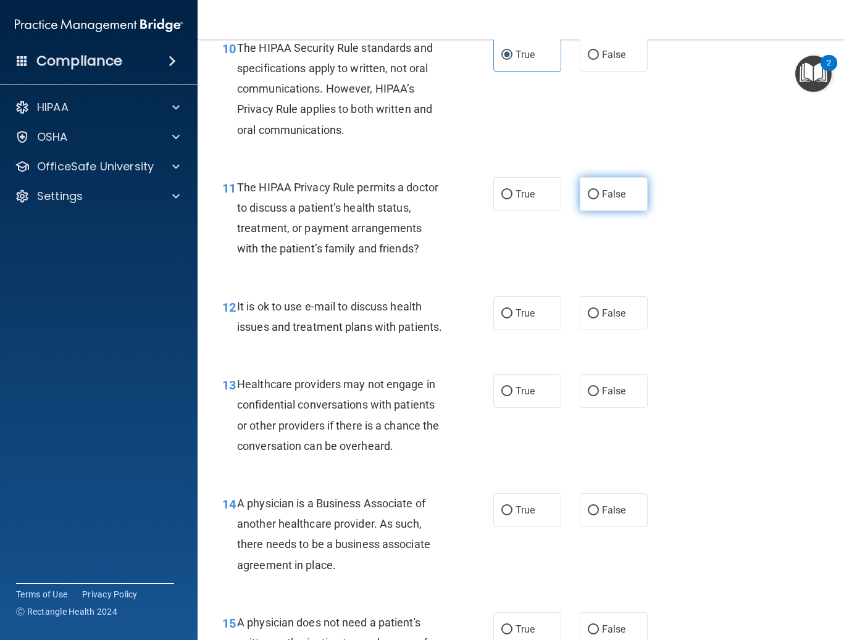
click at [509, 196] on span "False" at bounding box center [614, 194] width 24 height 12
click at [509, 196] on input "False" at bounding box center [593, 194] width 11 height 9
radio input "true"
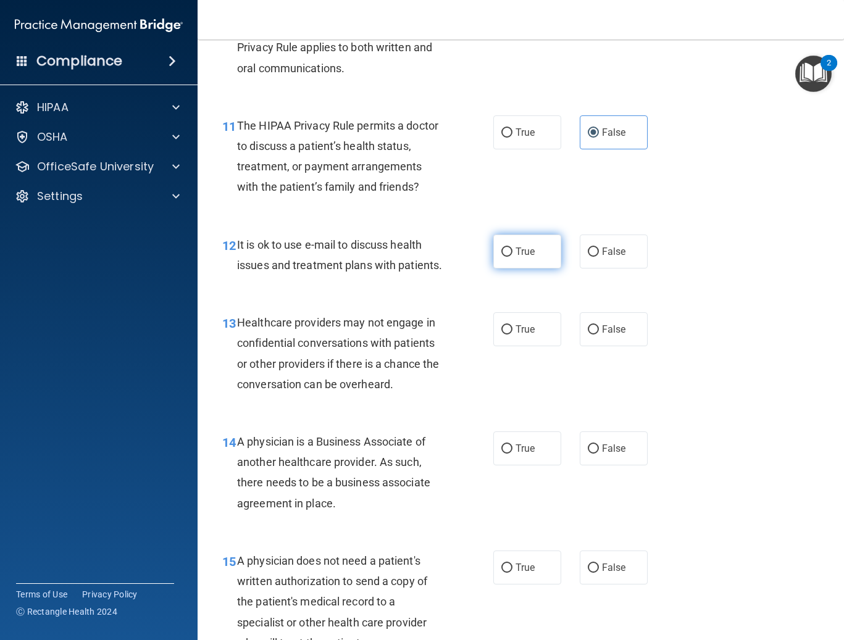
click at [509, 264] on label "True" at bounding box center [527, 252] width 68 height 34
click at [509, 257] on input "True" at bounding box center [506, 252] width 11 height 9
radio input "true"
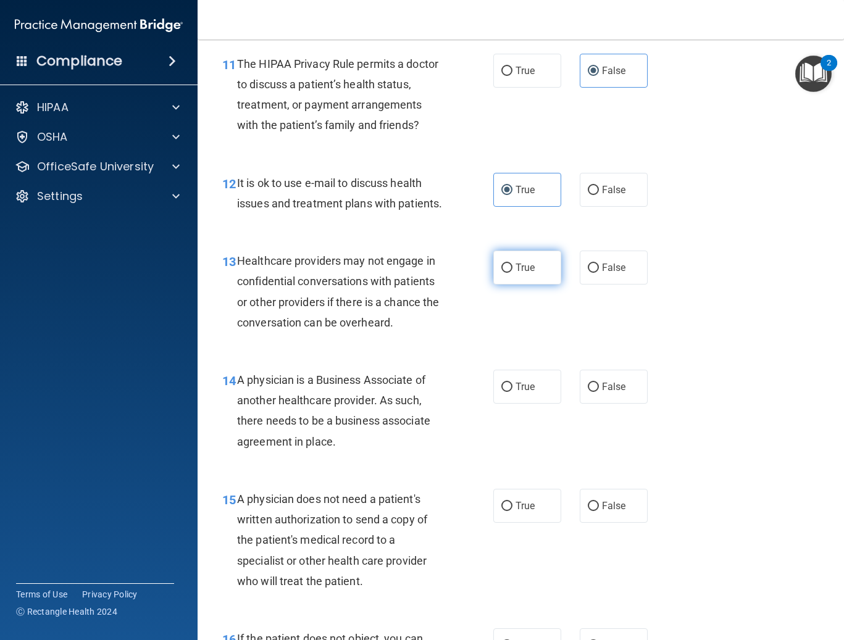
click at [509, 272] on label "True" at bounding box center [527, 268] width 68 height 34
click at [509, 272] on input "True" at bounding box center [506, 268] width 11 height 9
radio input "true"
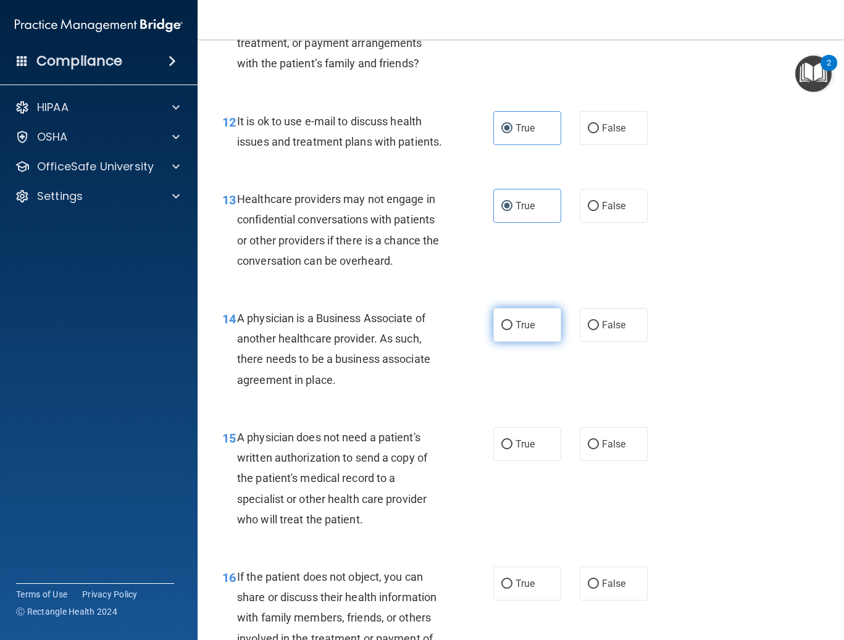
click at [509, 342] on label "True" at bounding box center [527, 325] width 68 height 34
click at [509, 330] on input "True" at bounding box center [506, 325] width 11 height 9
radio input "true"
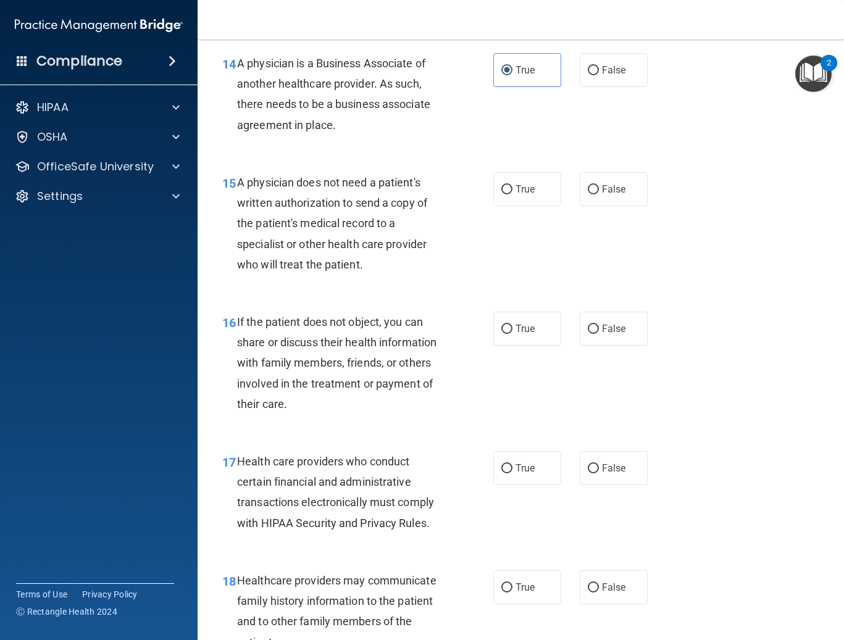
scroll to position [1667, 0]
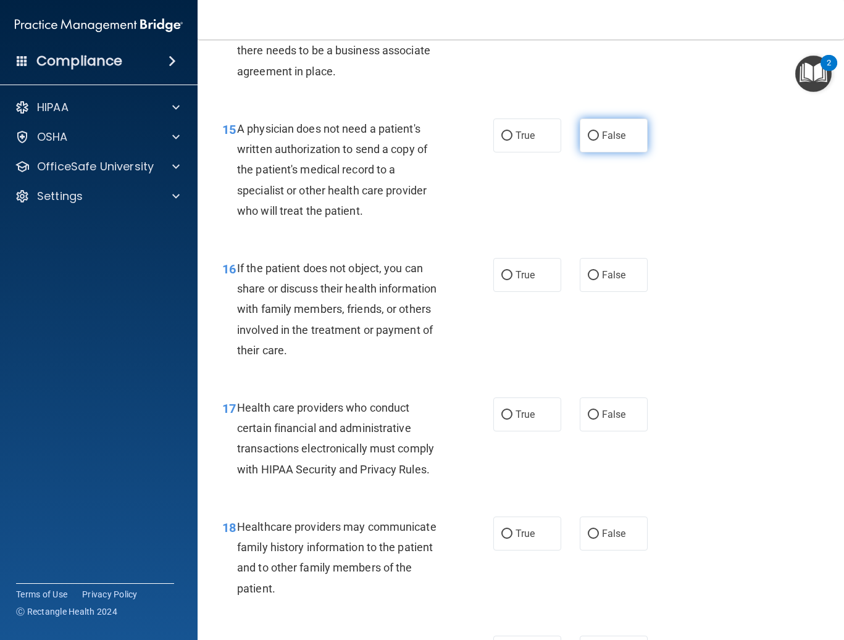
click at [509, 151] on label "False" at bounding box center [614, 136] width 68 height 34
click at [509, 141] on input "False" at bounding box center [593, 135] width 11 height 9
radio input "true"
click at [509, 288] on label "False" at bounding box center [614, 275] width 68 height 34
click at [509, 280] on input "False" at bounding box center [593, 275] width 11 height 9
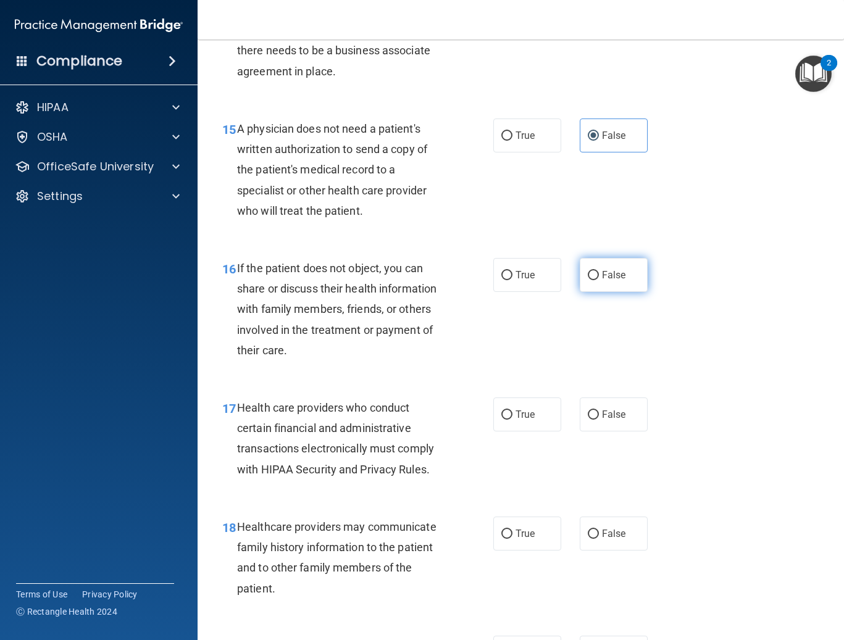
radio input "true"
click at [509, 420] on span "True" at bounding box center [524, 415] width 19 height 12
click at [509, 420] on input "True" at bounding box center [506, 414] width 11 height 9
radio input "true"
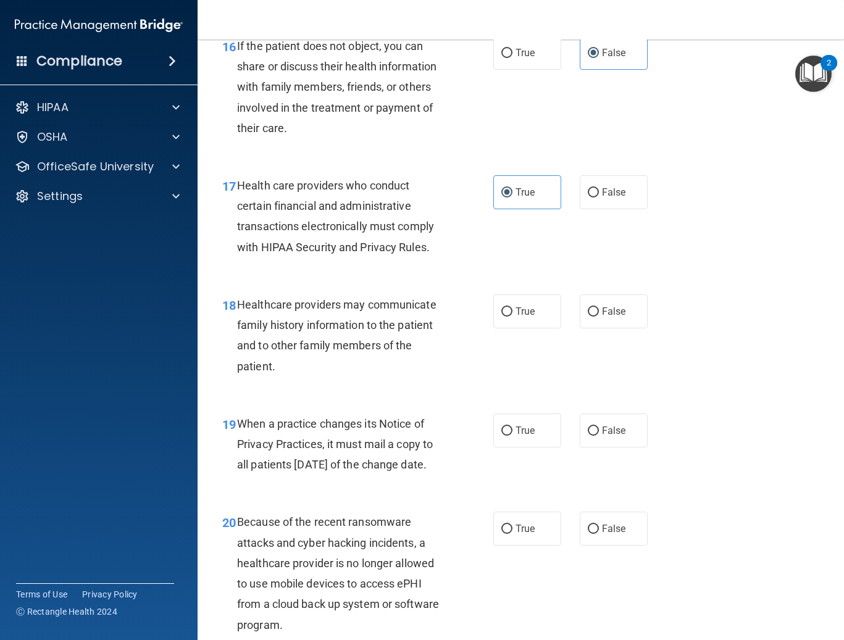
scroll to position [1975, 0]
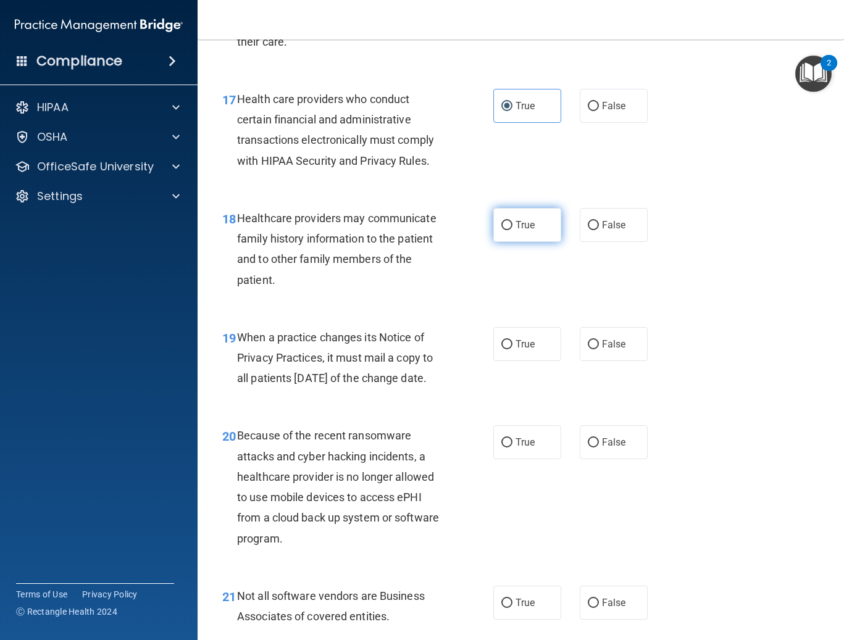
click at [509, 231] on span "True" at bounding box center [524, 225] width 19 height 12
click at [509, 230] on input "True" at bounding box center [506, 225] width 11 height 9
radio input "true"
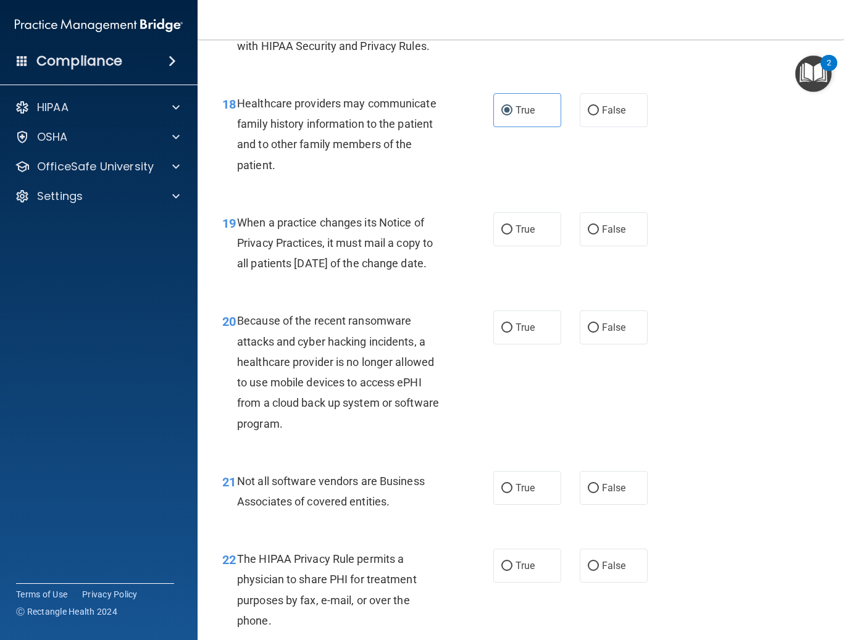
scroll to position [2099, 0]
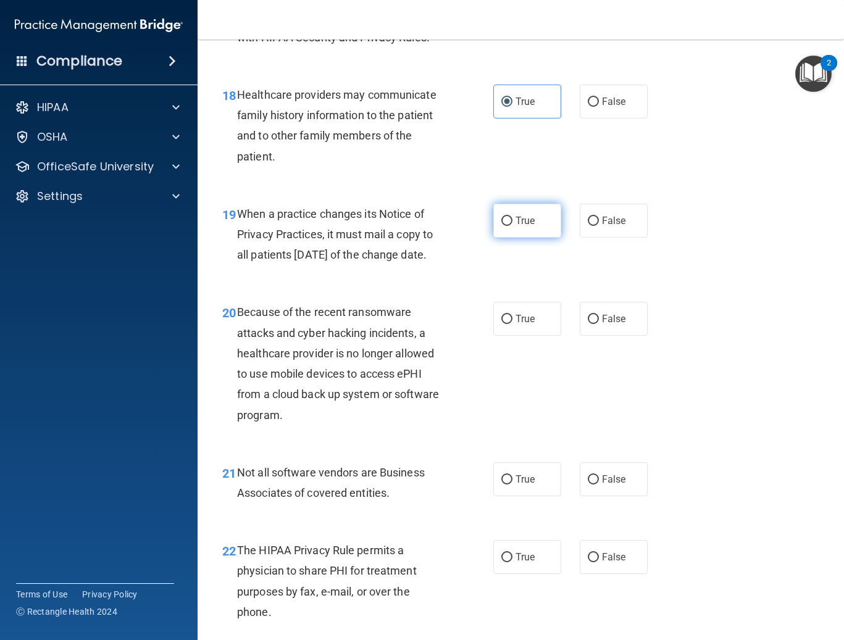
click at [507, 238] on label "True" at bounding box center [527, 221] width 68 height 34
click at [507, 226] on input "True" at bounding box center [506, 221] width 11 height 9
radio input "true"
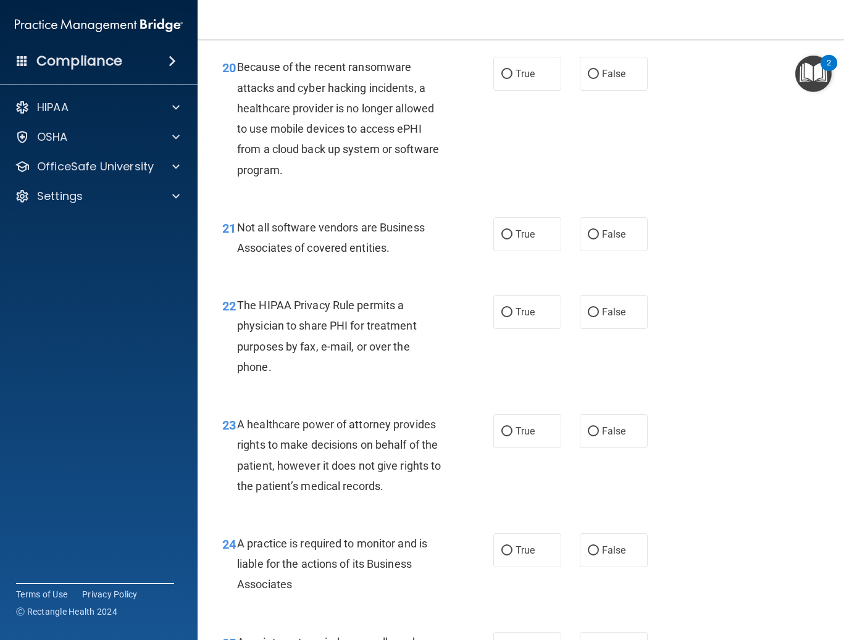
scroll to position [2346, 0]
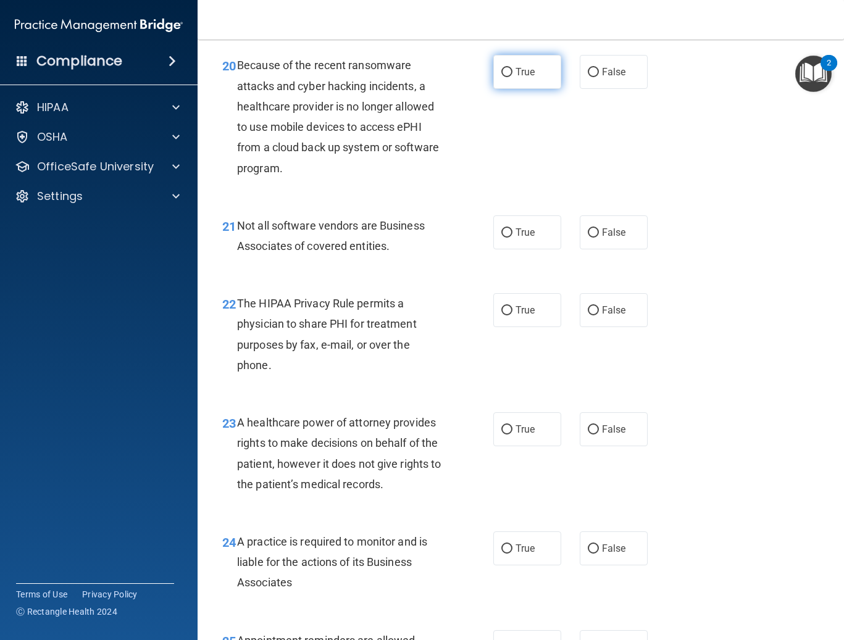
click at [509, 89] on label "True" at bounding box center [527, 72] width 68 height 34
click at [509, 77] on input "True" at bounding box center [506, 72] width 11 height 9
radio input "true"
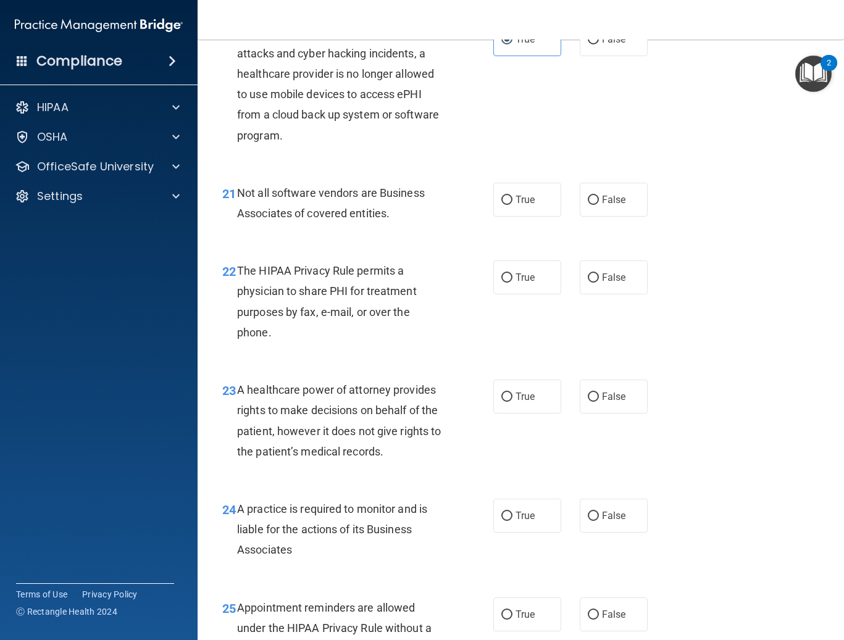
scroll to position [2407, 0]
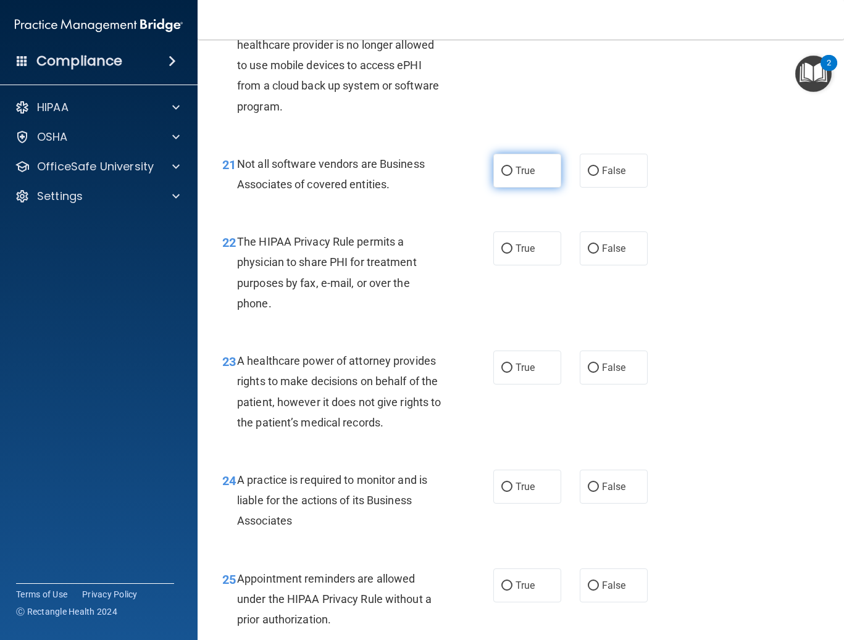
click at [509, 188] on label "True" at bounding box center [527, 171] width 68 height 34
click at [509, 176] on input "True" at bounding box center [506, 171] width 11 height 9
radio input "true"
click at [509, 265] on label "True" at bounding box center [527, 248] width 68 height 34
click at [509, 254] on input "True" at bounding box center [506, 248] width 11 height 9
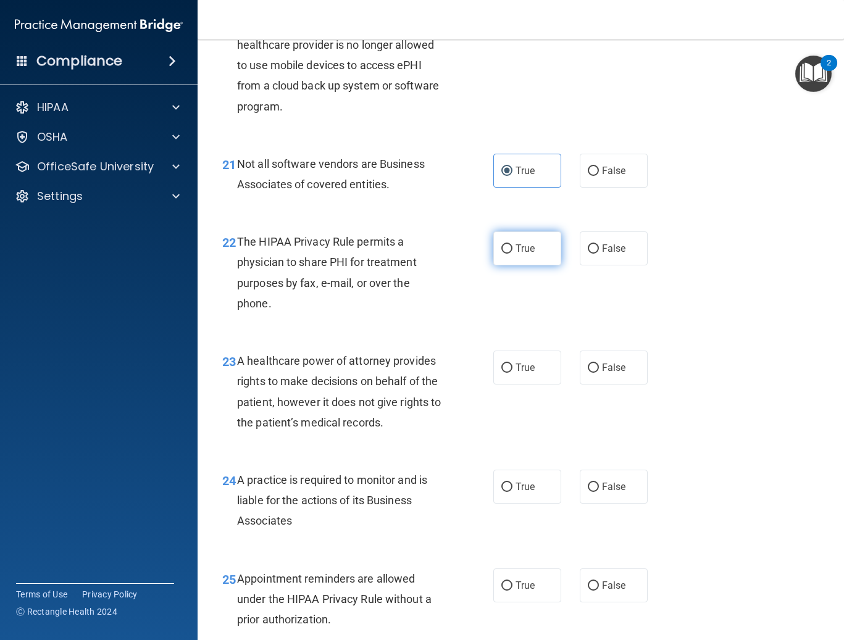
radio input "true"
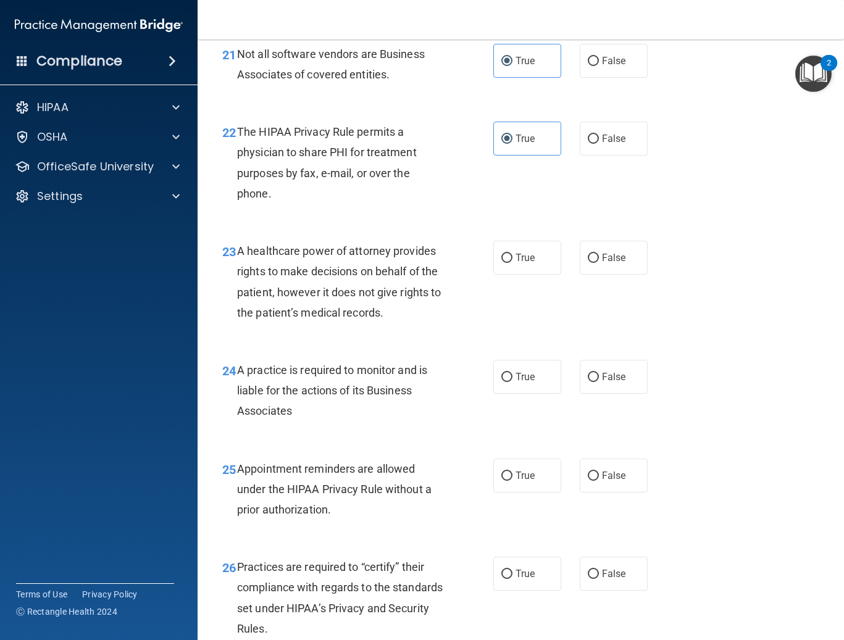
scroll to position [2531, 0]
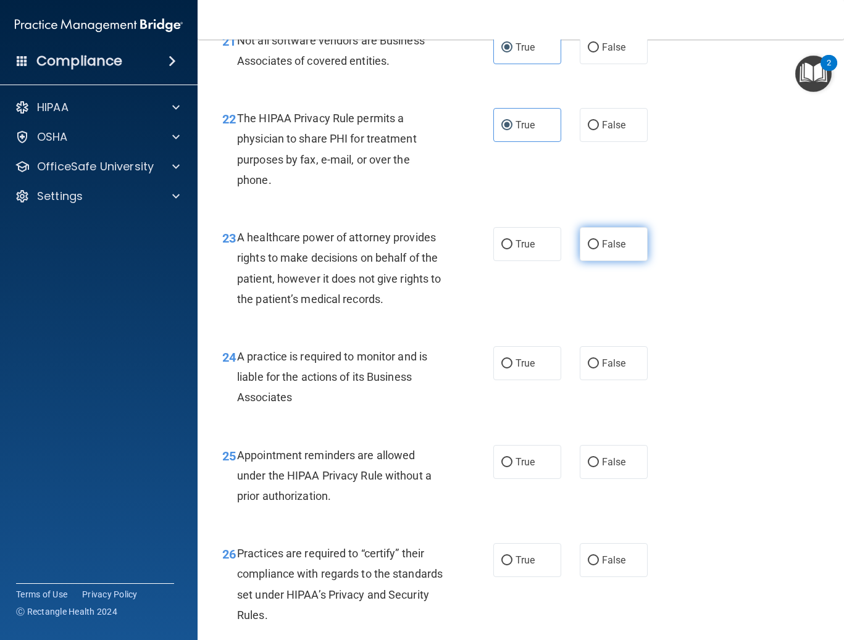
click at [509, 261] on label "False" at bounding box center [614, 244] width 68 height 34
click at [509, 249] on input "False" at bounding box center [593, 244] width 11 height 9
radio input "true"
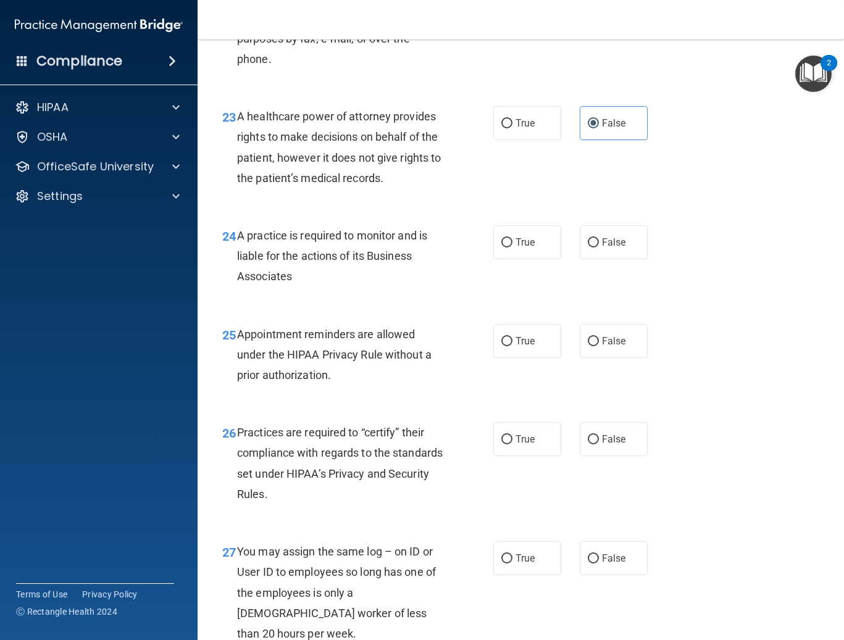
scroll to position [2654, 0]
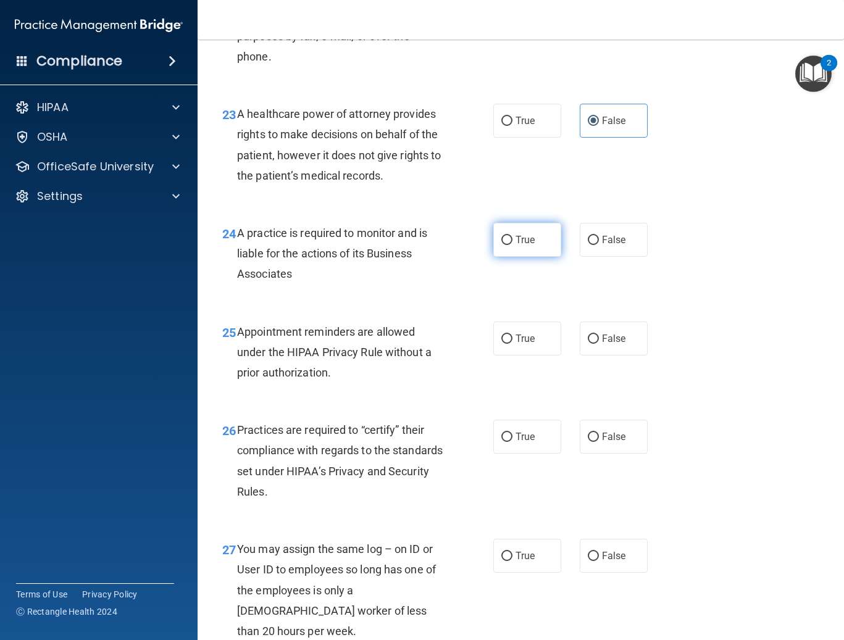
click at [502, 245] on input "True" at bounding box center [506, 240] width 11 height 9
radio input "true"
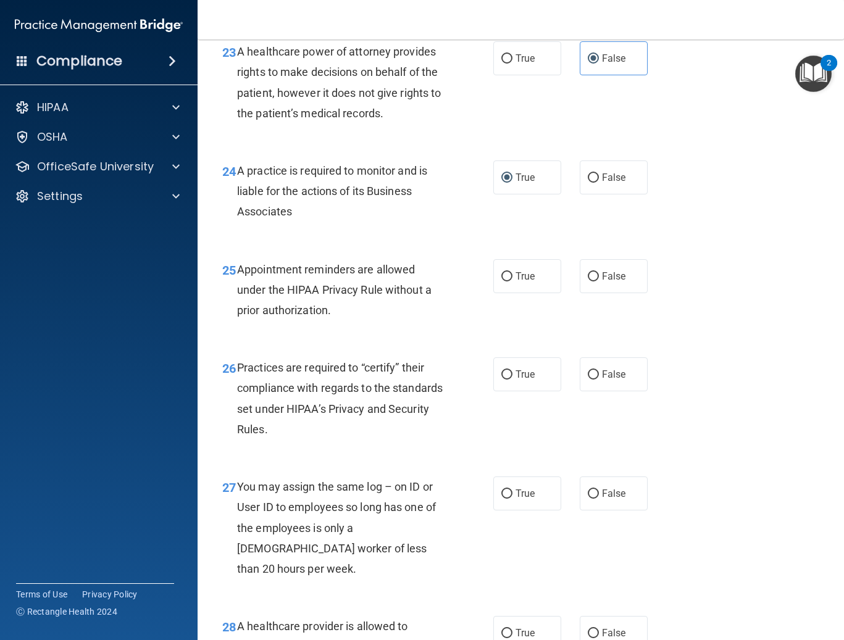
scroll to position [2778, 0]
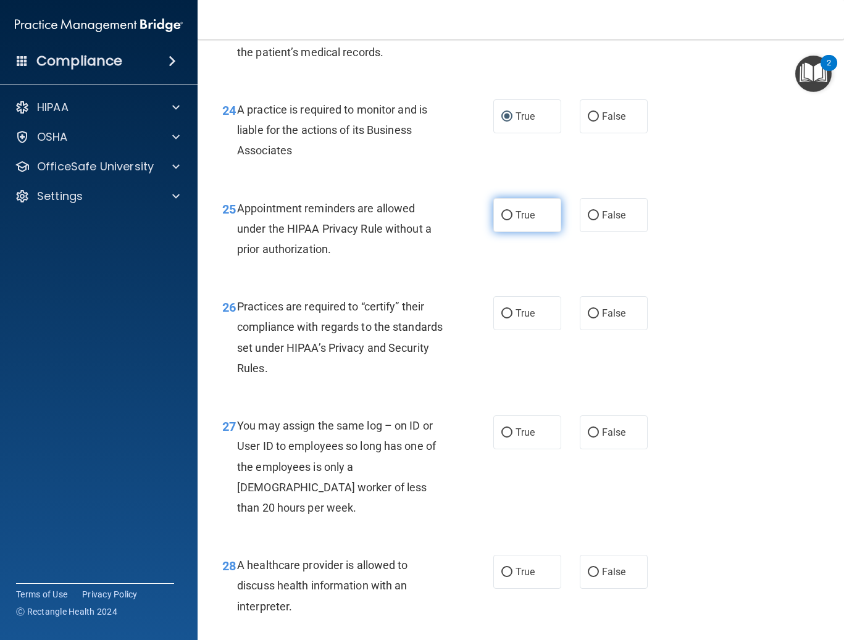
click at [509, 221] on span "True" at bounding box center [524, 215] width 19 height 12
click at [509, 220] on input "True" at bounding box center [506, 215] width 11 height 9
radio input "true"
click at [509, 221] on span "False" at bounding box center [614, 215] width 24 height 12
click at [509, 220] on input "False" at bounding box center [593, 215] width 11 height 9
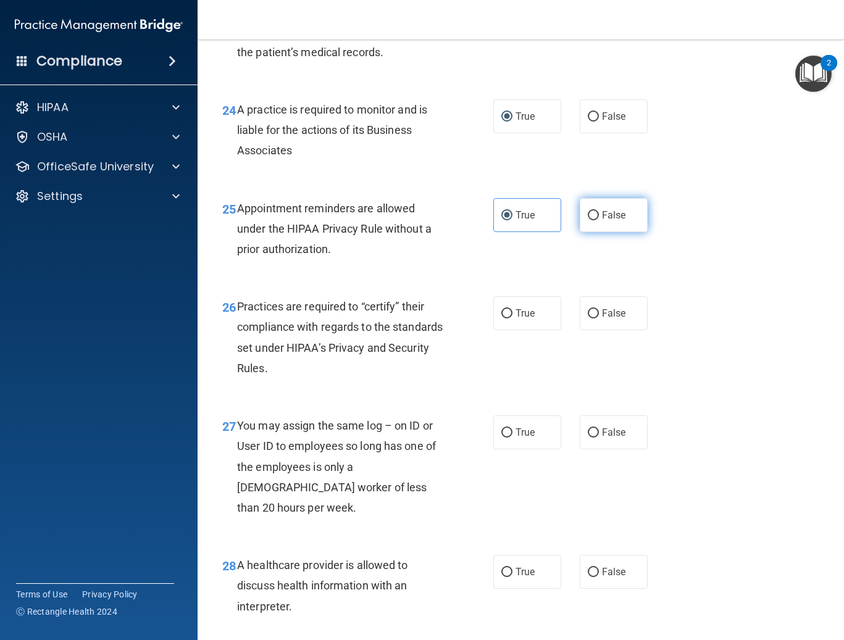
radio input "true"
radio input "false"
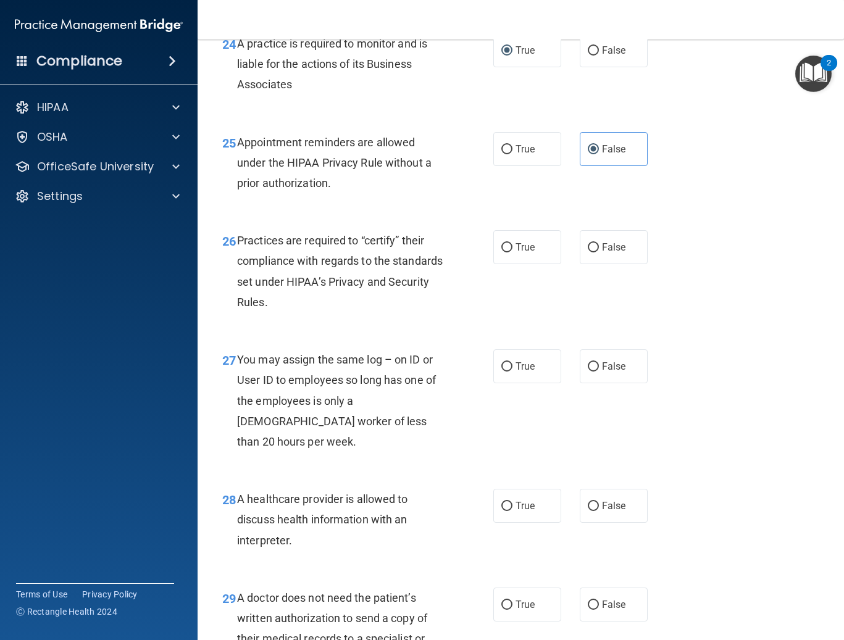
scroll to position [2963, 0]
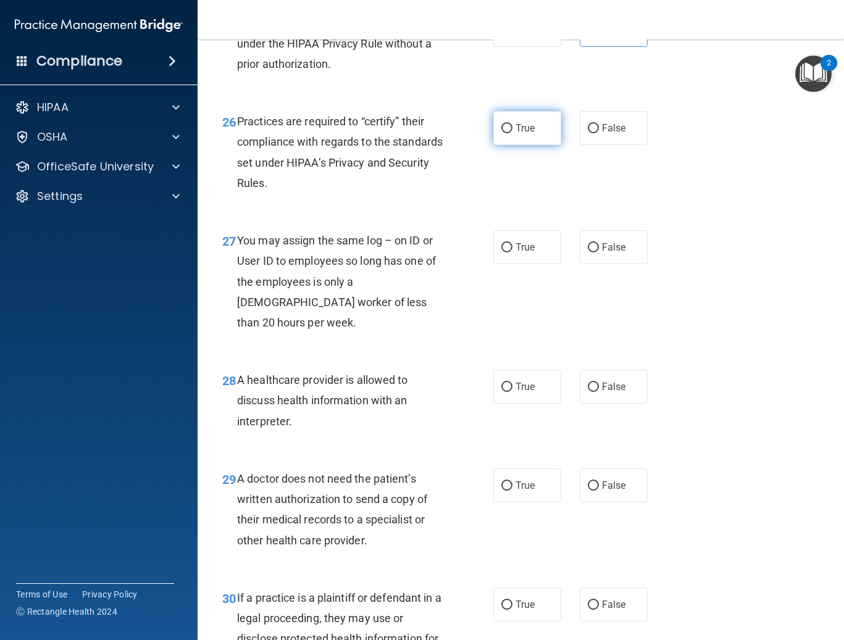
click at [509, 145] on label "True" at bounding box center [527, 128] width 68 height 34
click at [509, 133] on input "True" at bounding box center [506, 128] width 11 height 9
radio input "true"
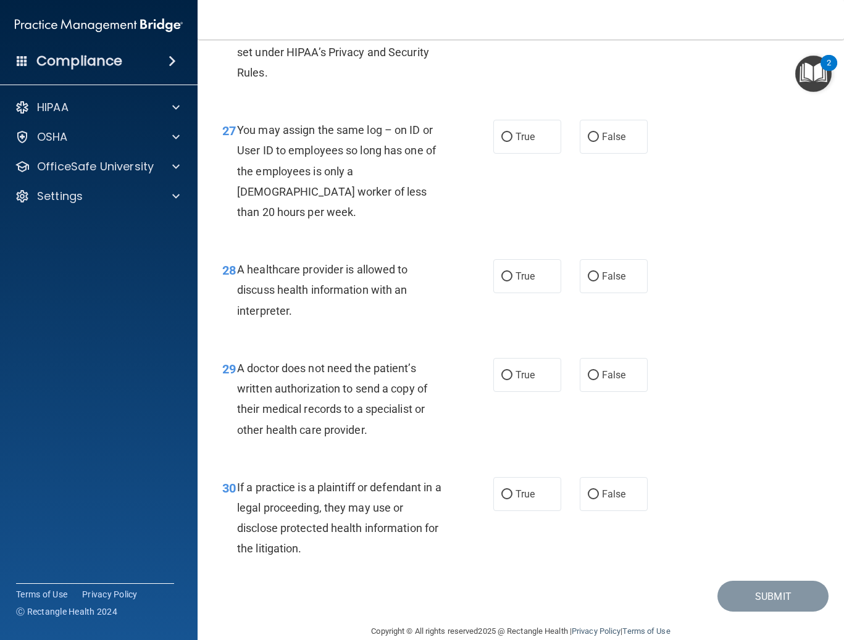
scroll to position [3086, 0]
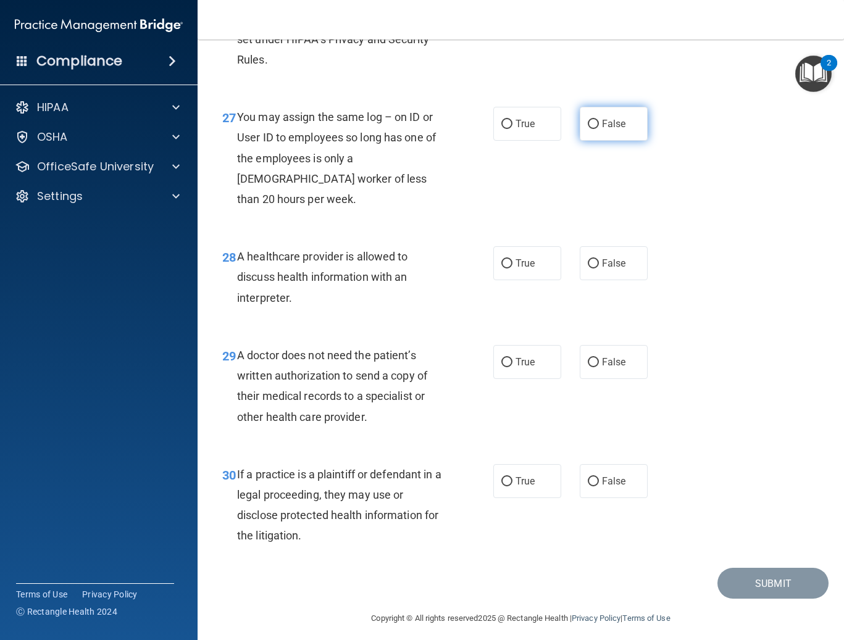
click at [509, 130] on span "False" at bounding box center [614, 124] width 24 height 12
click at [509, 129] on input "False" at bounding box center [593, 124] width 11 height 9
radio input "true"
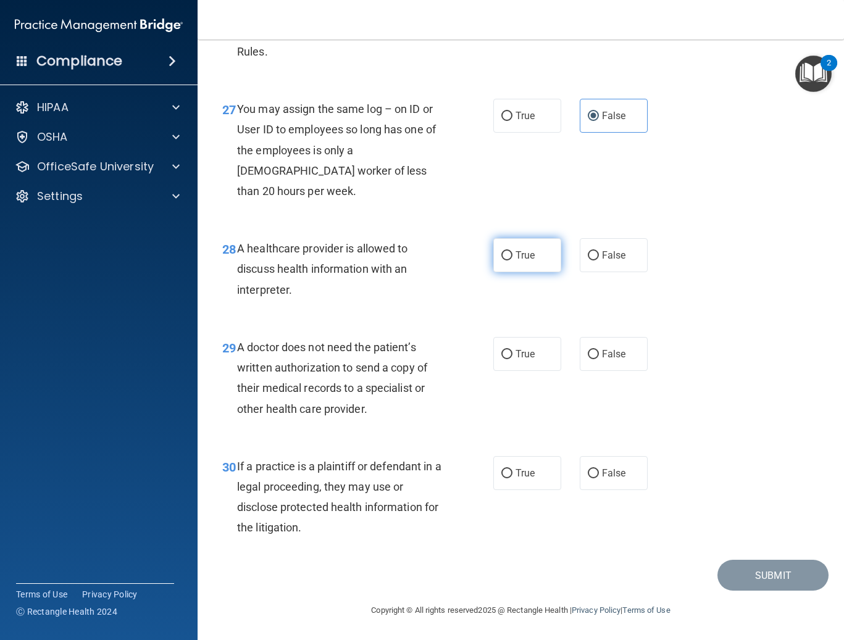
click at [506, 259] on input "True" at bounding box center [506, 255] width 11 height 9
radio input "true"
click at [509, 364] on label "False" at bounding box center [614, 354] width 68 height 34
click at [509, 359] on input "False" at bounding box center [593, 354] width 11 height 9
radio input "true"
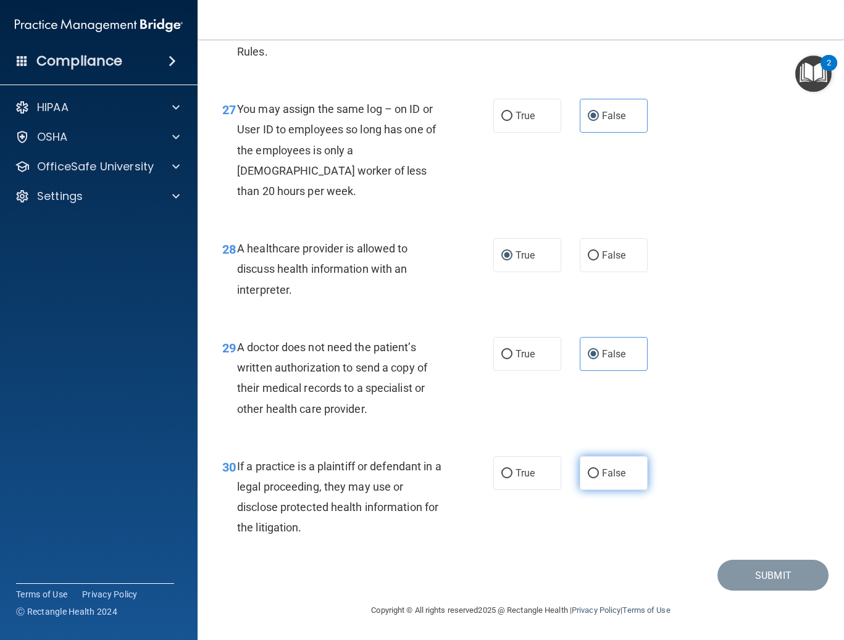
click at [509, 474] on span "False" at bounding box center [614, 473] width 24 height 12
click at [509, 474] on input "False" at bounding box center [593, 473] width 11 height 9
radio input "true"
click at [509, 567] on button "Submit" at bounding box center [772, 575] width 111 height 31
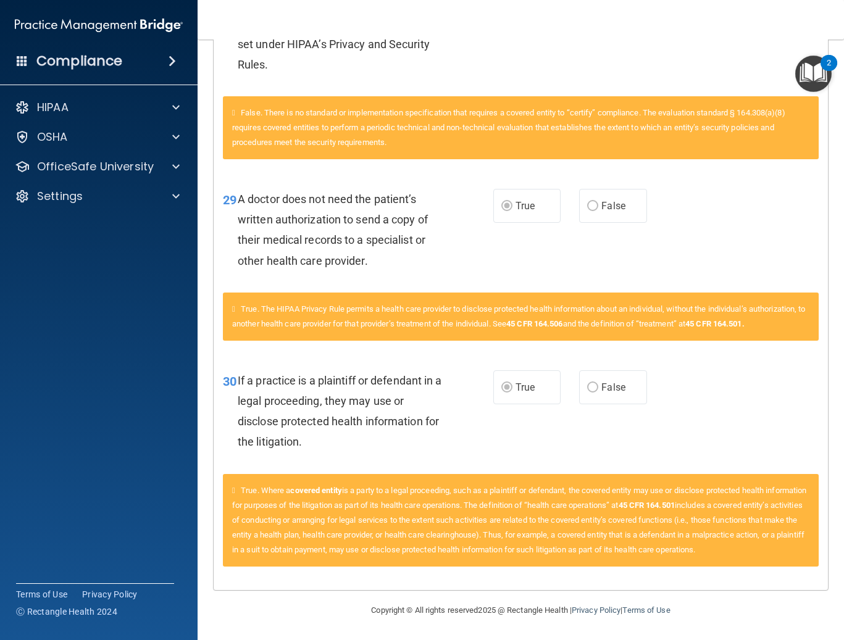
scroll to position [2725, 0]
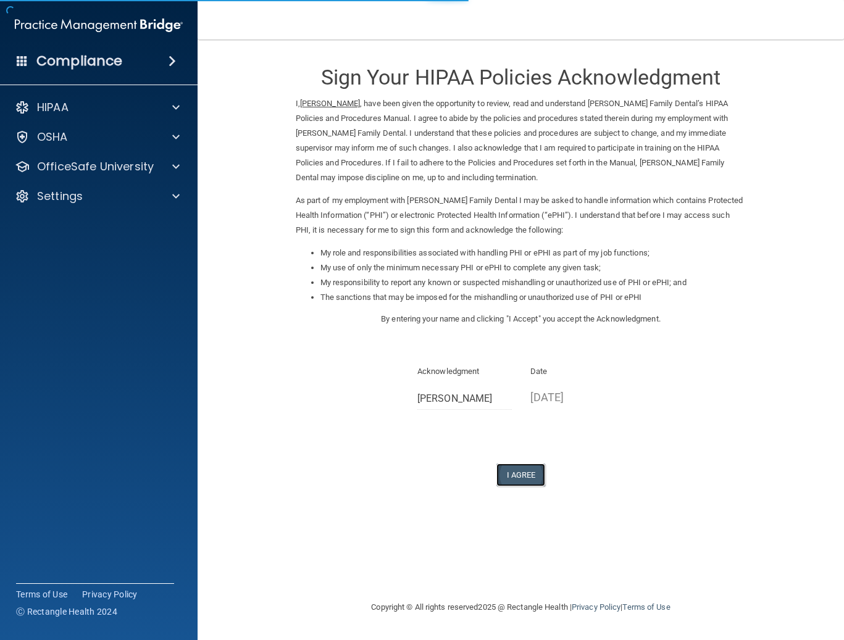
click at [526, 471] on button "I Agree" at bounding box center [520, 475] width 49 height 23
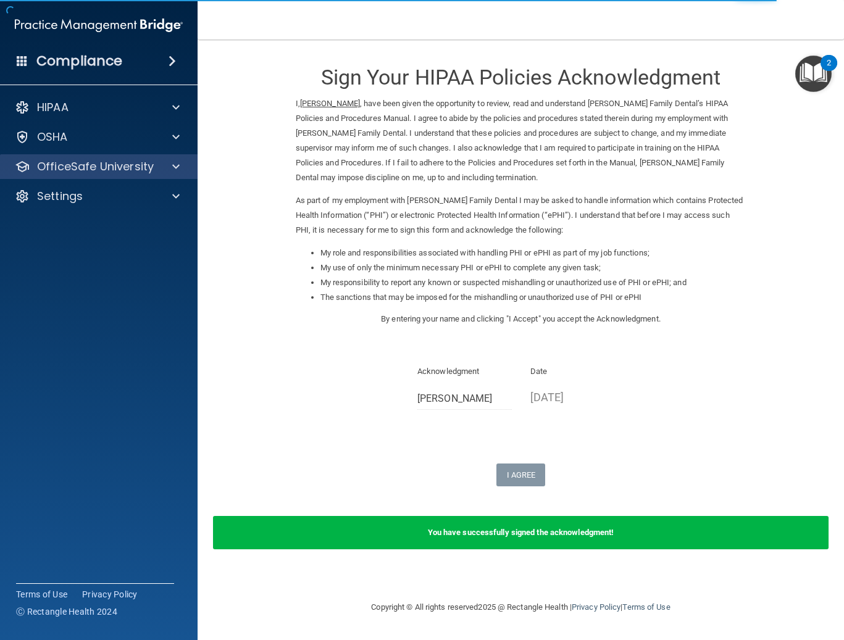
click at [159, 177] on div "OfficeSafe University" at bounding box center [99, 166] width 198 height 25
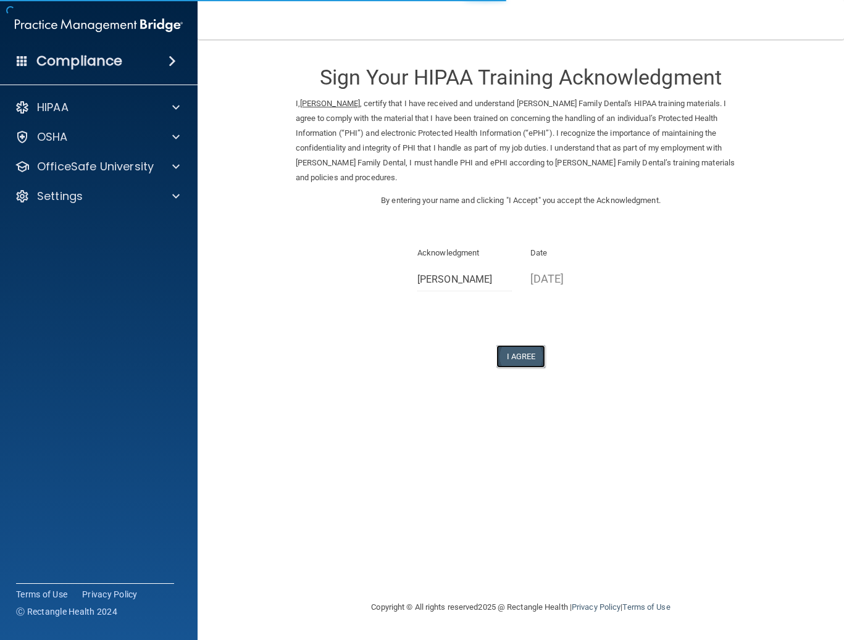
click at [536, 345] on button "I Agree" at bounding box center [520, 356] width 49 height 23
